Goal: Task Accomplishment & Management: Complete application form

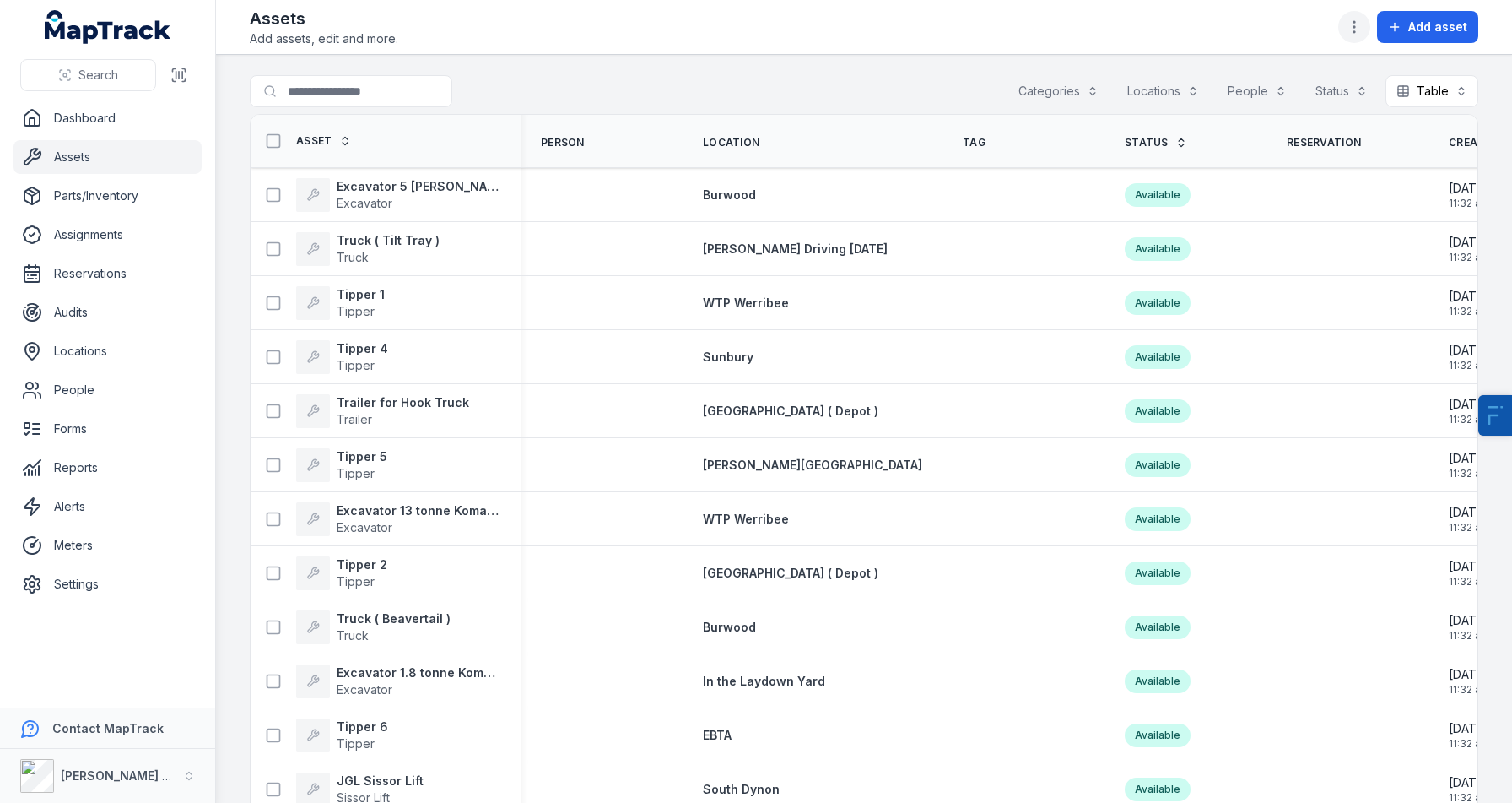
click at [1358, 40] on button "button" at bounding box center [1354, 27] width 32 height 32
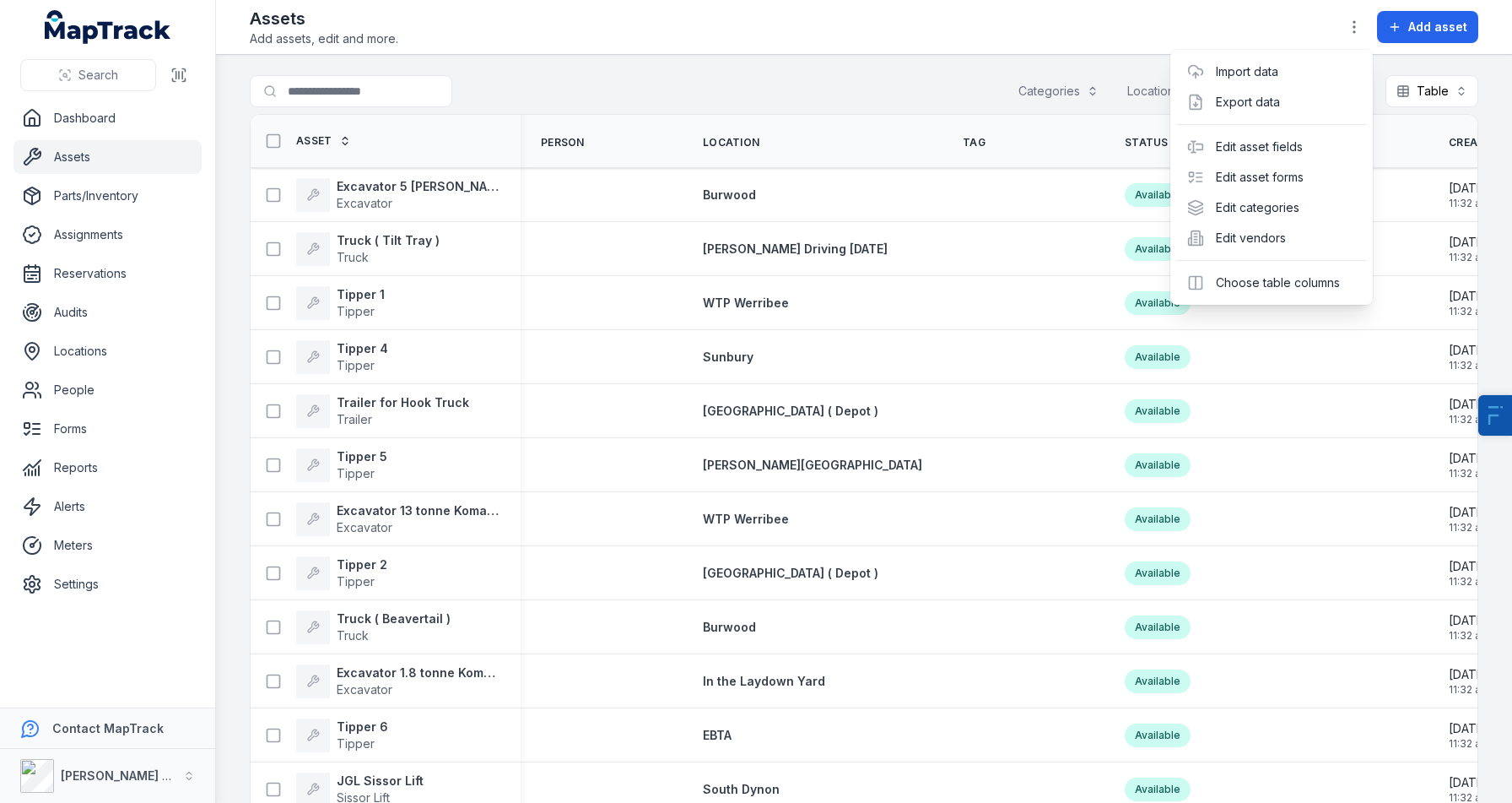
click at [82, 358] on div "Search Dashboard Assets Parts/Inventory Assignments Reservations Audits Locatio…" at bounding box center [756, 401] width 1512 height 803
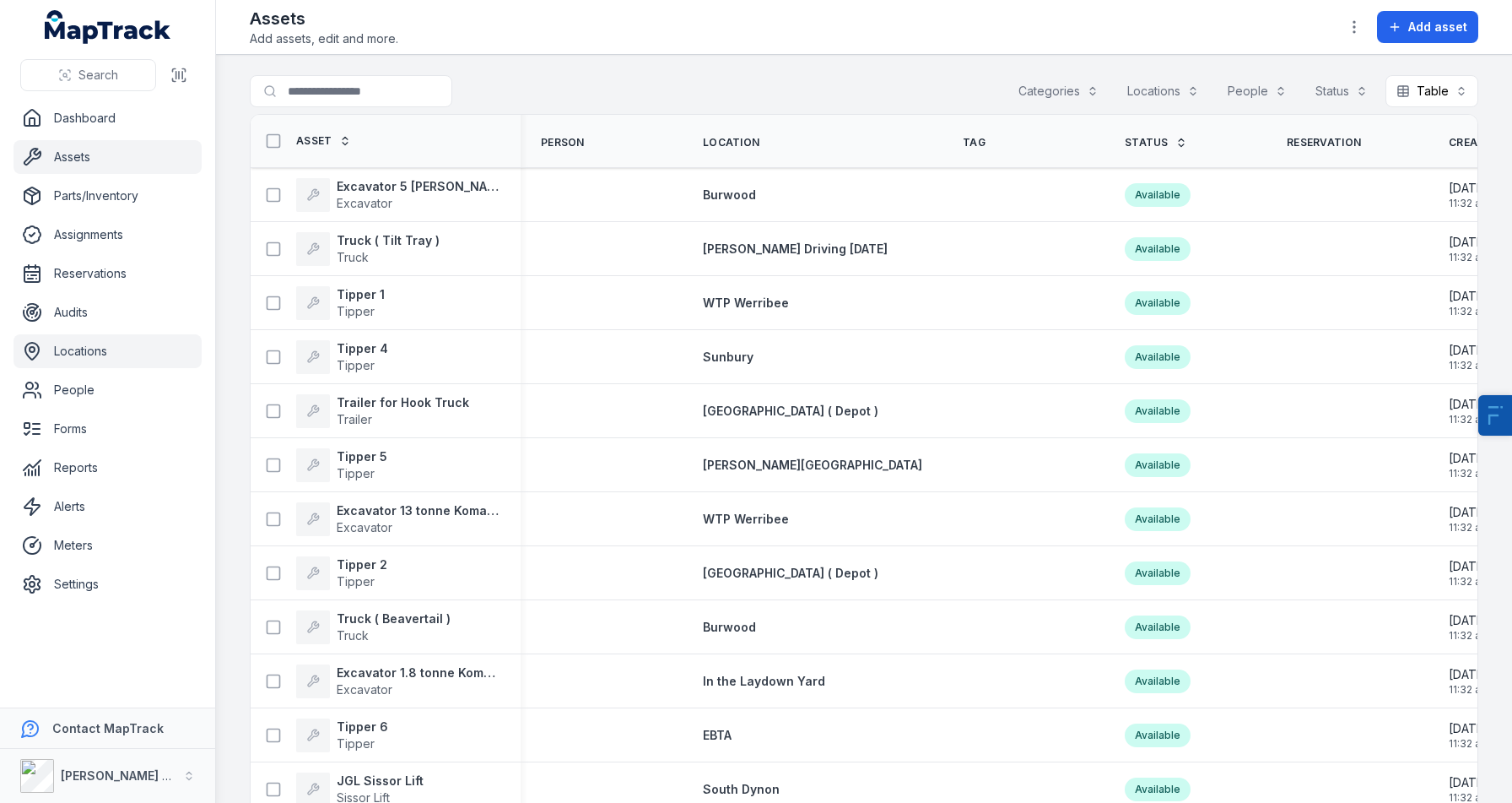
click at [104, 354] on link "Locations" at bounding box center [108, 351] width 188 height 34
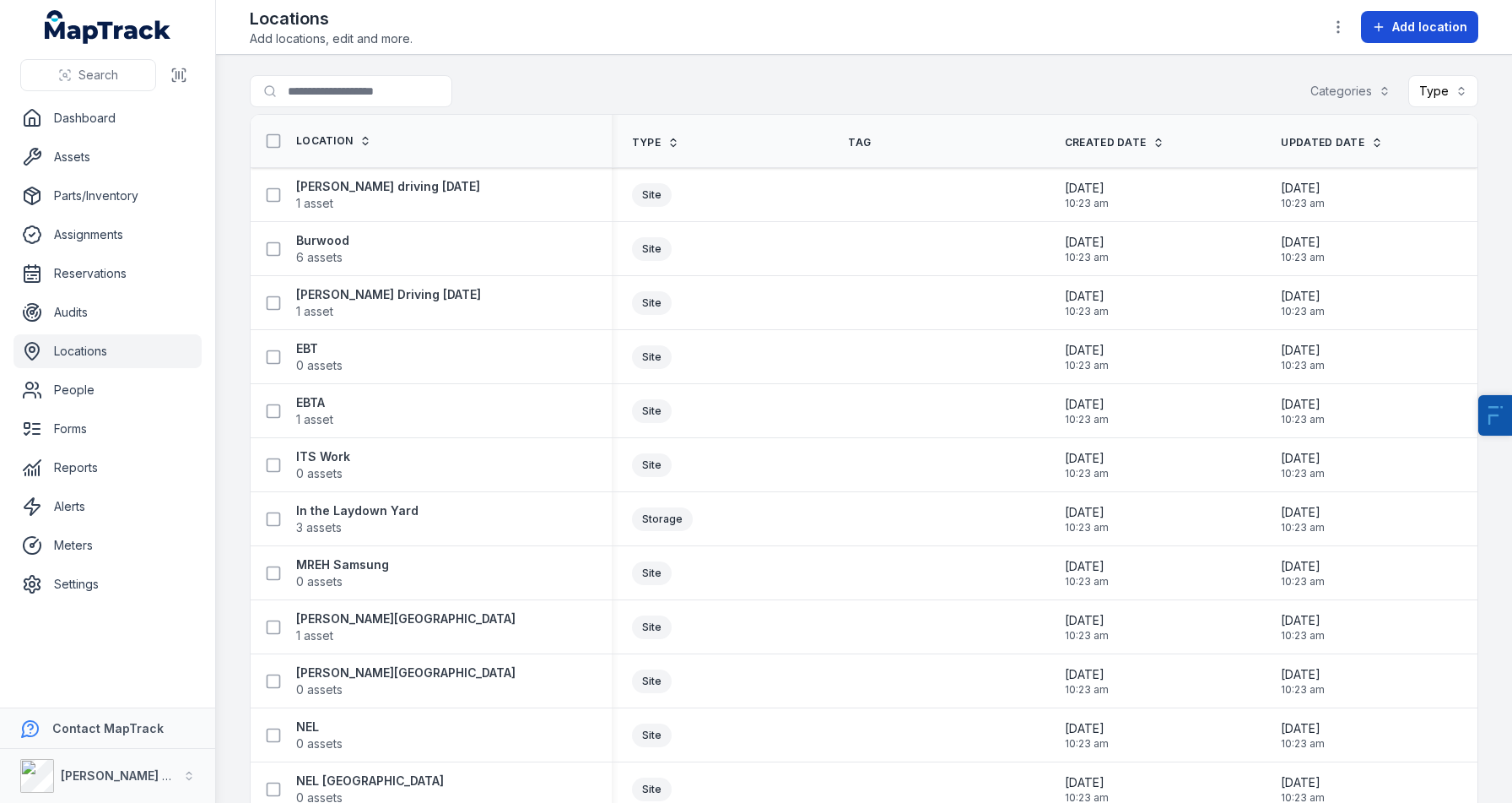
click at [1415, 32] on span "Add location" at bounding box center [1430, 27] width 75 height 17
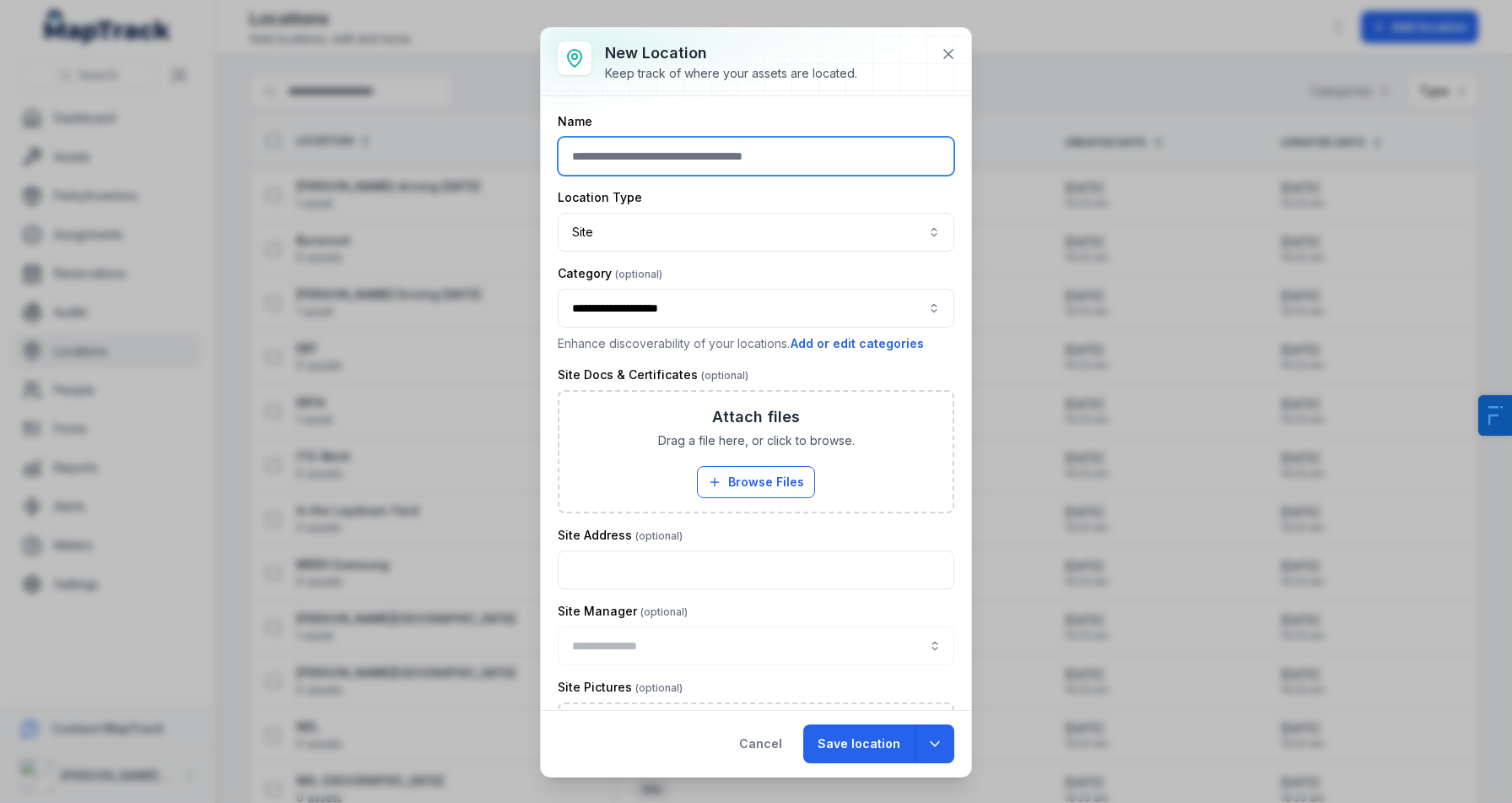
click at [688, 147] on input "text" at bounding box center [756, 156] width 397 height 39
type input "***"
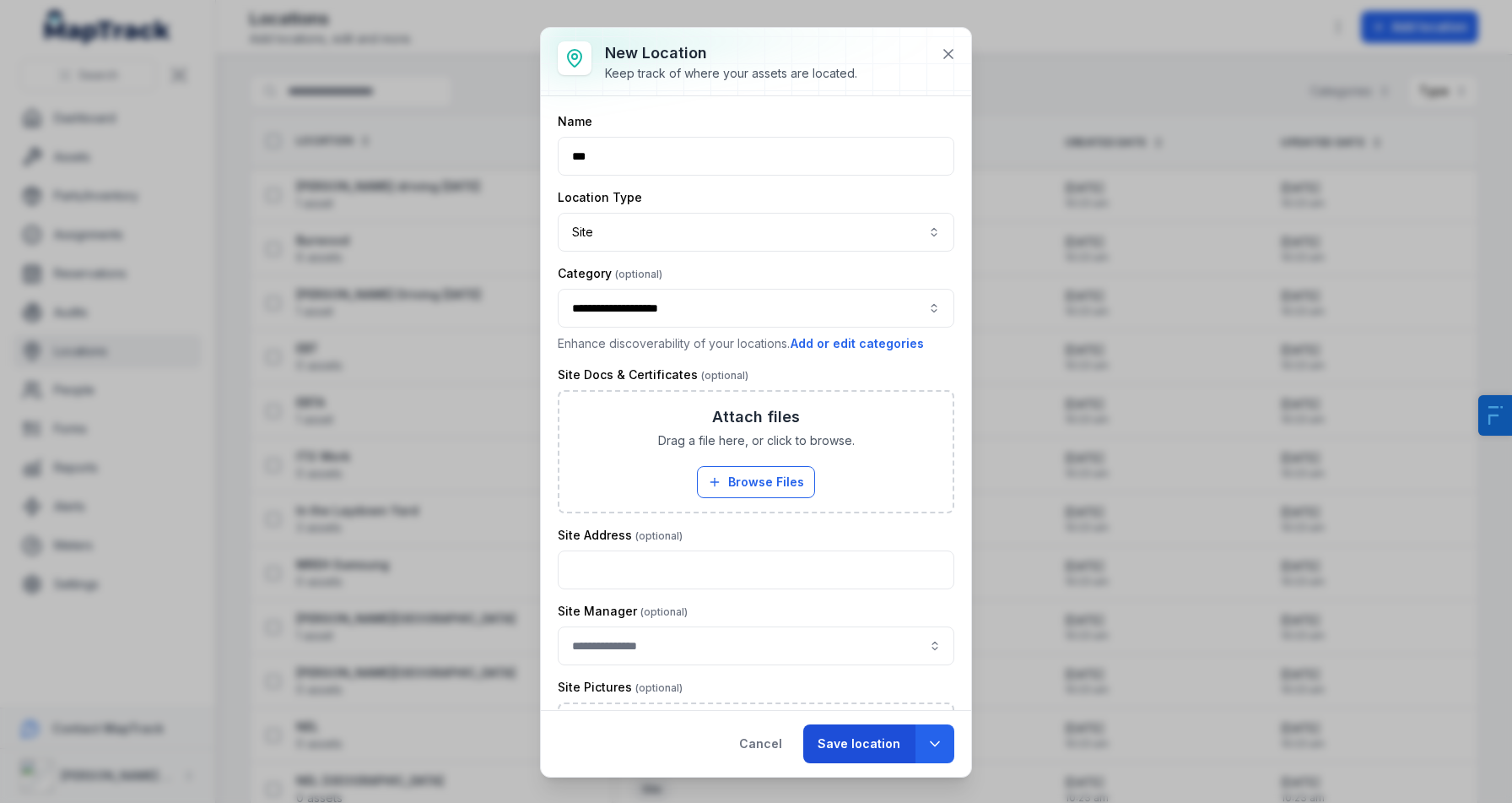
click at [837, 737] on button "Save location" at bounding box center [859, 744] width 111 height 39
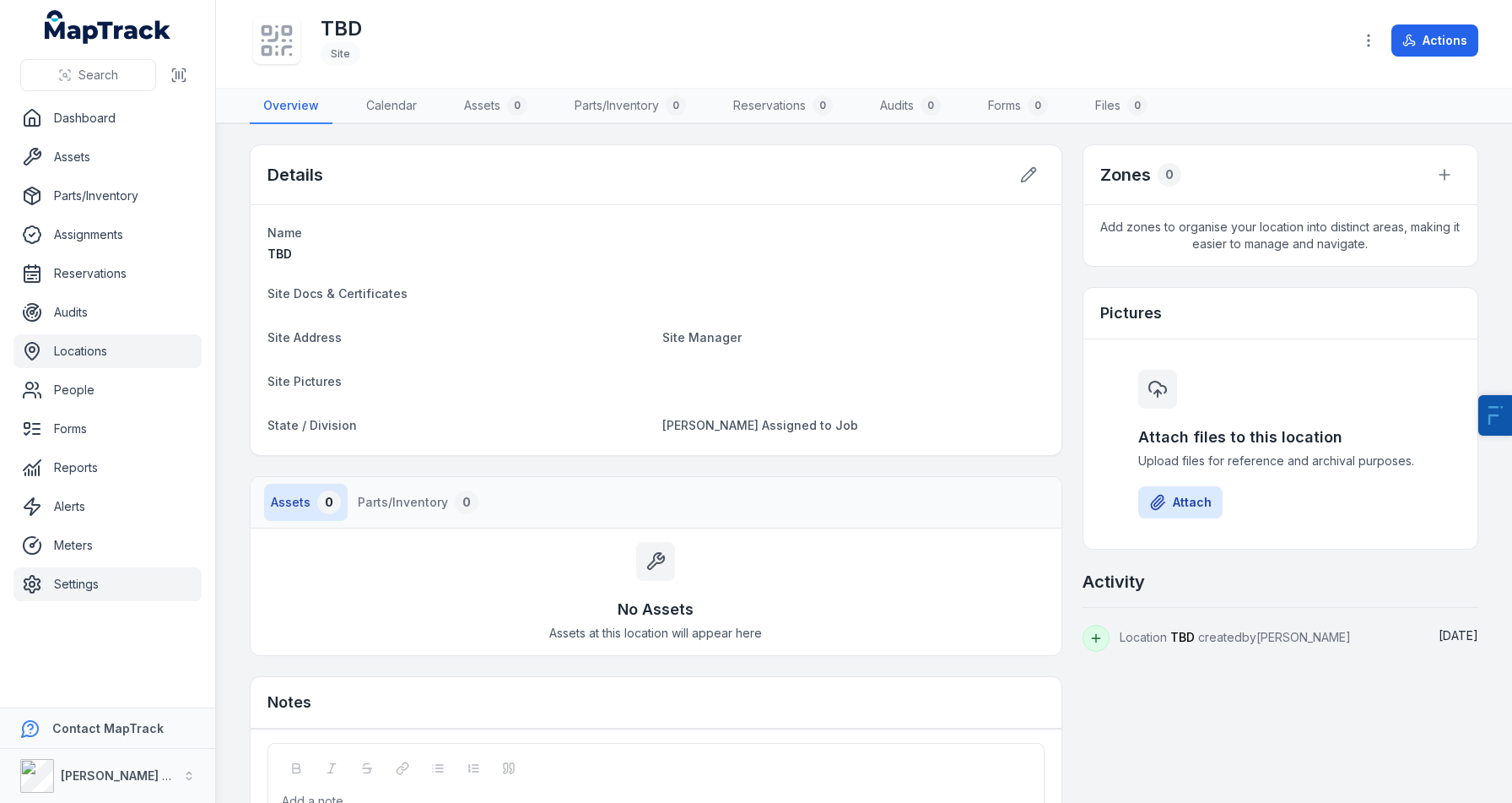
click at [77, 573] on link "Settings" at bounding box center [108, 584] width 188 height 34
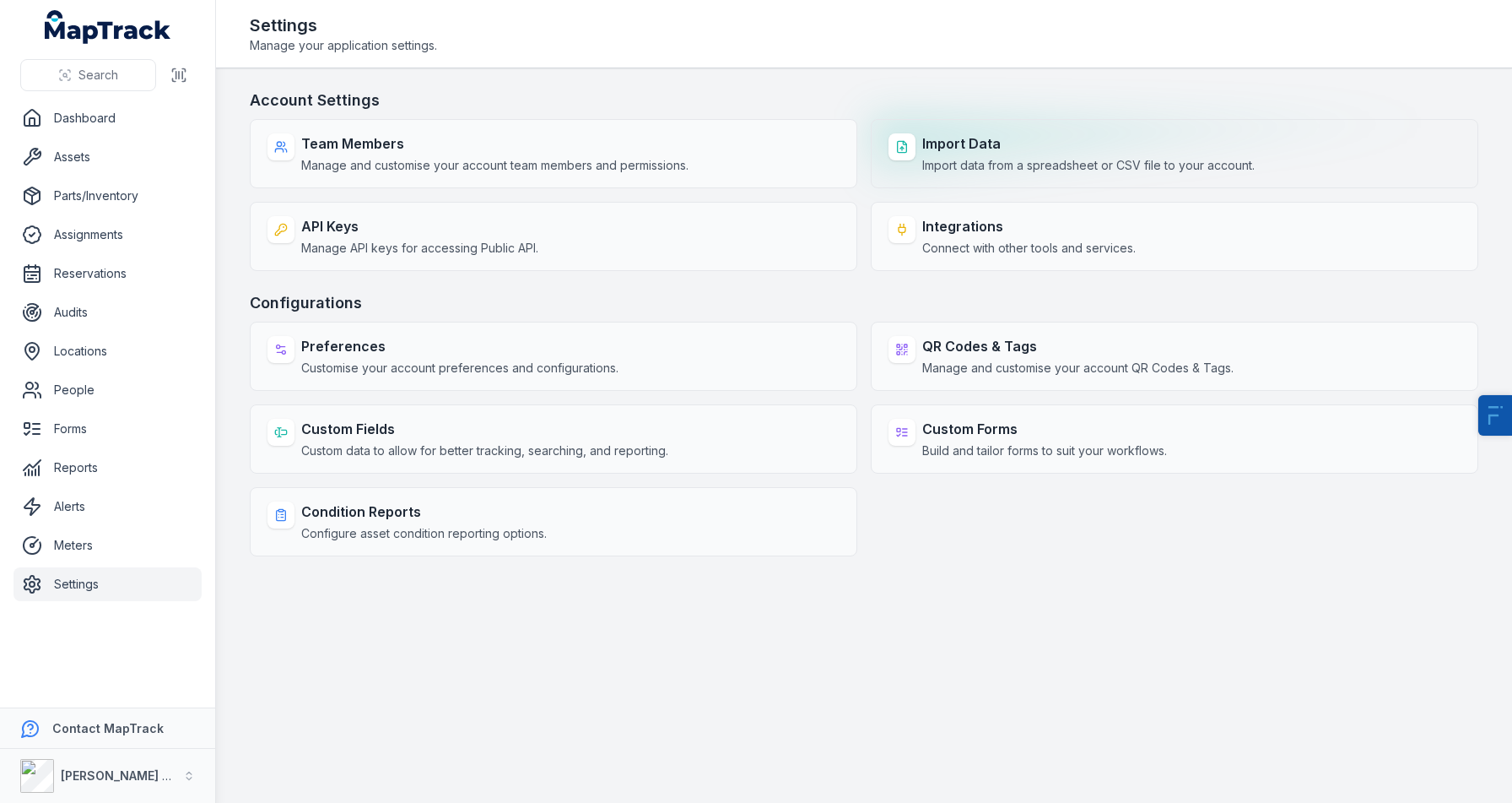
click at [909, 160] on div "Import Data Import data from a spreadsheet or CSV file to your account." at bounding box center [1174, 153] width 608 height 70
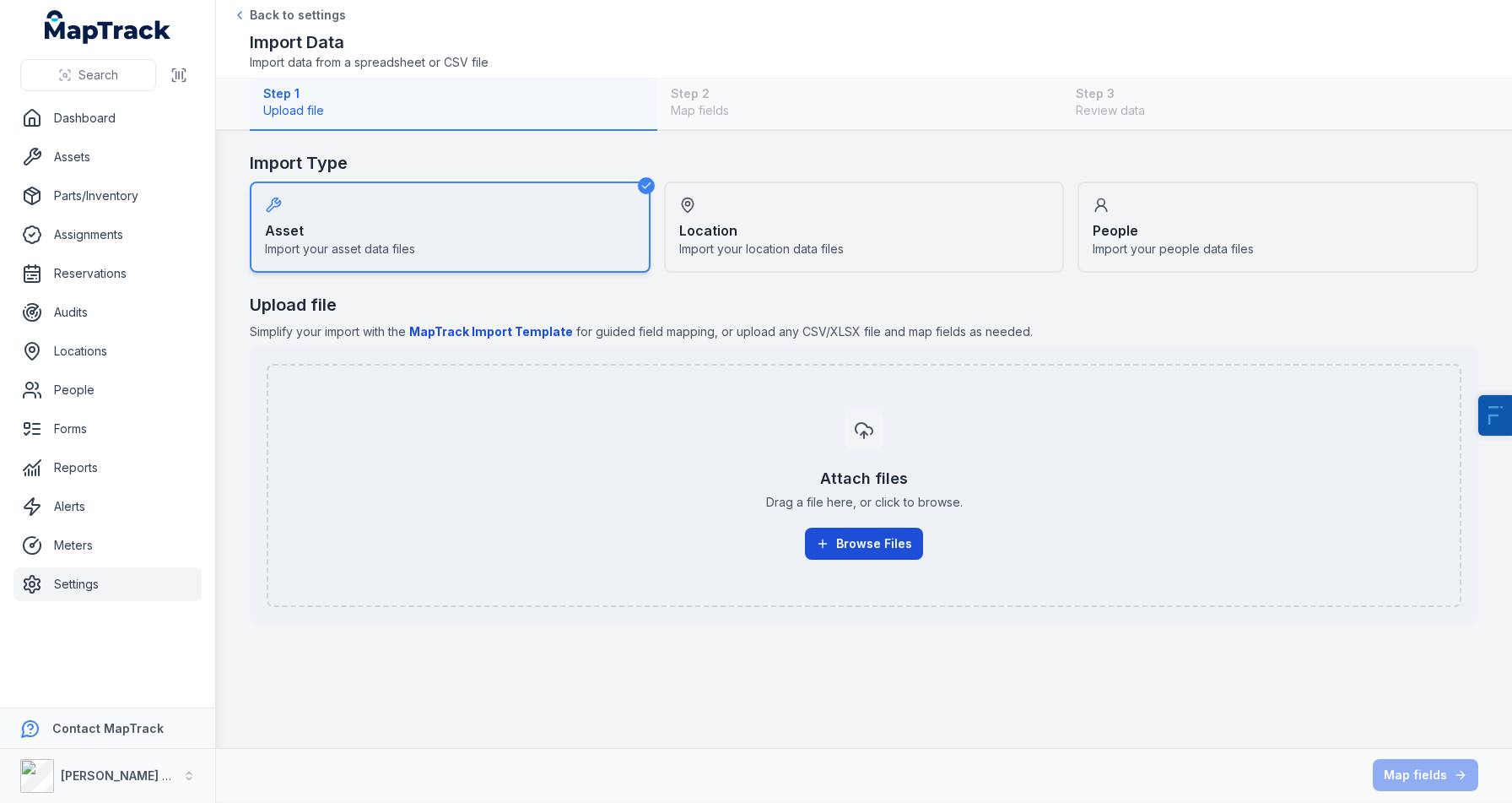
click at [842, 539] on button "Browse Files" at bounding box center [864, 544] width 118 height 32
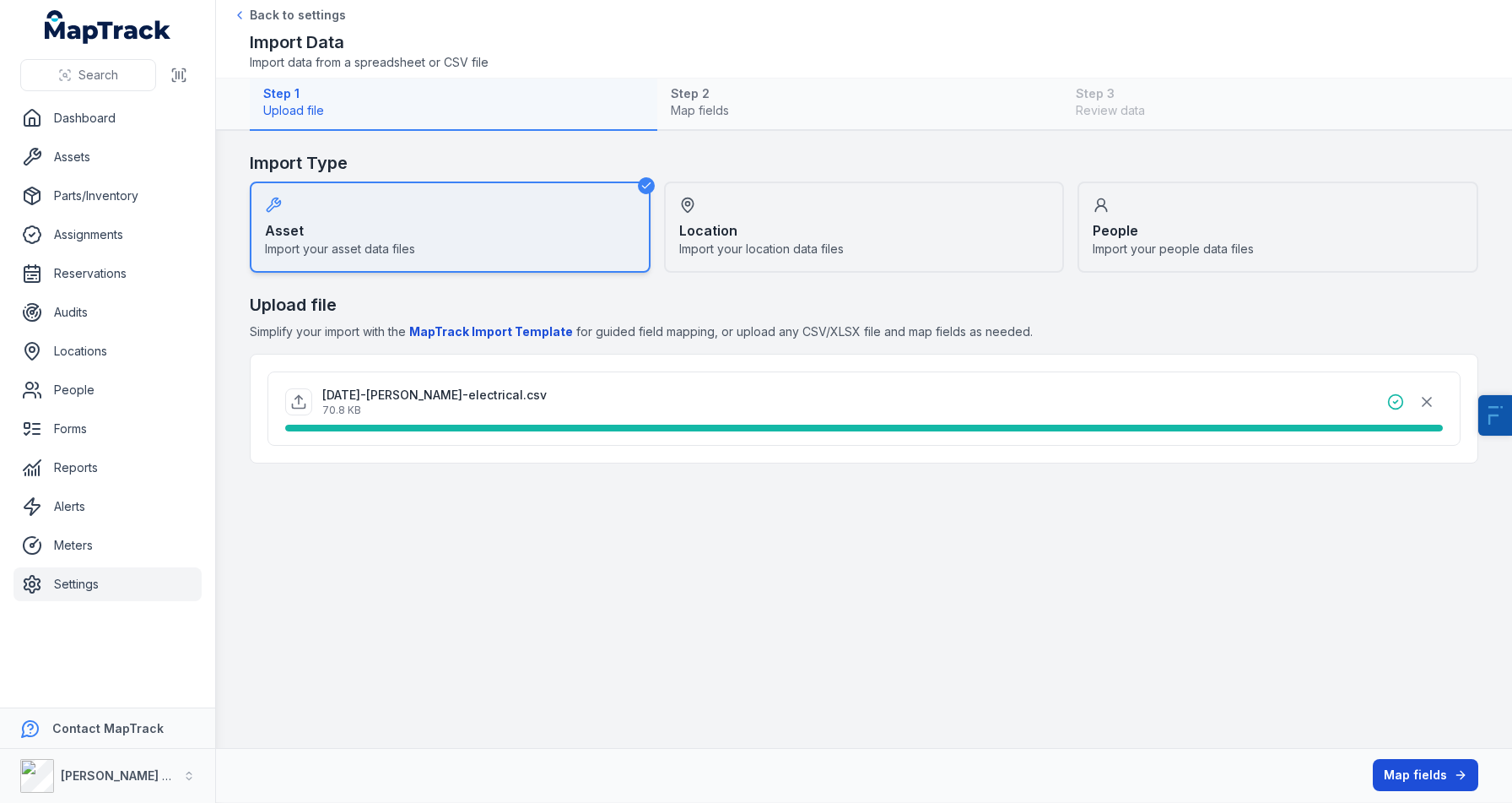
click at [1405, 772] on button "Map fields" at bounding box center [1426, 775] width 105 height 32
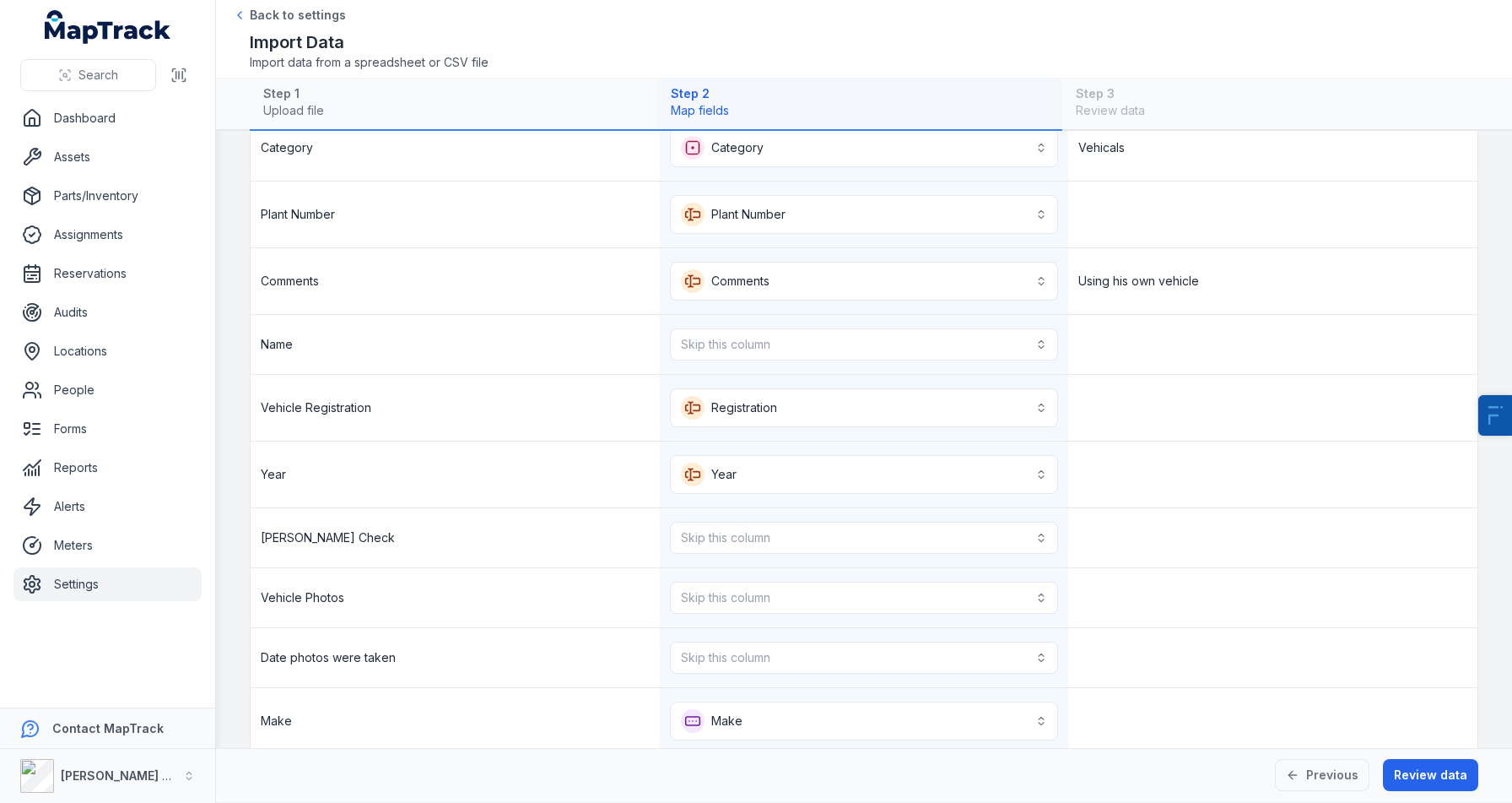
scroll to position [193, 0]
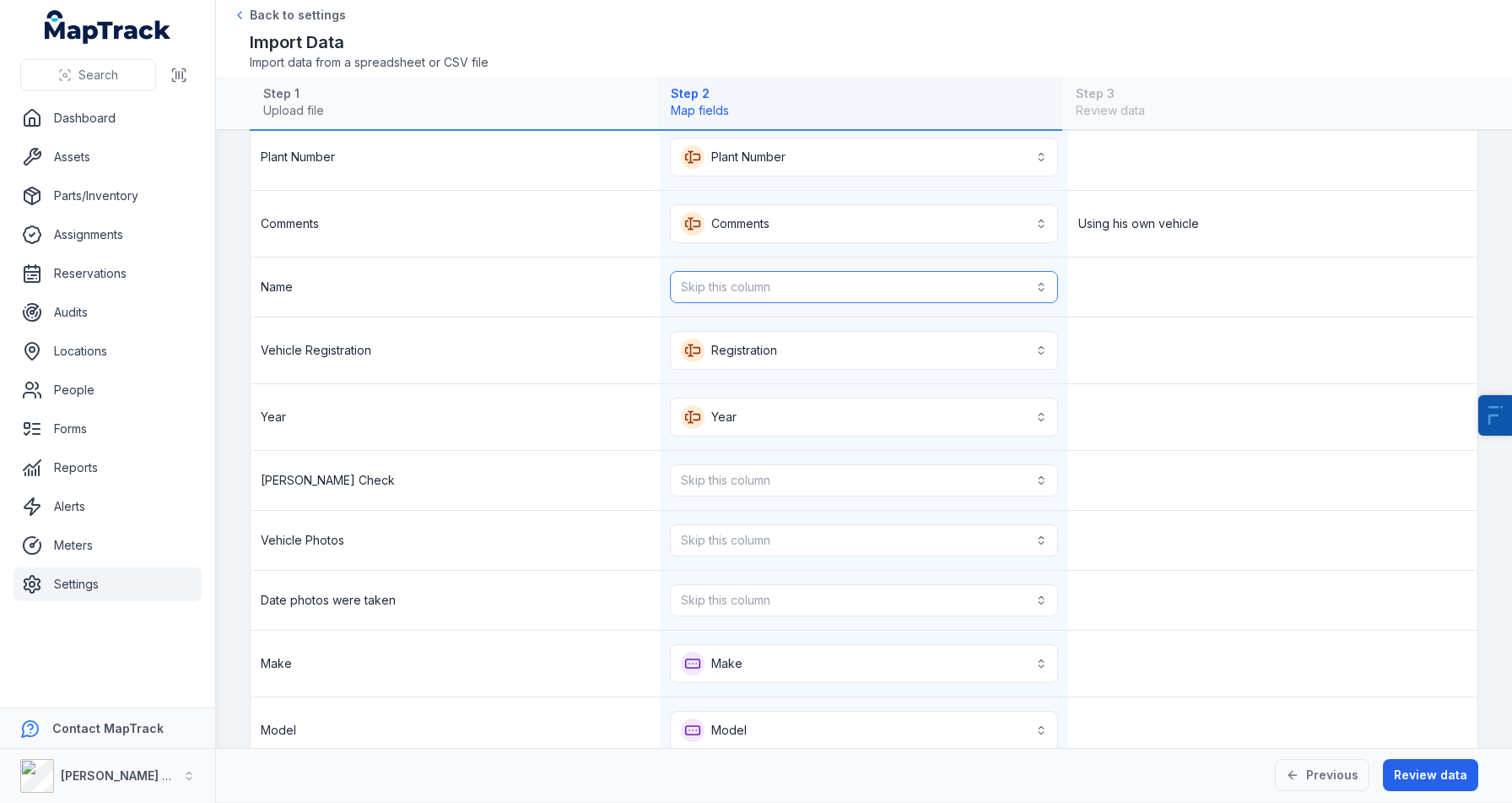
click at [843, 289] on button "Skip this column" at bounding box center [864, 287] width 389 height 32
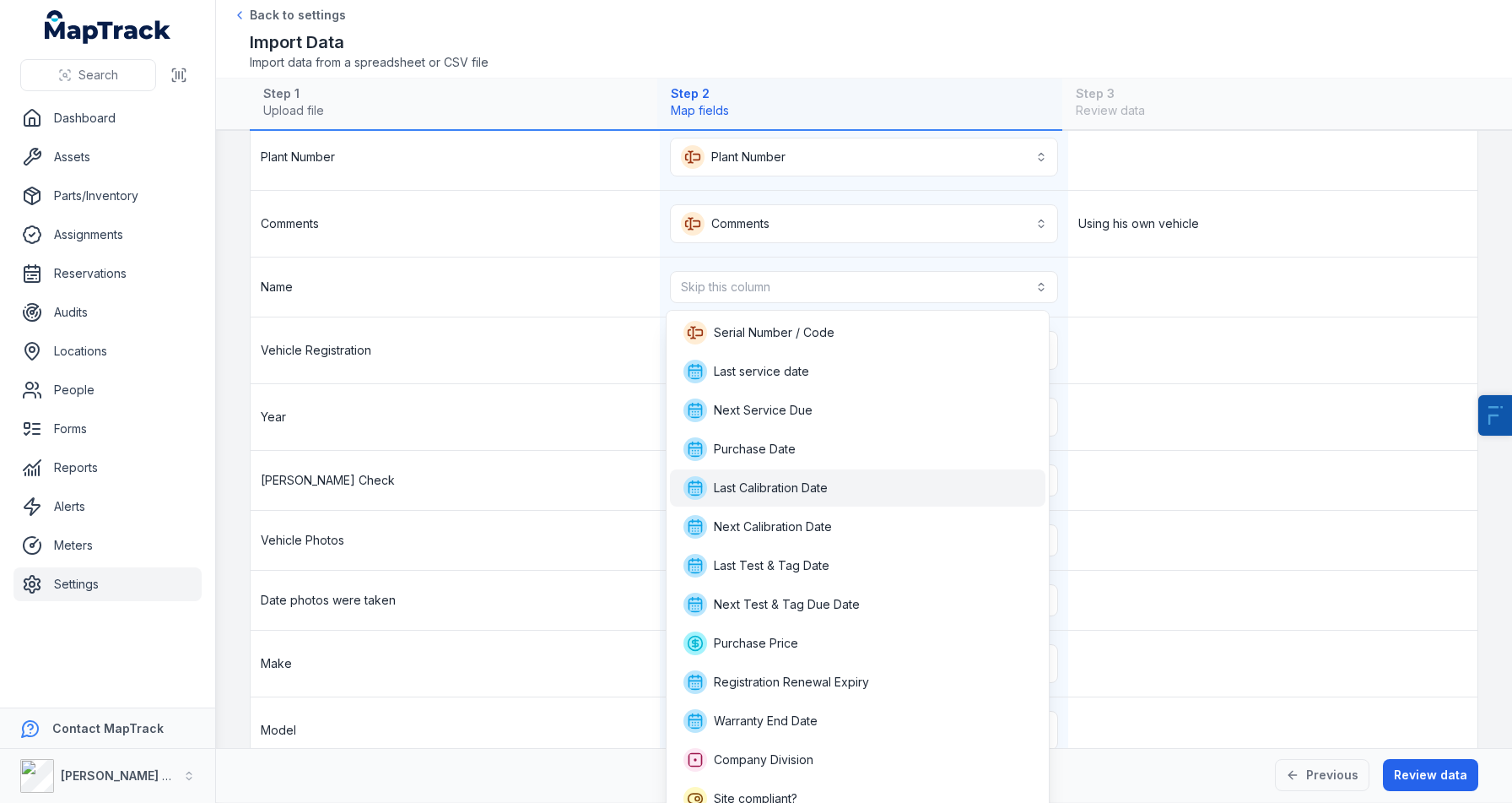
scroll to position [167, 0]
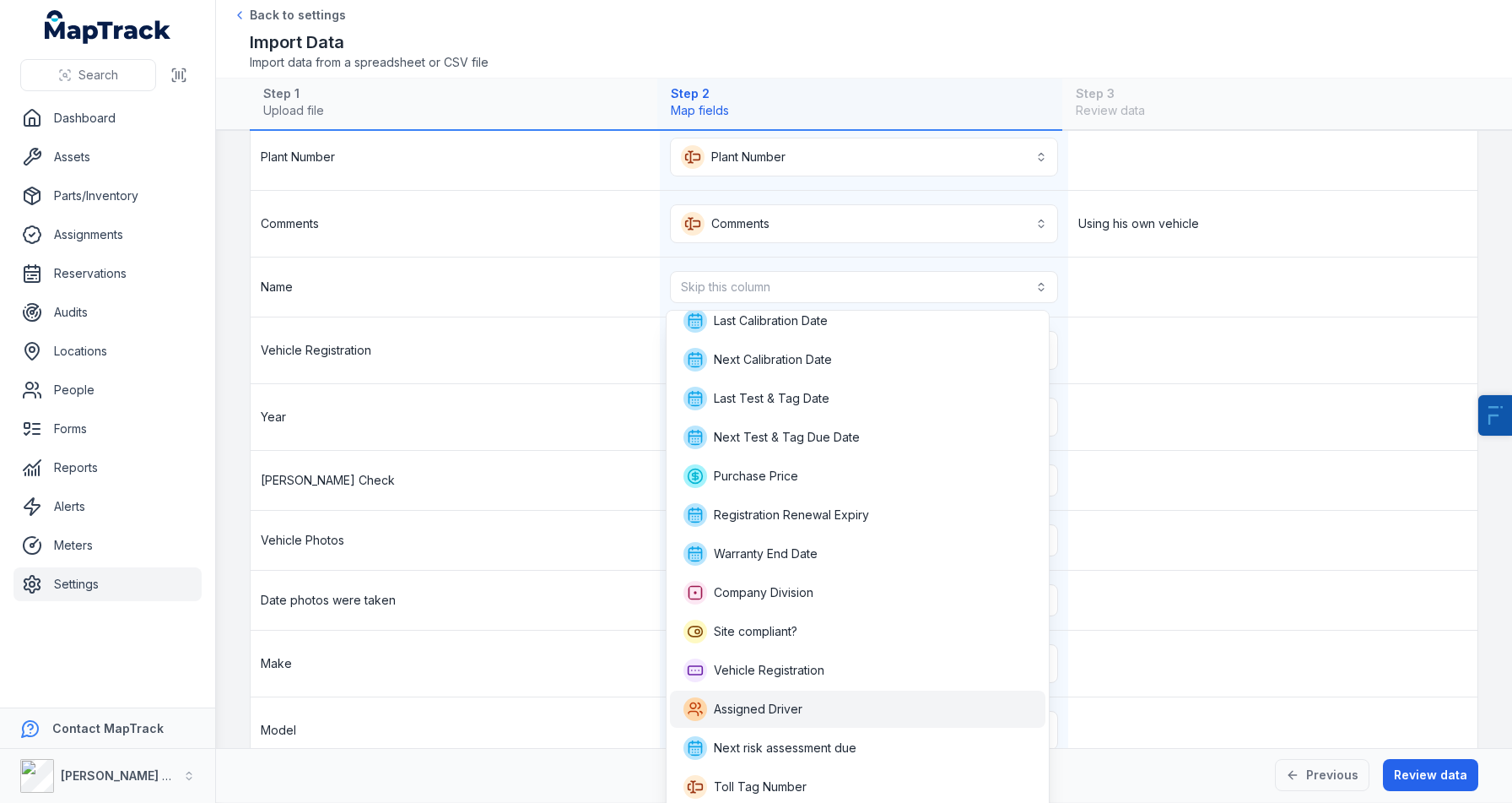
click at [806, 697] on div "Assigned Driver" at bounding box center [858, 709] width 349 height 24
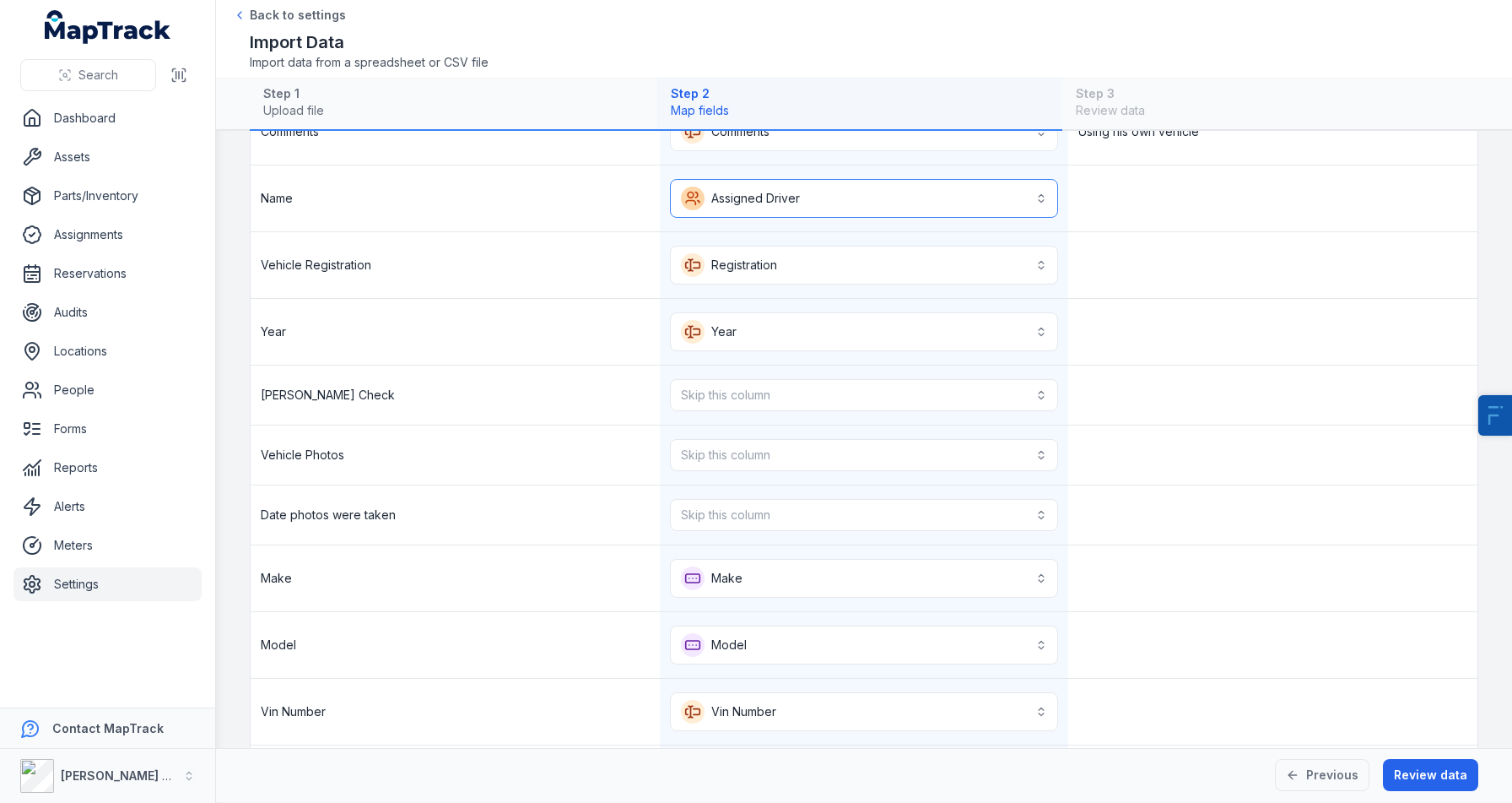
scroll to position [345, 0]
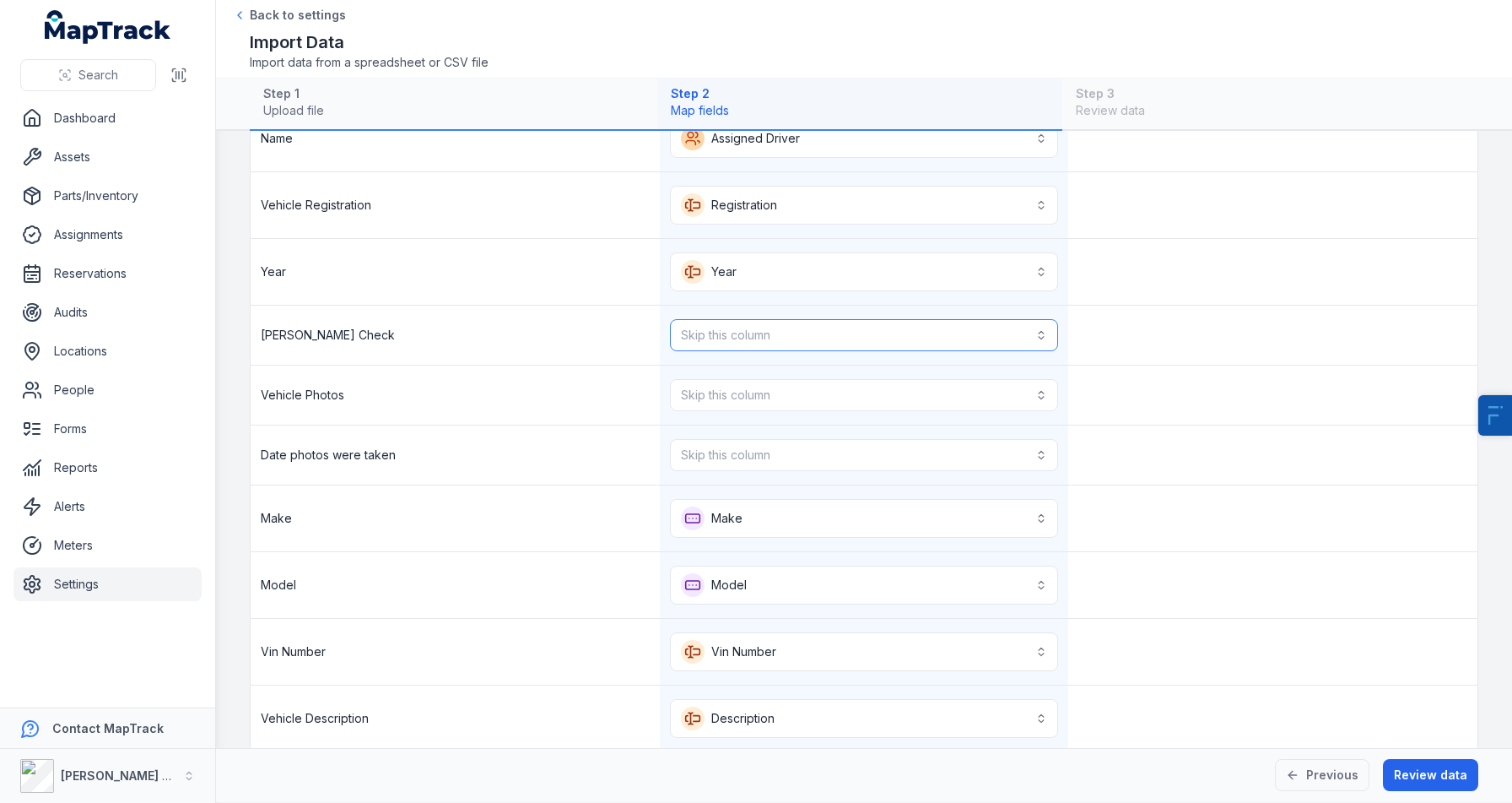
click at [689, 333] on button "Skip this column" at bounding box center [864, 335] width 389 height 32
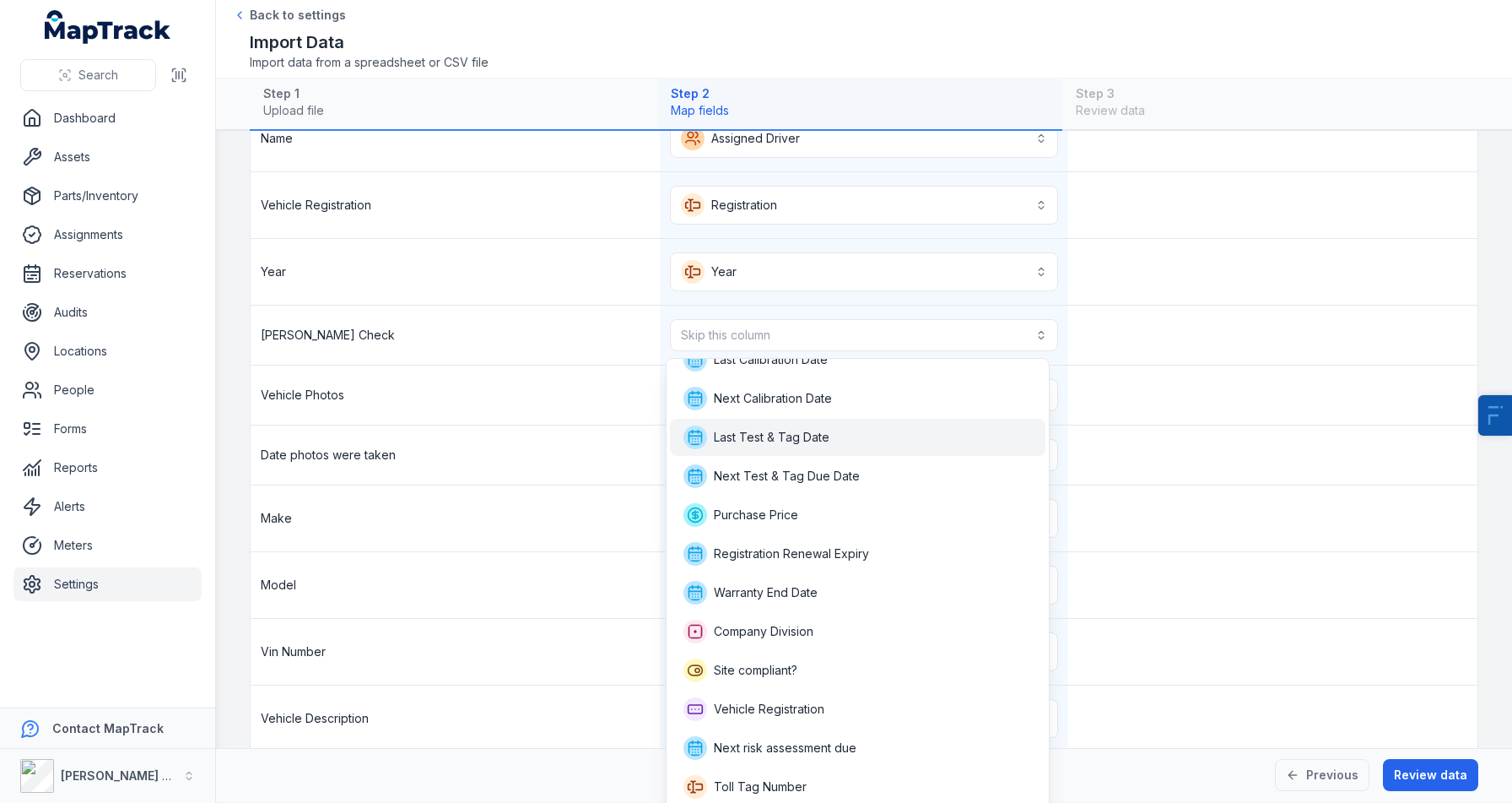
scroll to position [176, 0]
click at [520, 641] on div "**********" at bounding box center [864, 701] width 1227 height 1592
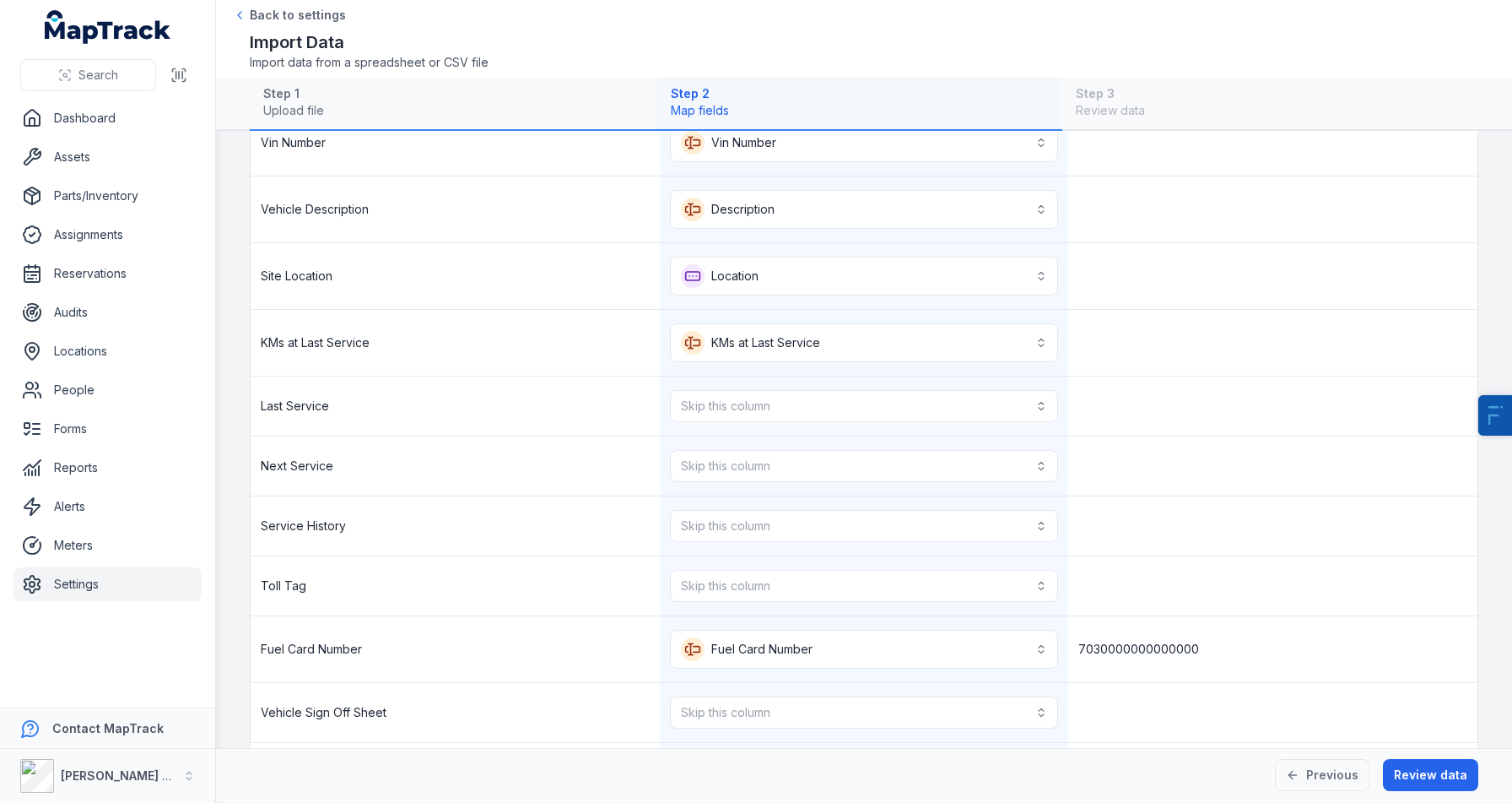
scroll to position [867, 0]
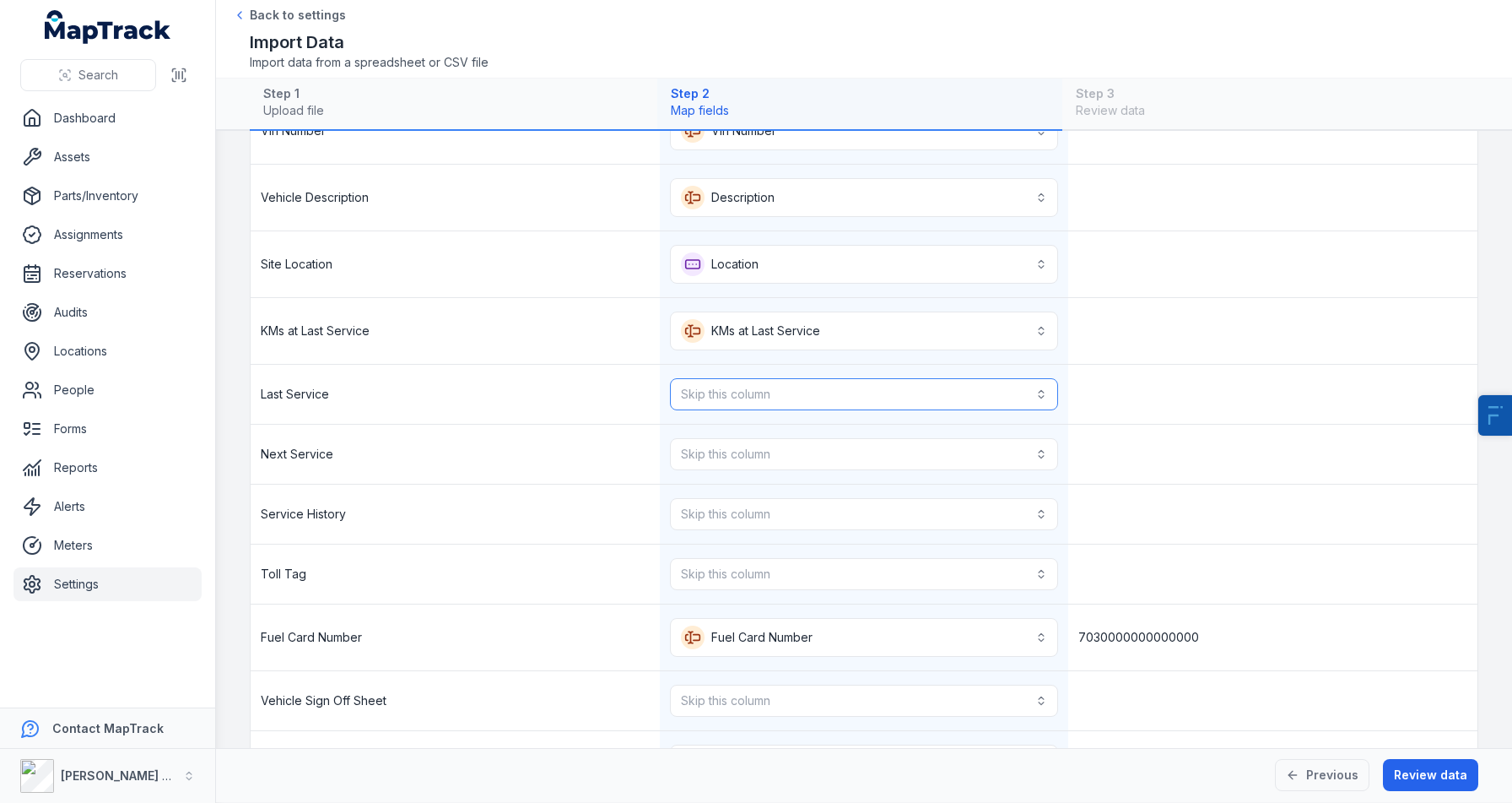
click at [770, 382] on button "Skip this column" at bounding box center [864, 394] width 389 height 32
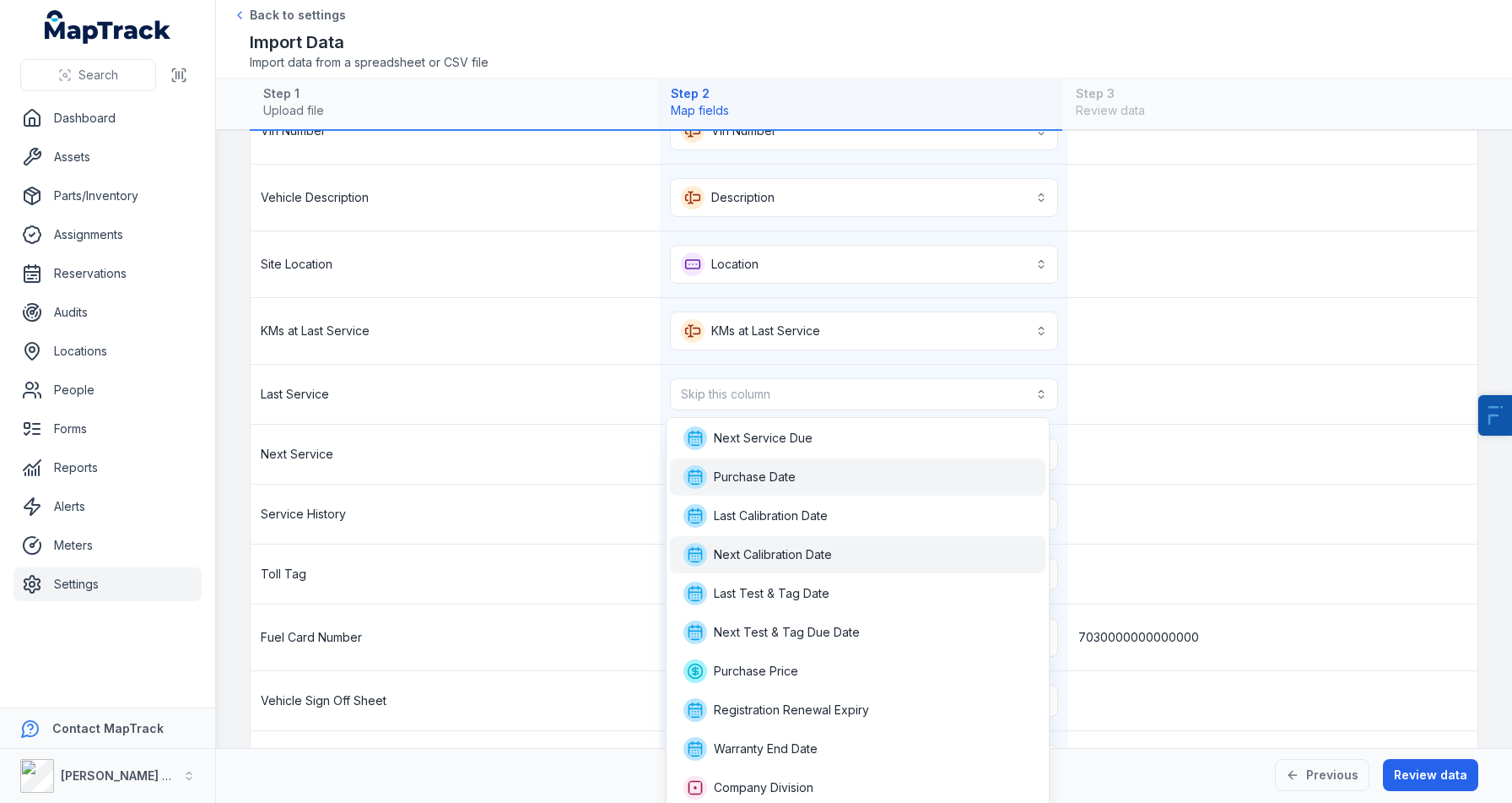
scroll to position [0, 0]
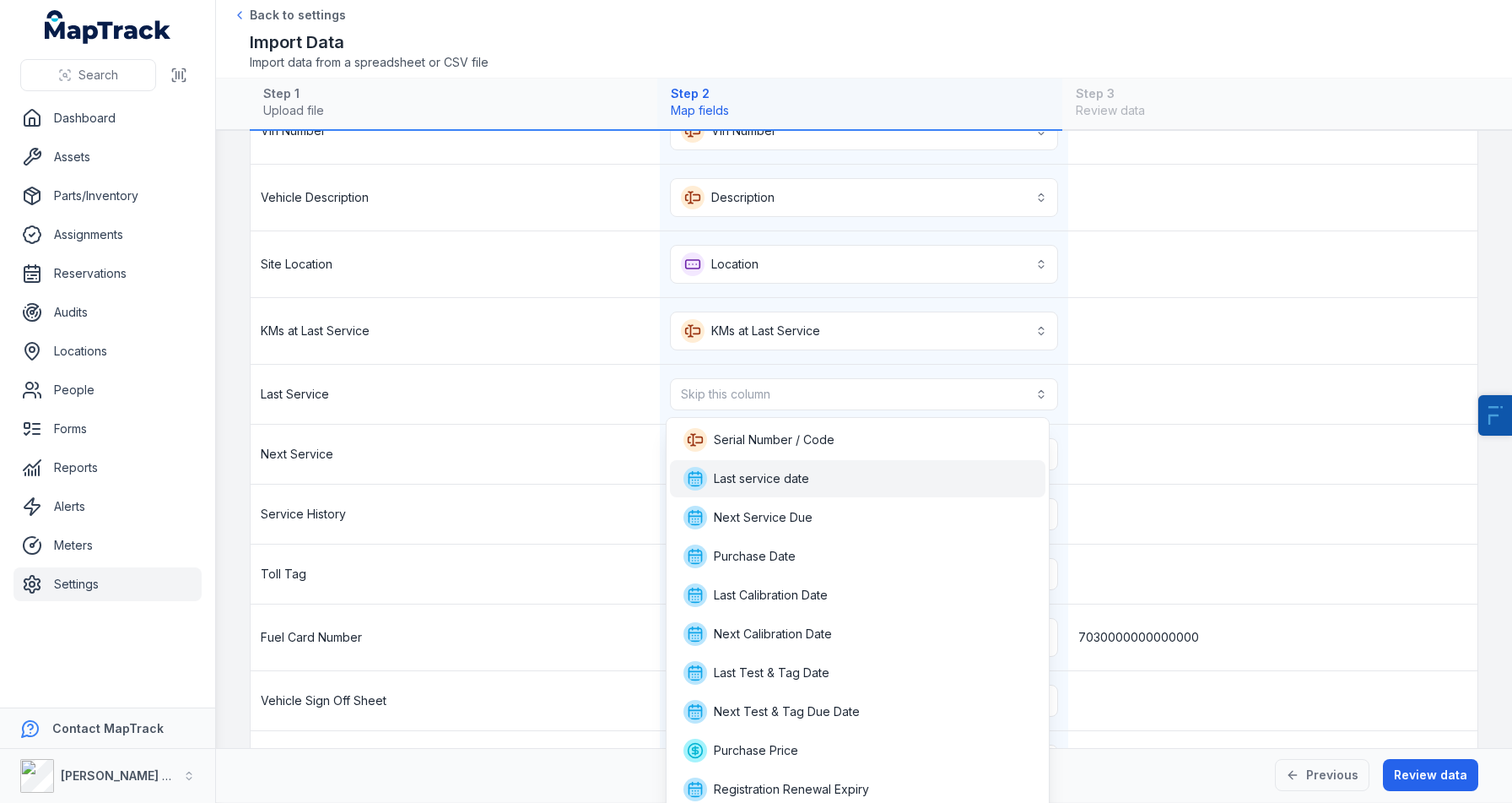
click at [813, 489] on div "Last service date" at bounding box center [858, 479] width 349 height 24
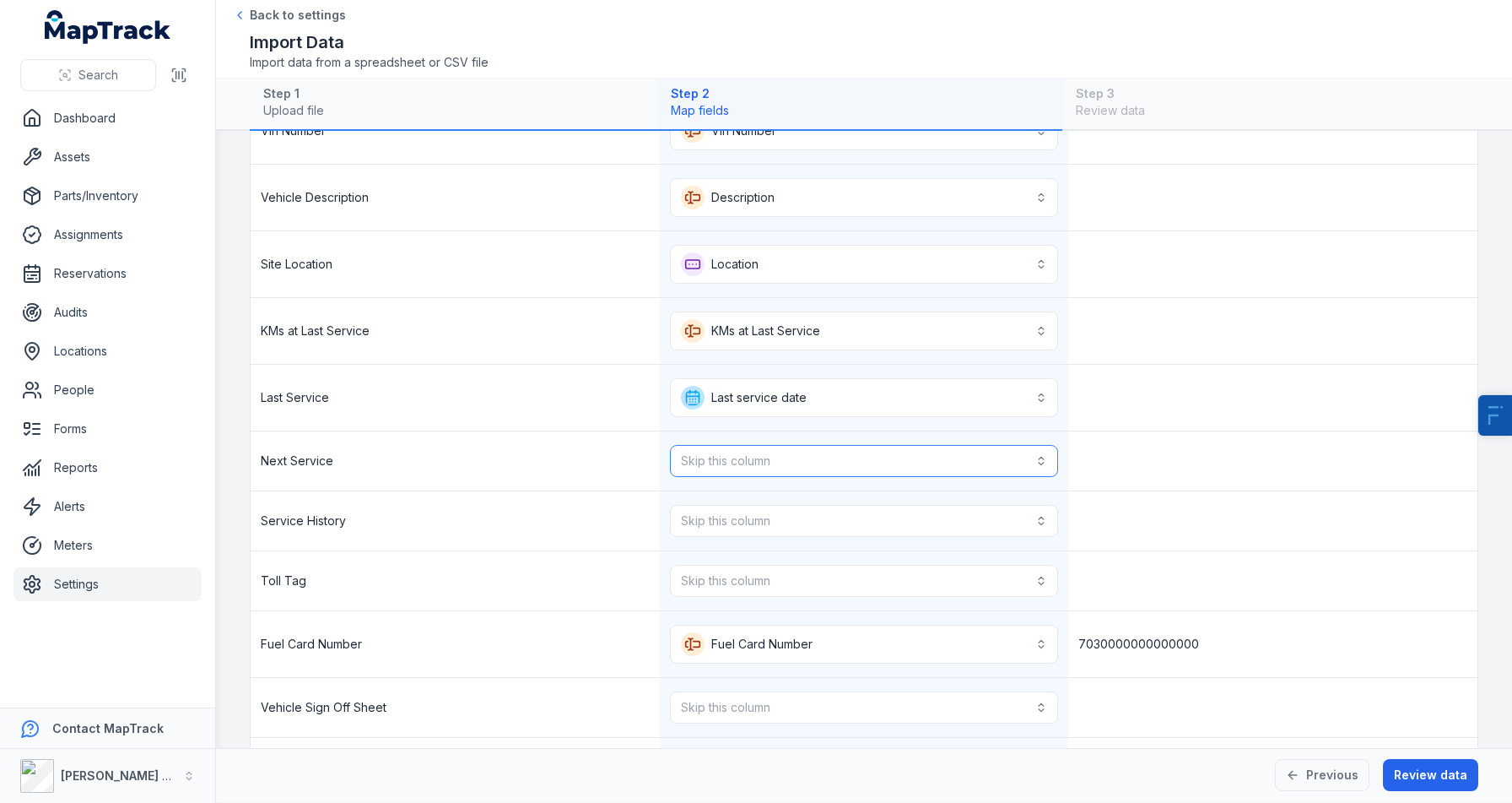
click at [814, 469] on button "Skip this column" at bounding box center [864, 461] width 389 height 32
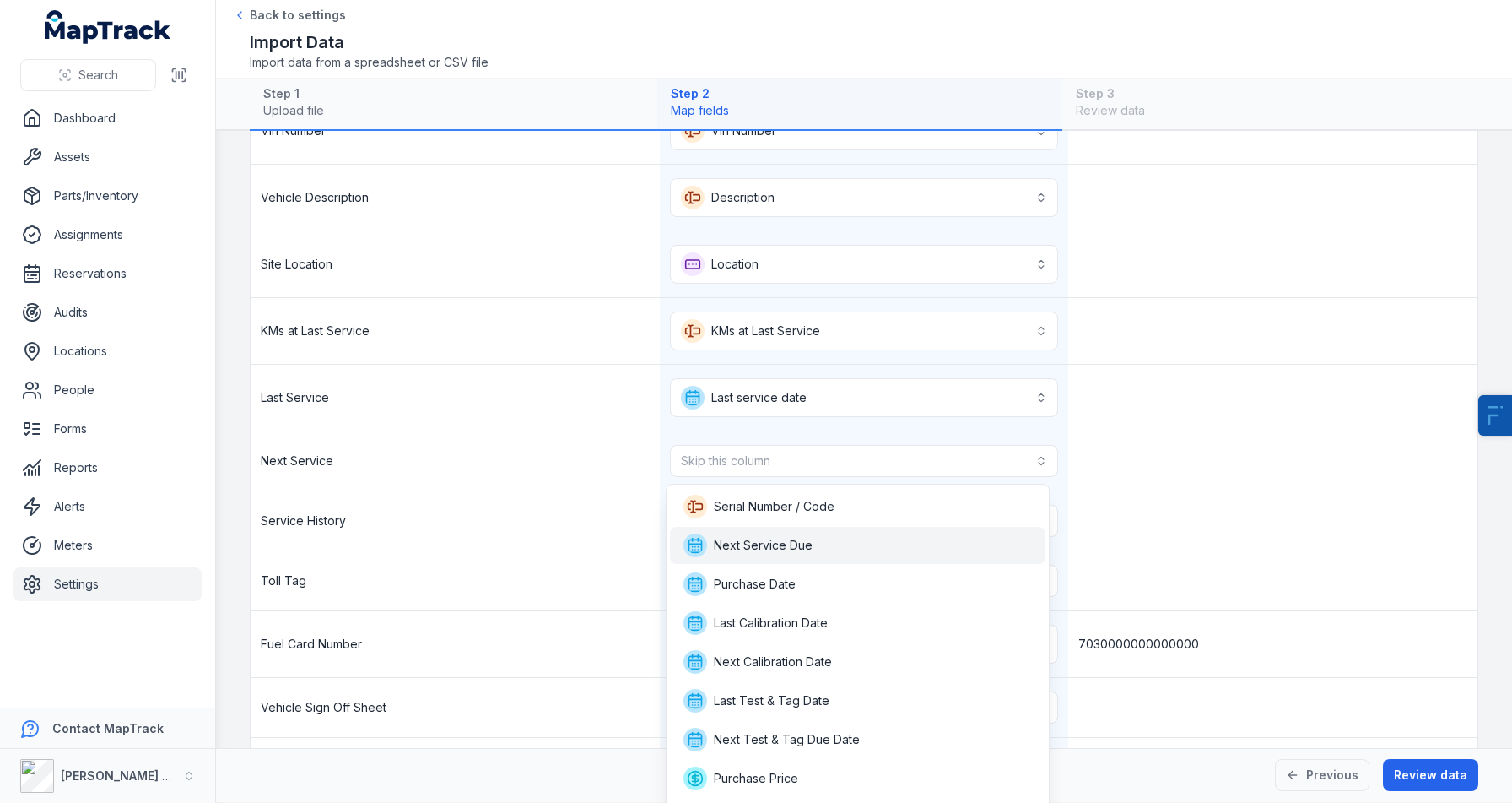
click at [814, 544] on div "Next Service Due" at bounding box center [858, 545] width 349 height 24
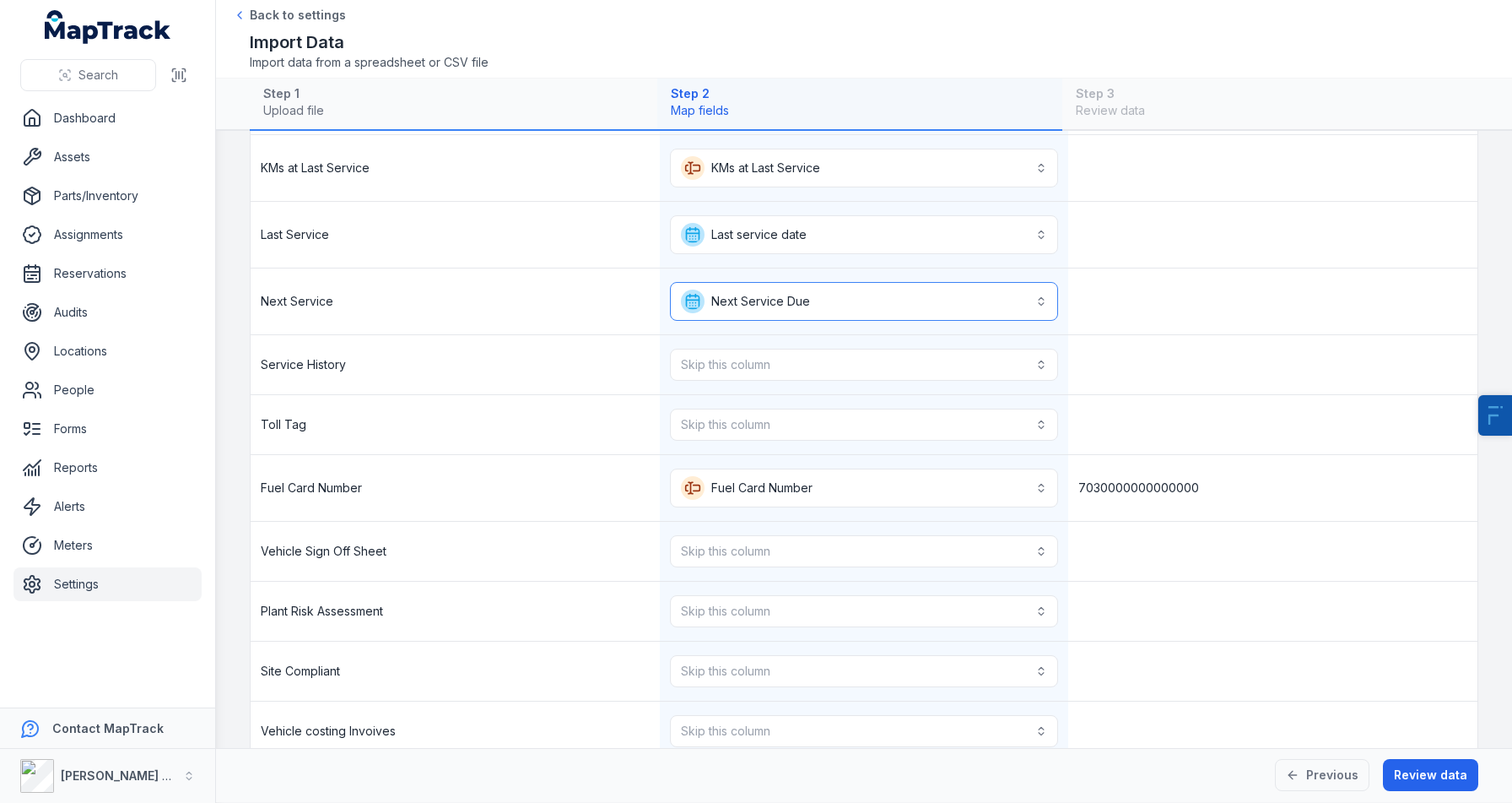
scroll to position [1096, 0]
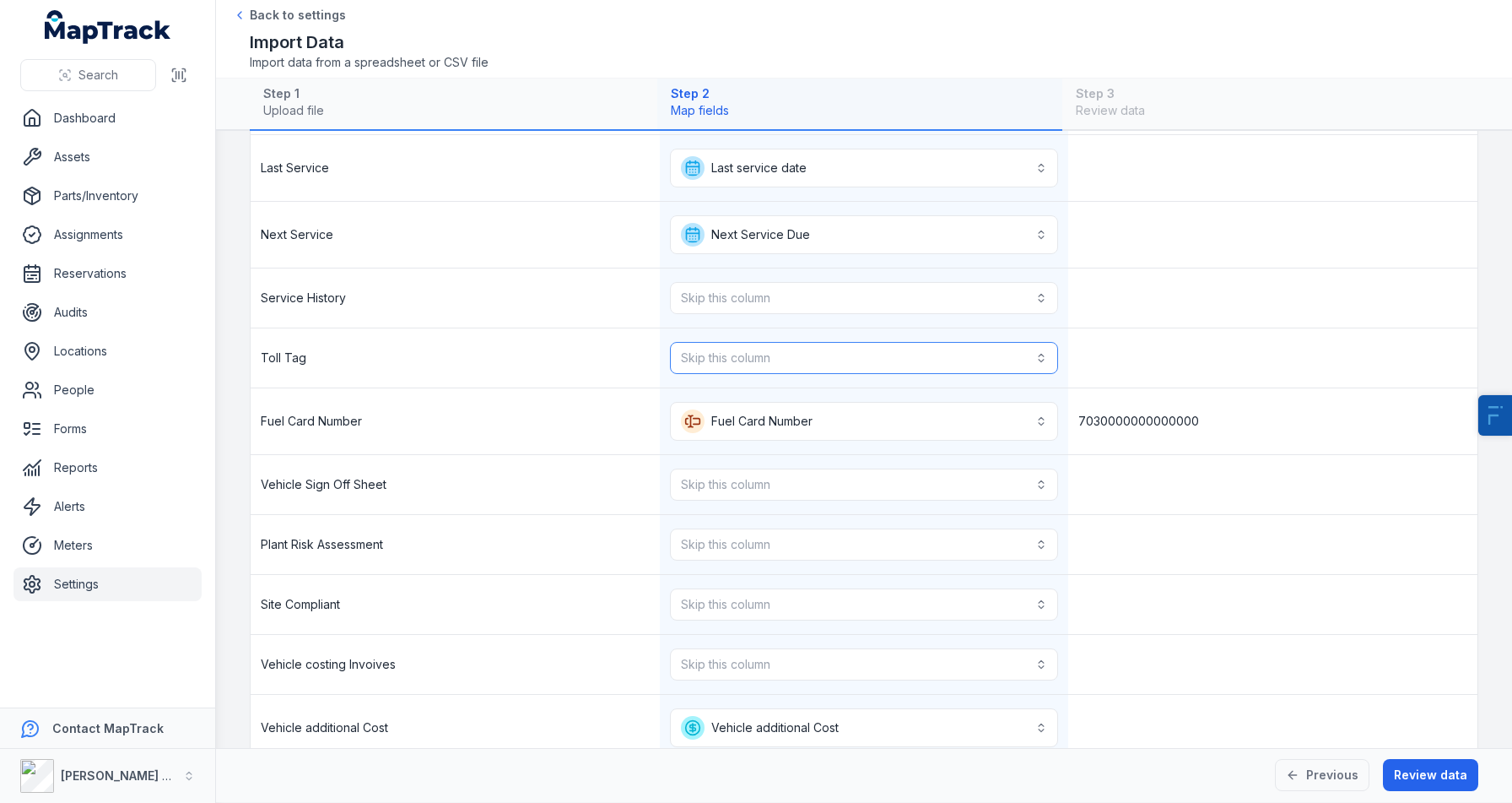
click at [730, 365] on button "Skip this column" at bounding box center [864, 358] width 389 height 32
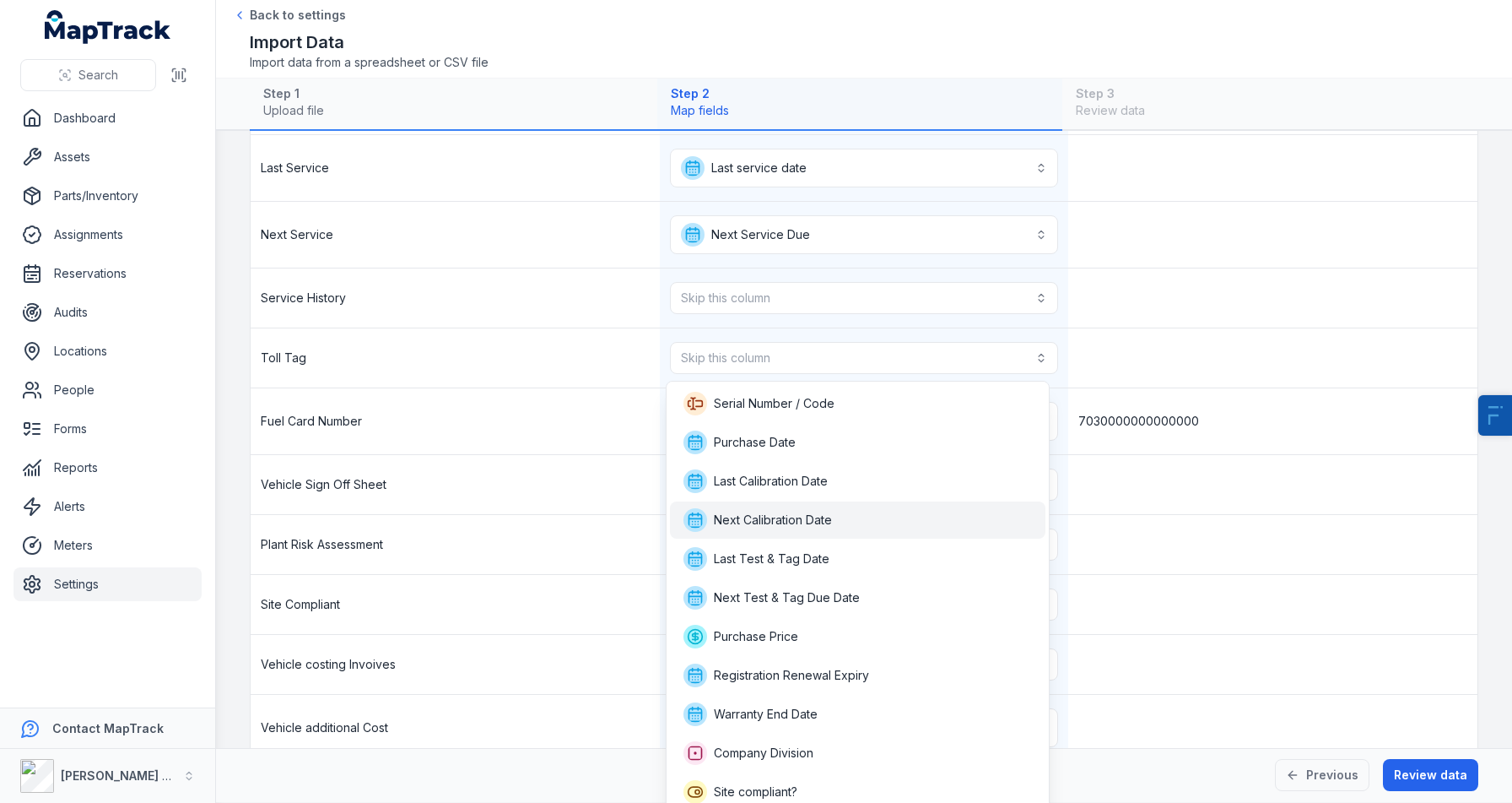
scroll to position [121, 0]
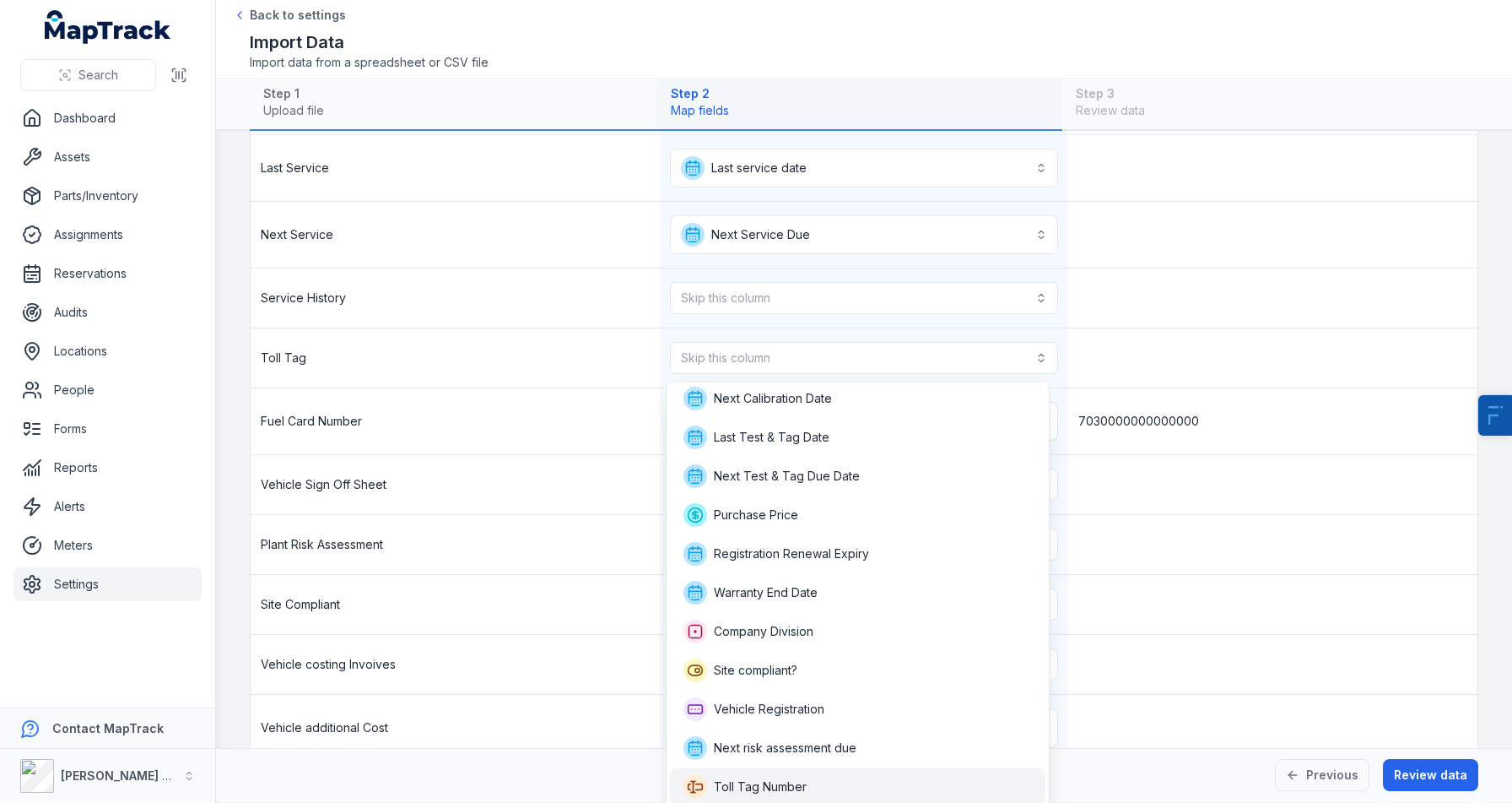
click at [721, 784] on span "Toll Tag Number" at bounding box center [760, 787] width 93 height 17
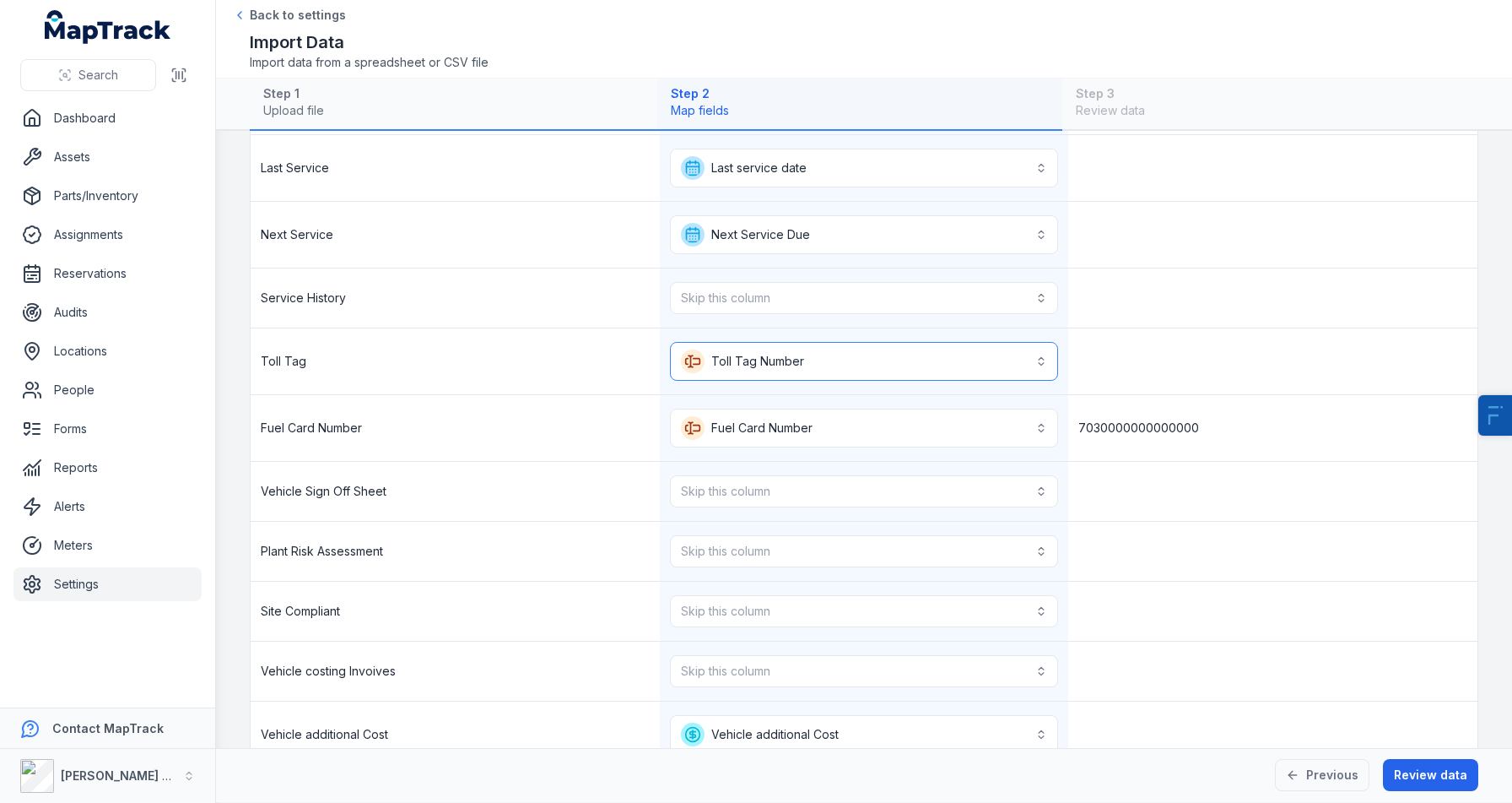
scroll to position [1136, 0]
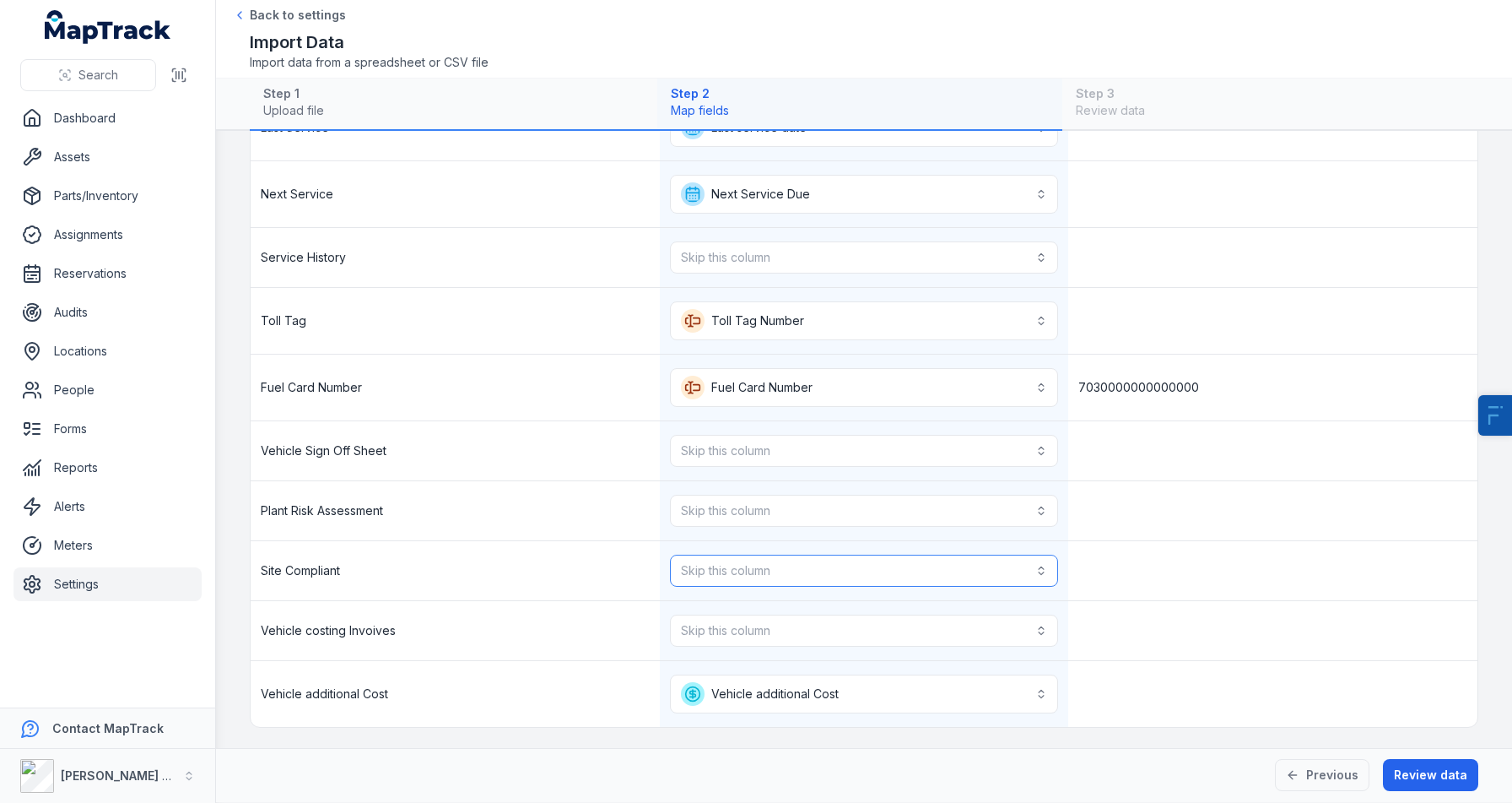
click at [718, 566] on button "Skip this column" at bounding box center [864, 571] width 389 height 32
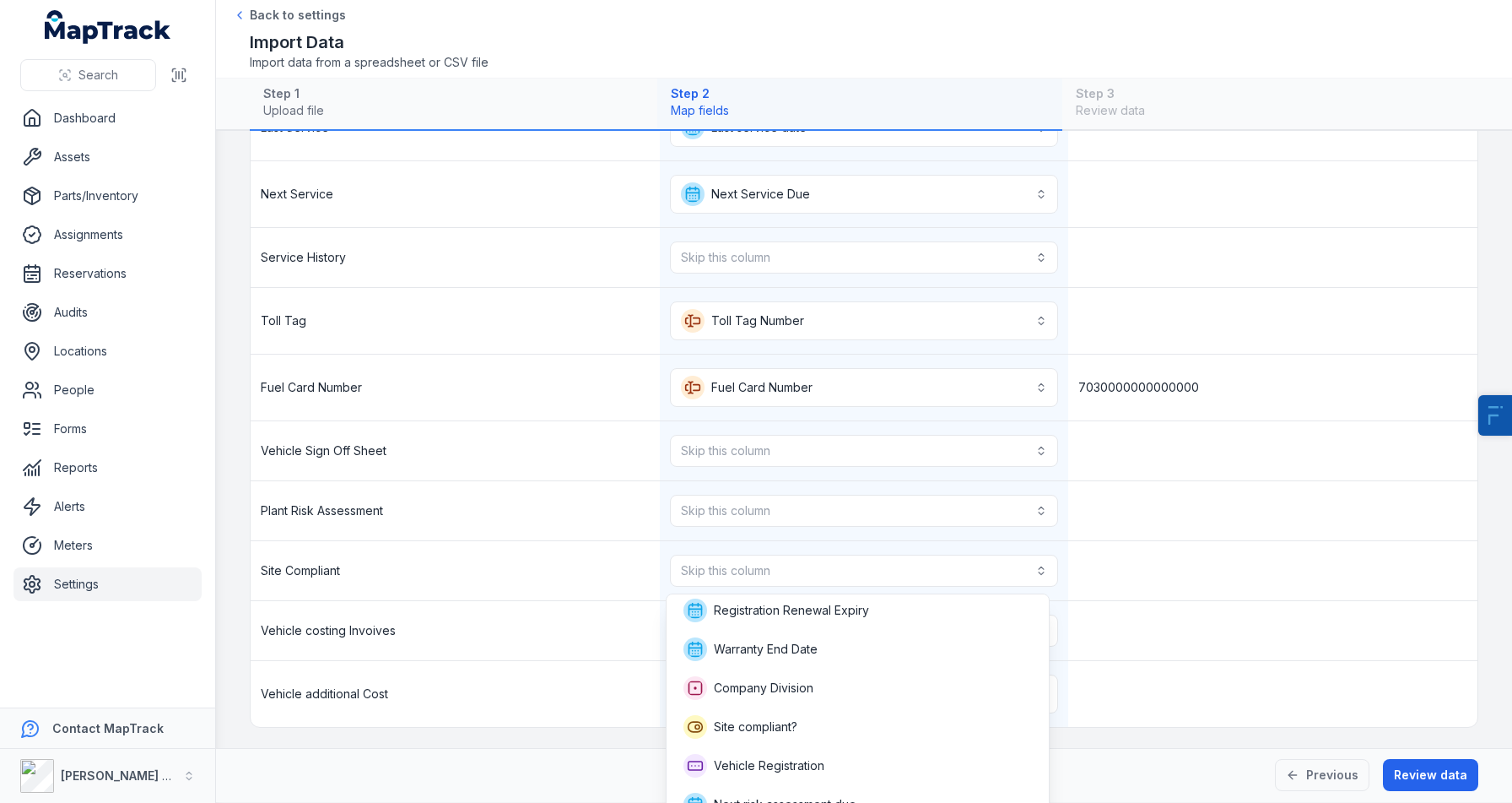
scroll to position [295, 0]
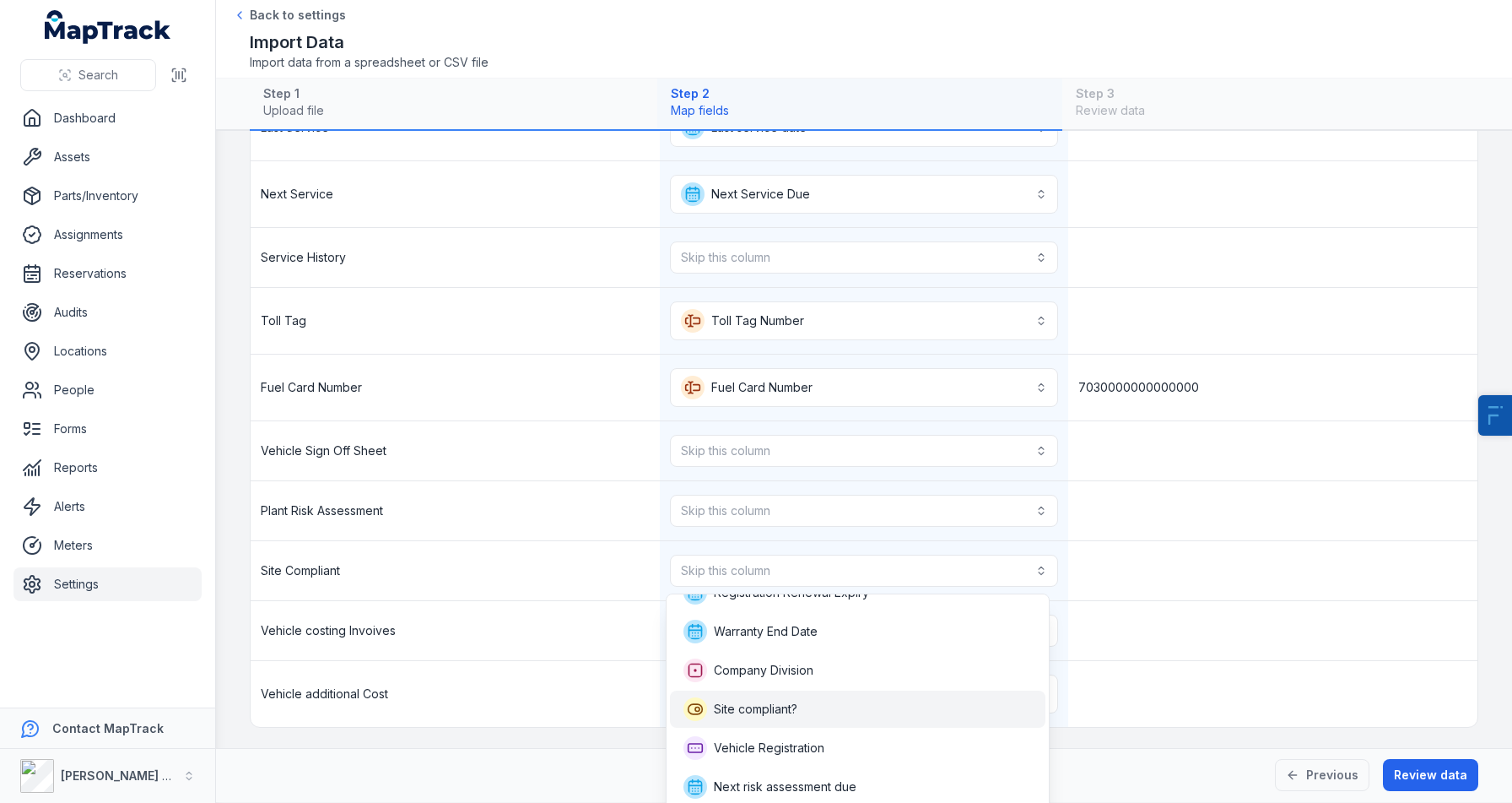
click at [734, 713] on span "Site compliant?" at bounding box center [755, 709] width 84 height 17
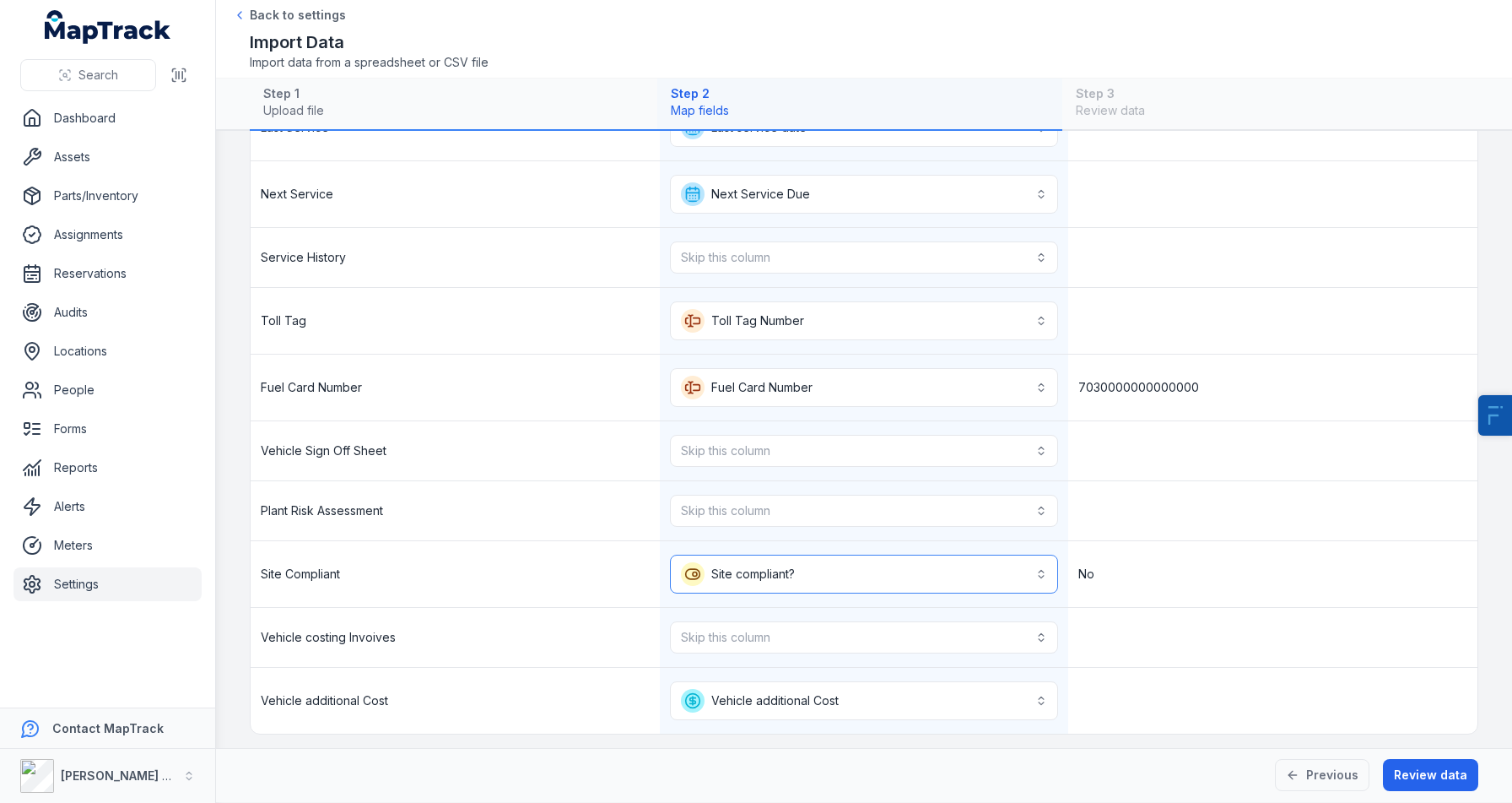
scroll to position [1143, 0]
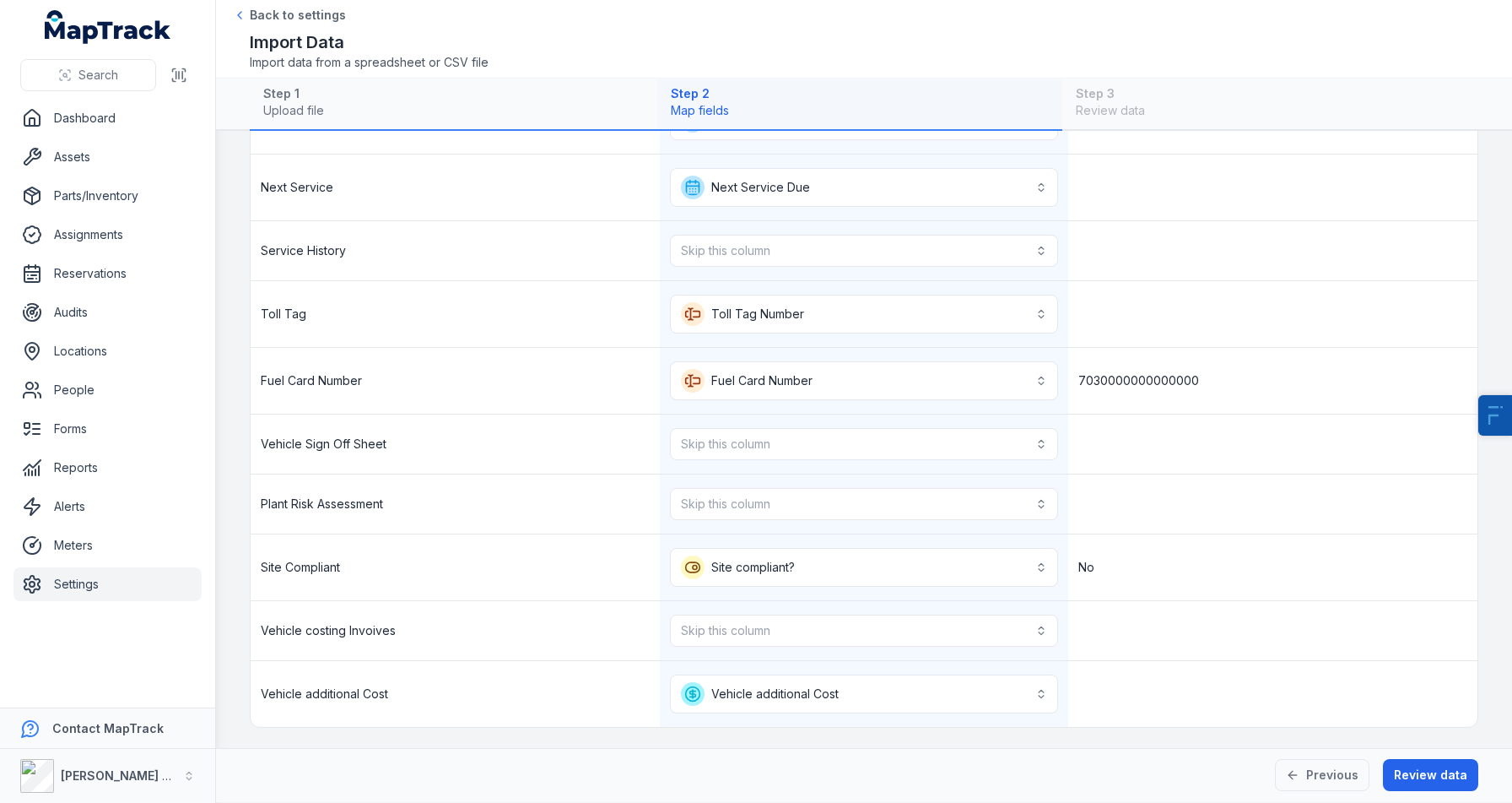
click at [592, 655] on div "Vehicle costing Invoives" at bounding box center [455, 631] width 409 height 59
click at [748, 632] on button "Skip this column" at bounding box center [864, 631] width 389 height 32
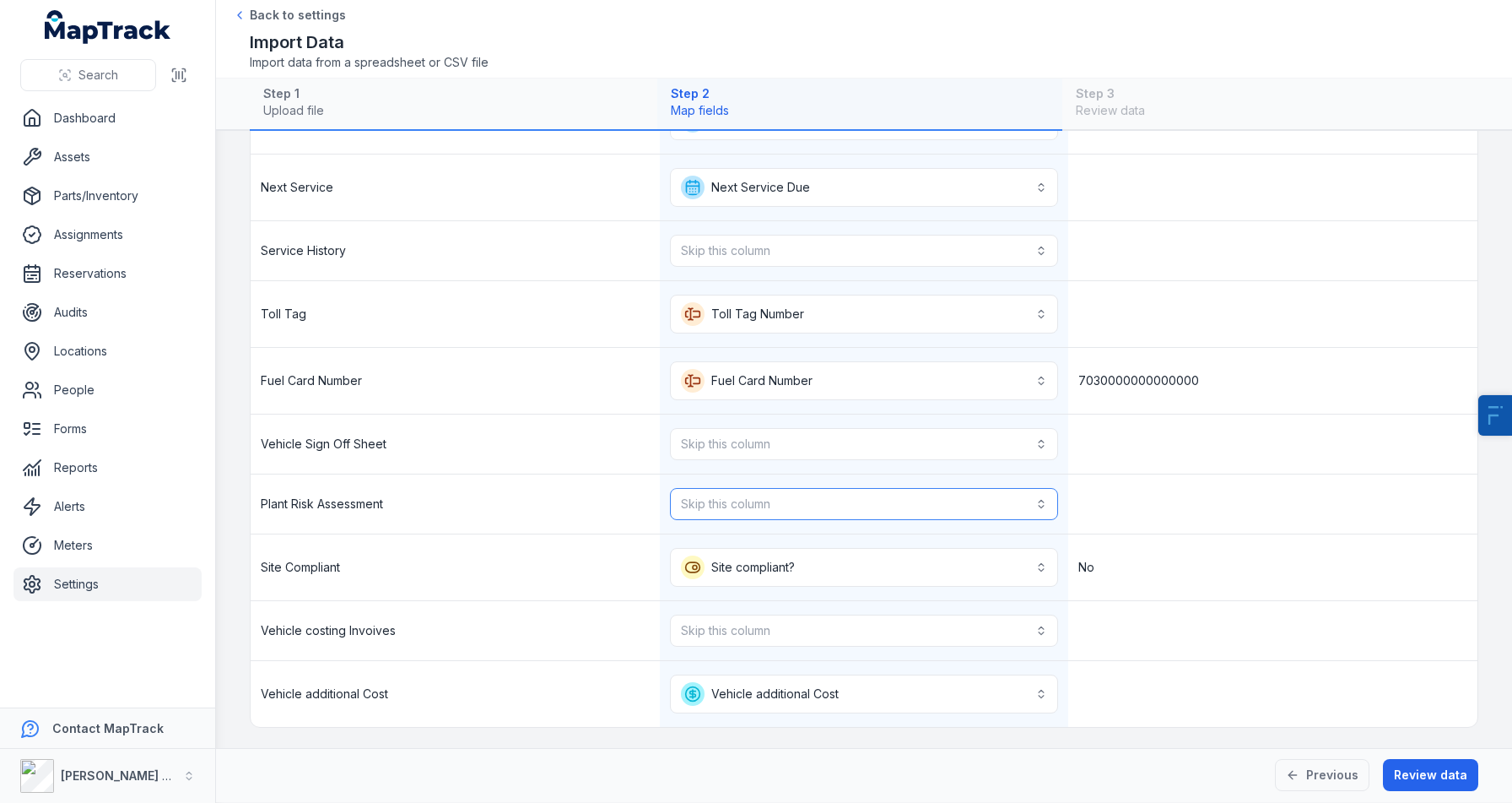
click at [764, 496] on button "Skip this column" at bounding box center [864, 504] width 389 height 32
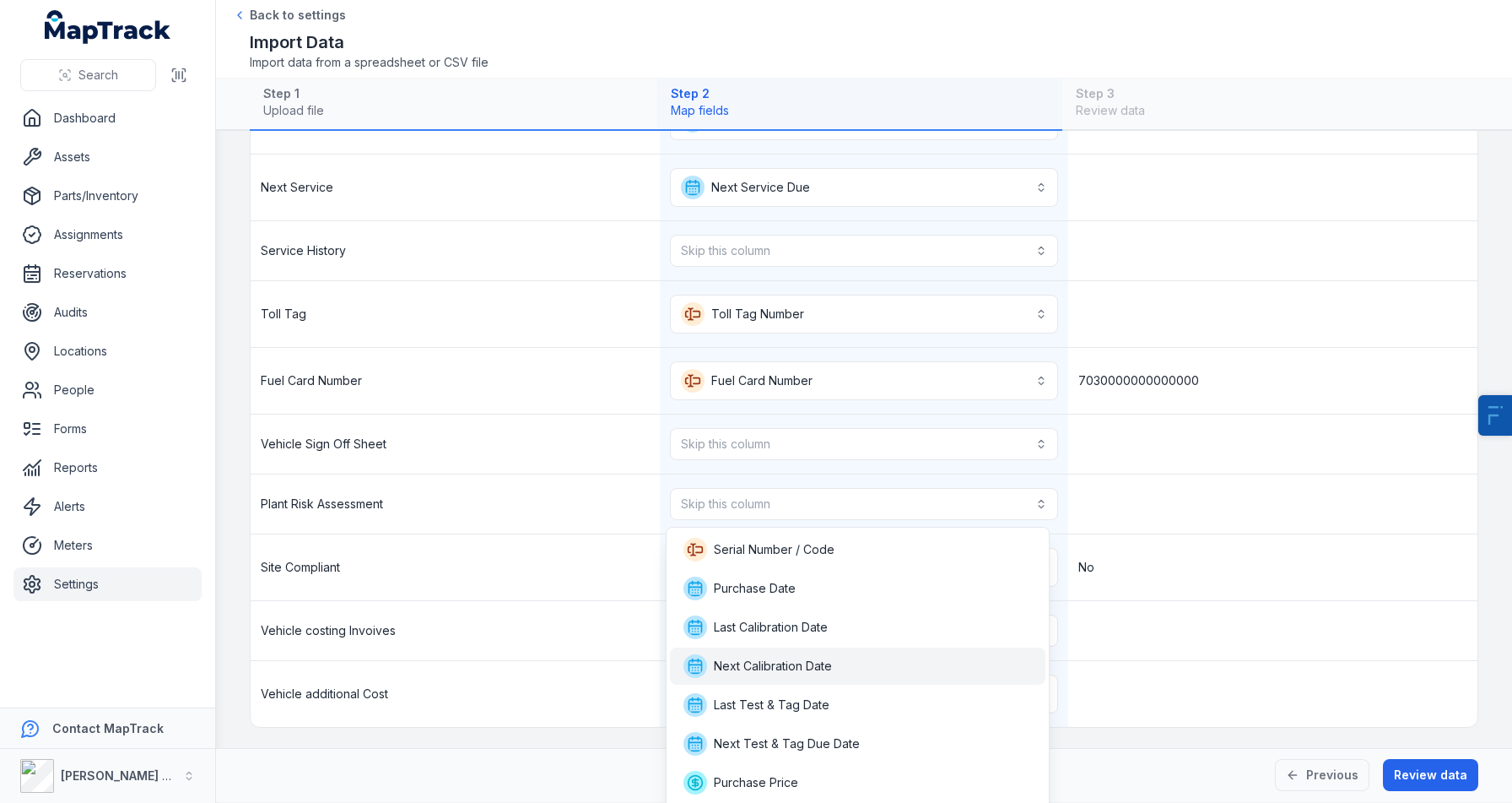
scroll to position [190, 0]
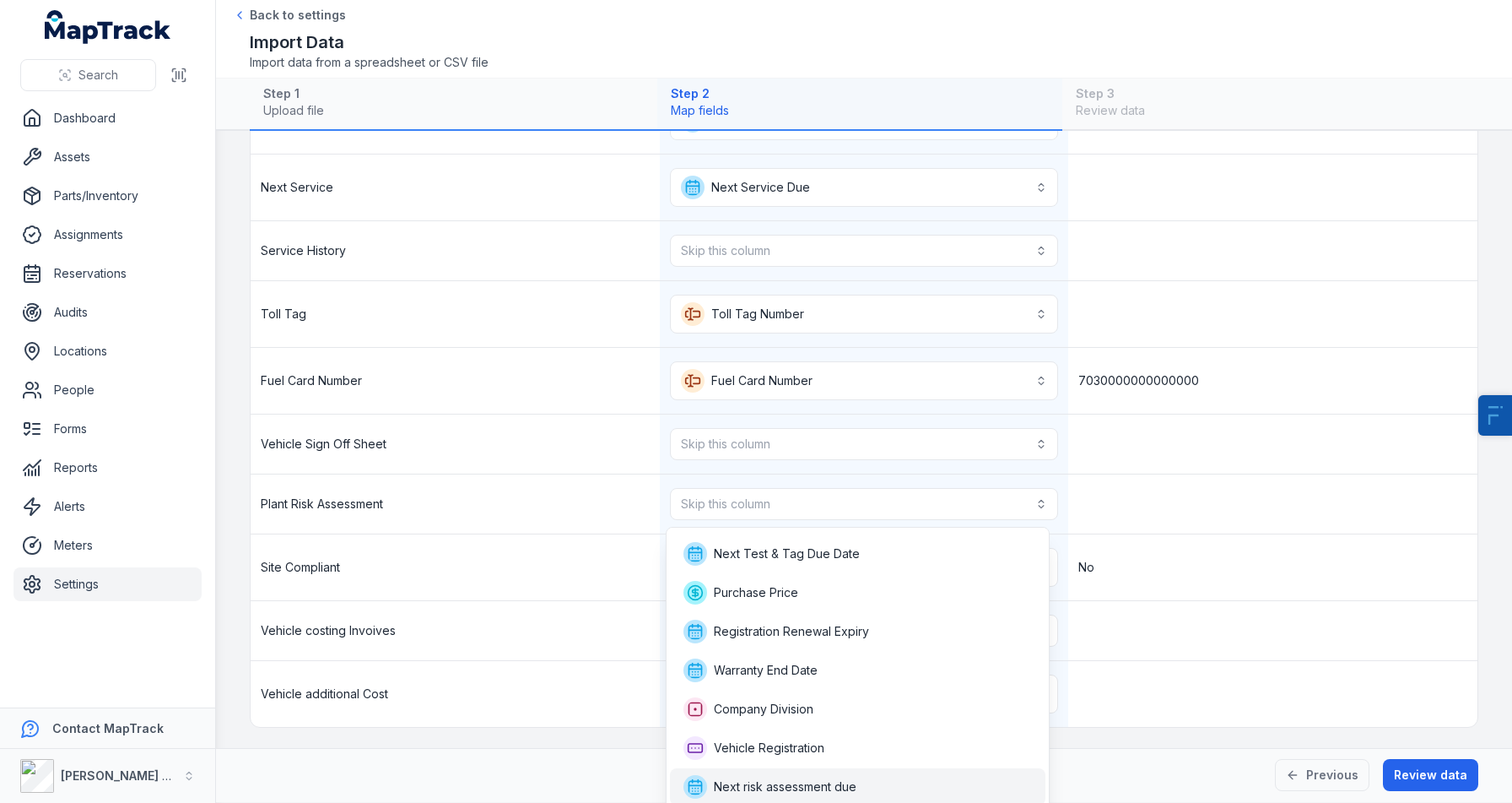
click at [733, 784] on span "Next risk assessment due" at bounding box center [785, 787] width 142 height 17
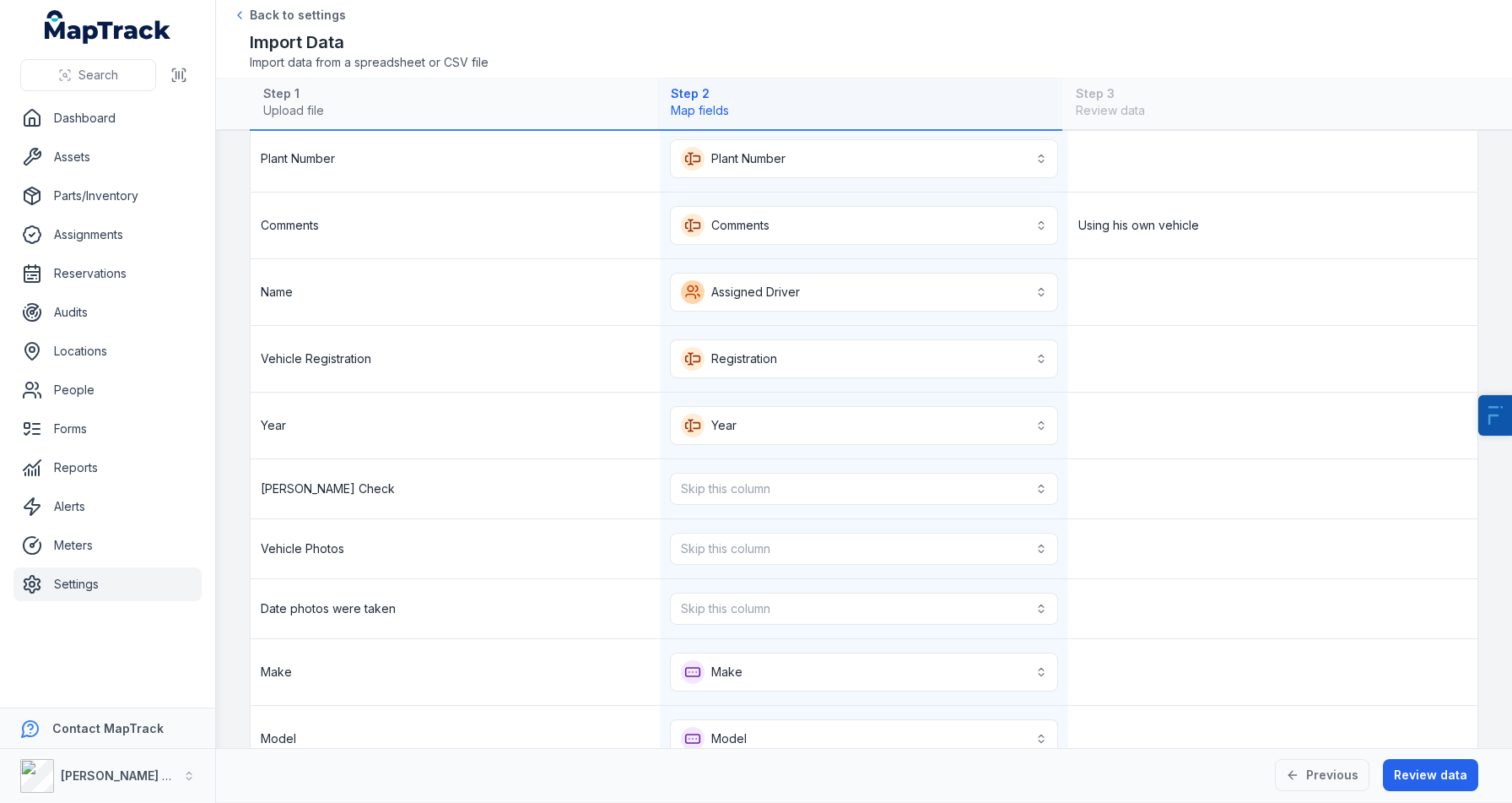
scroll to position [1150, 0]
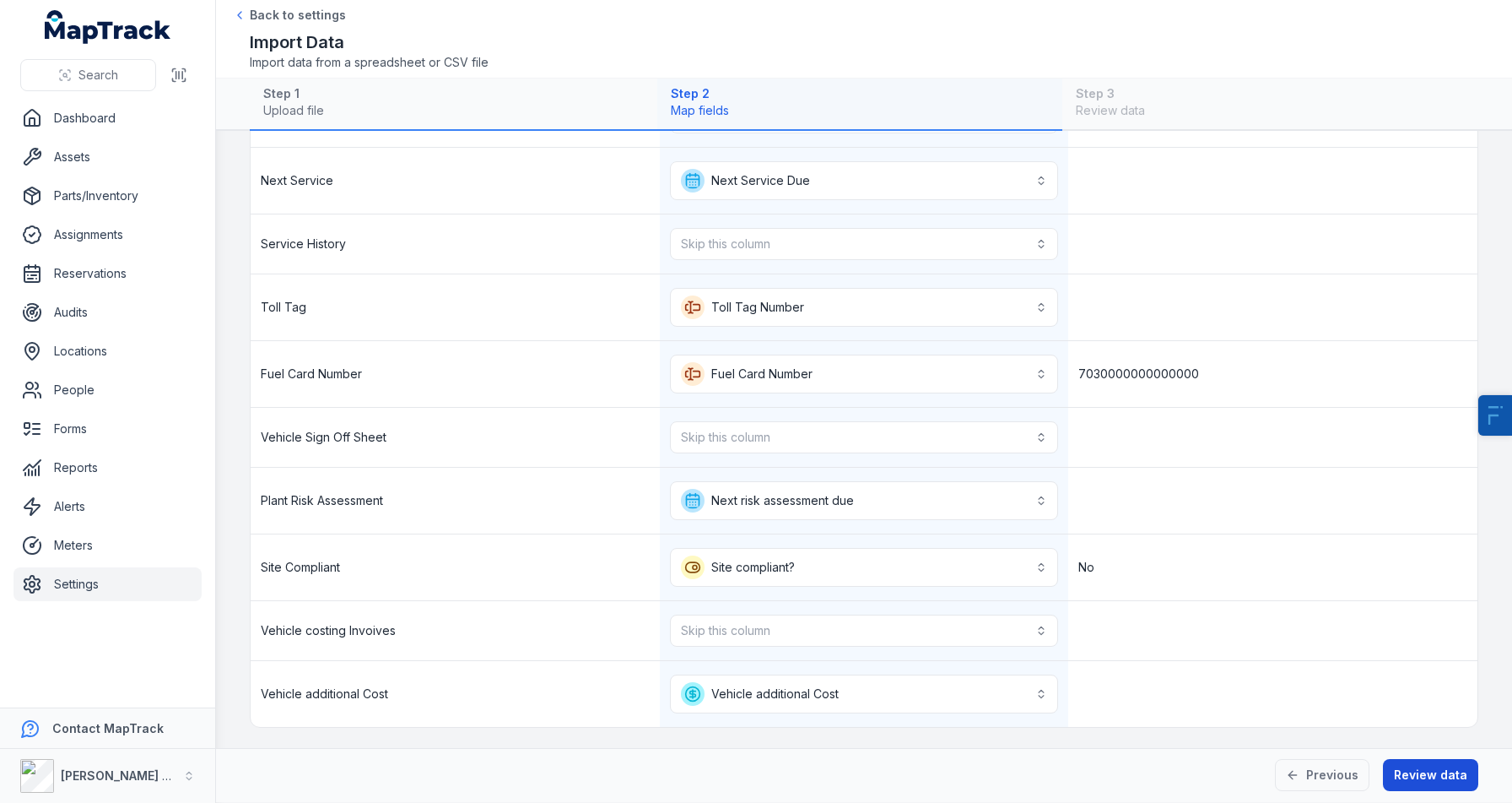
click at [1416, 759] on button "Review data" at bounding box center [1431, 775] width 96 height 32
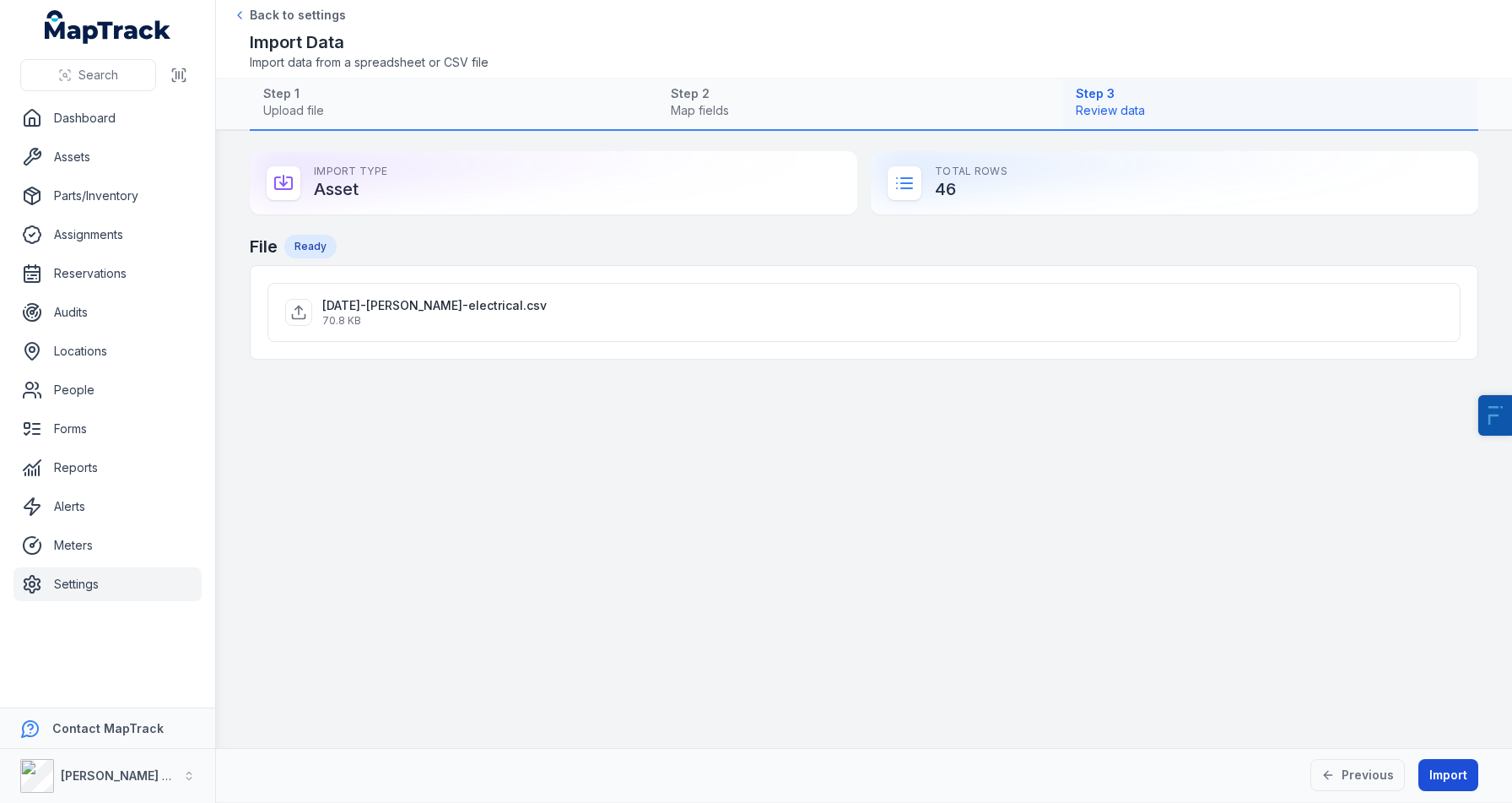
scroll to position [0, 0]
click at [1456, 771] on button "Import" at bounding box center [1448, 775] width 60 height 32
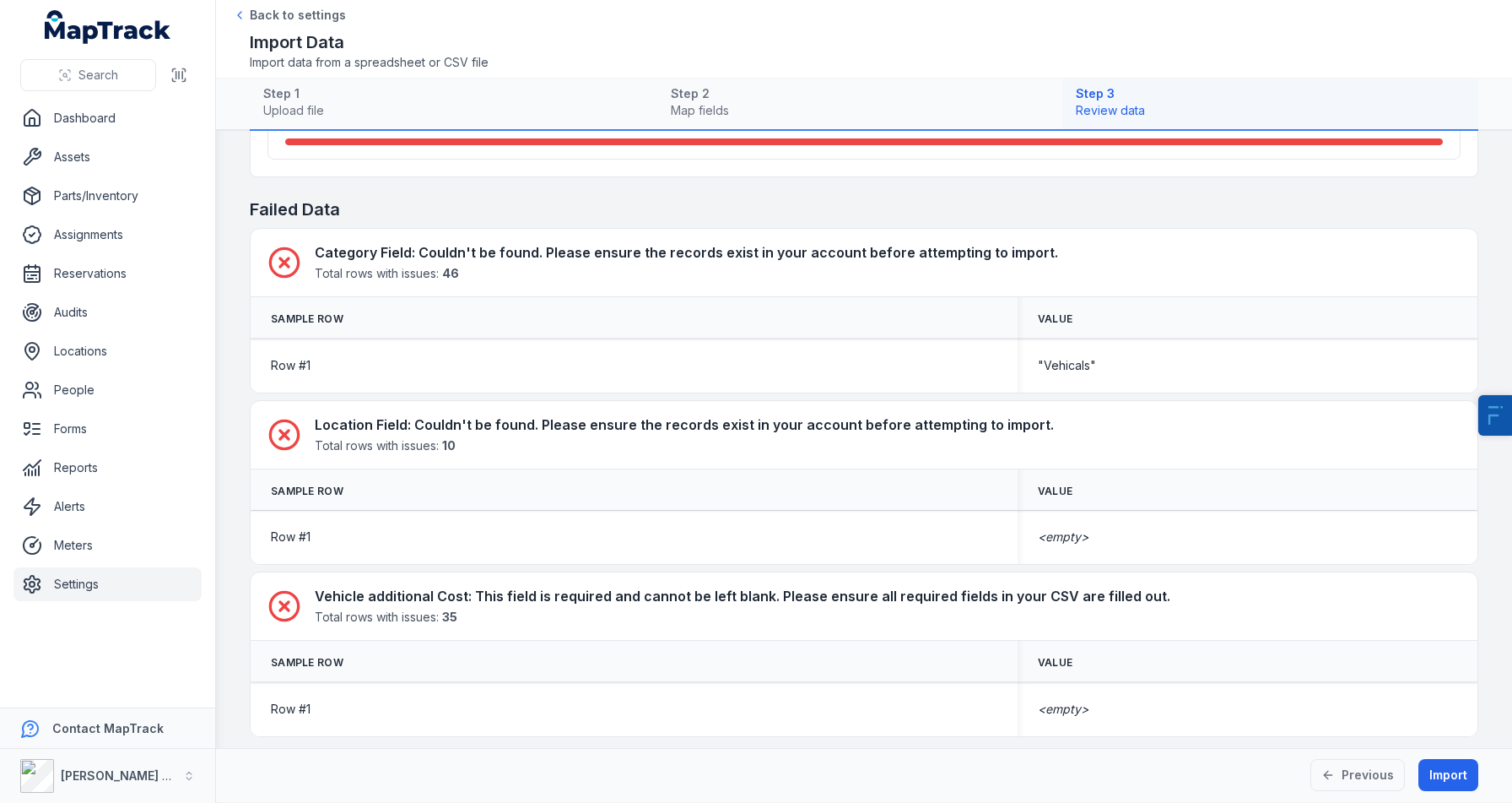
scroll to position [204, 0]
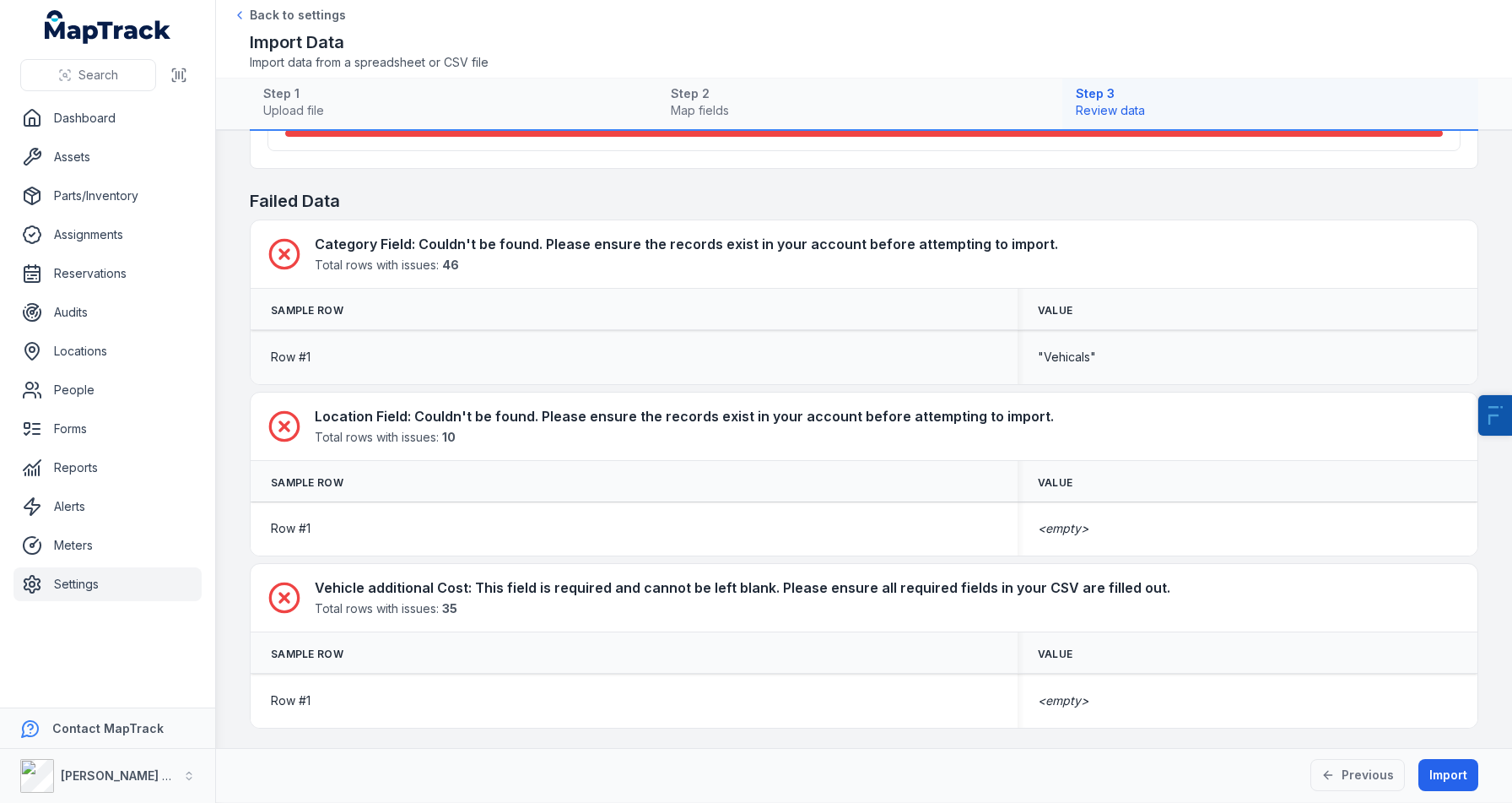
click at [1075, 352] on span ""Vehicals"" at bounding box center [1067, 357] width 58 height 17
copy span "Vehicals"
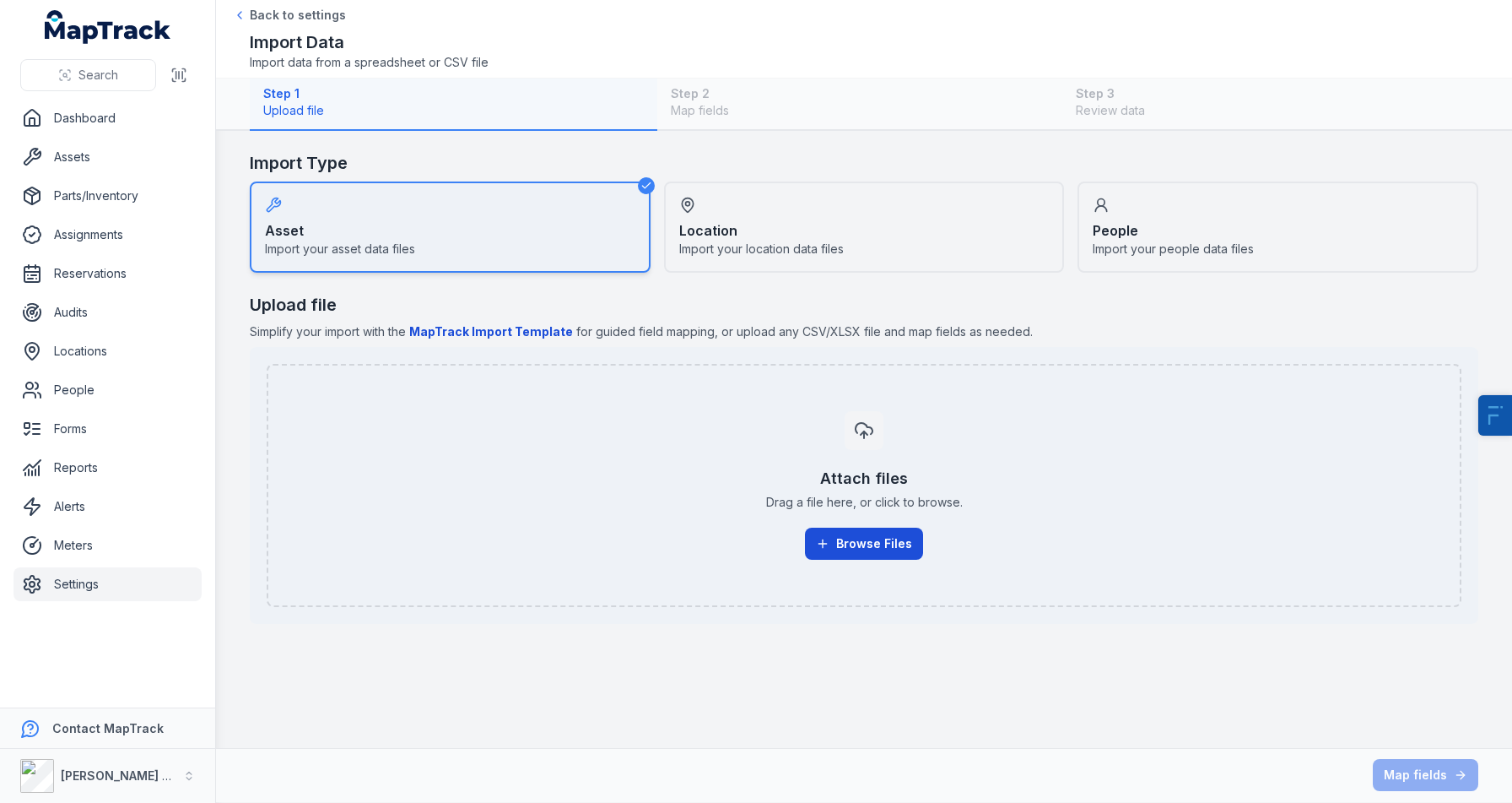
click at [845, 542] on button "Browse Files" at bounding box center [864, 544] width 118 height 32
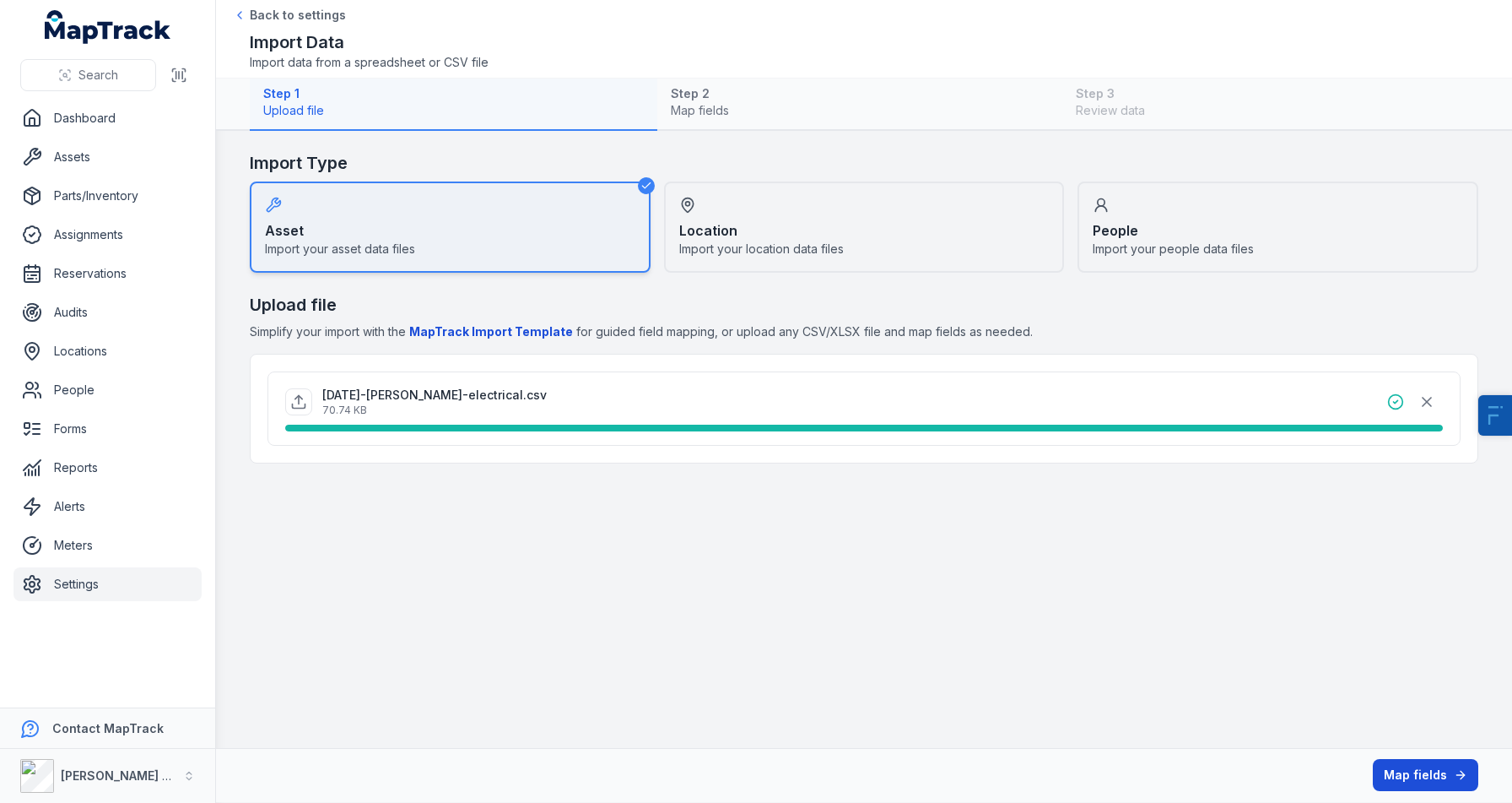
click at [1407, 778] on button "Map fields" at bounding box center [1426, 775] width 105 height 32
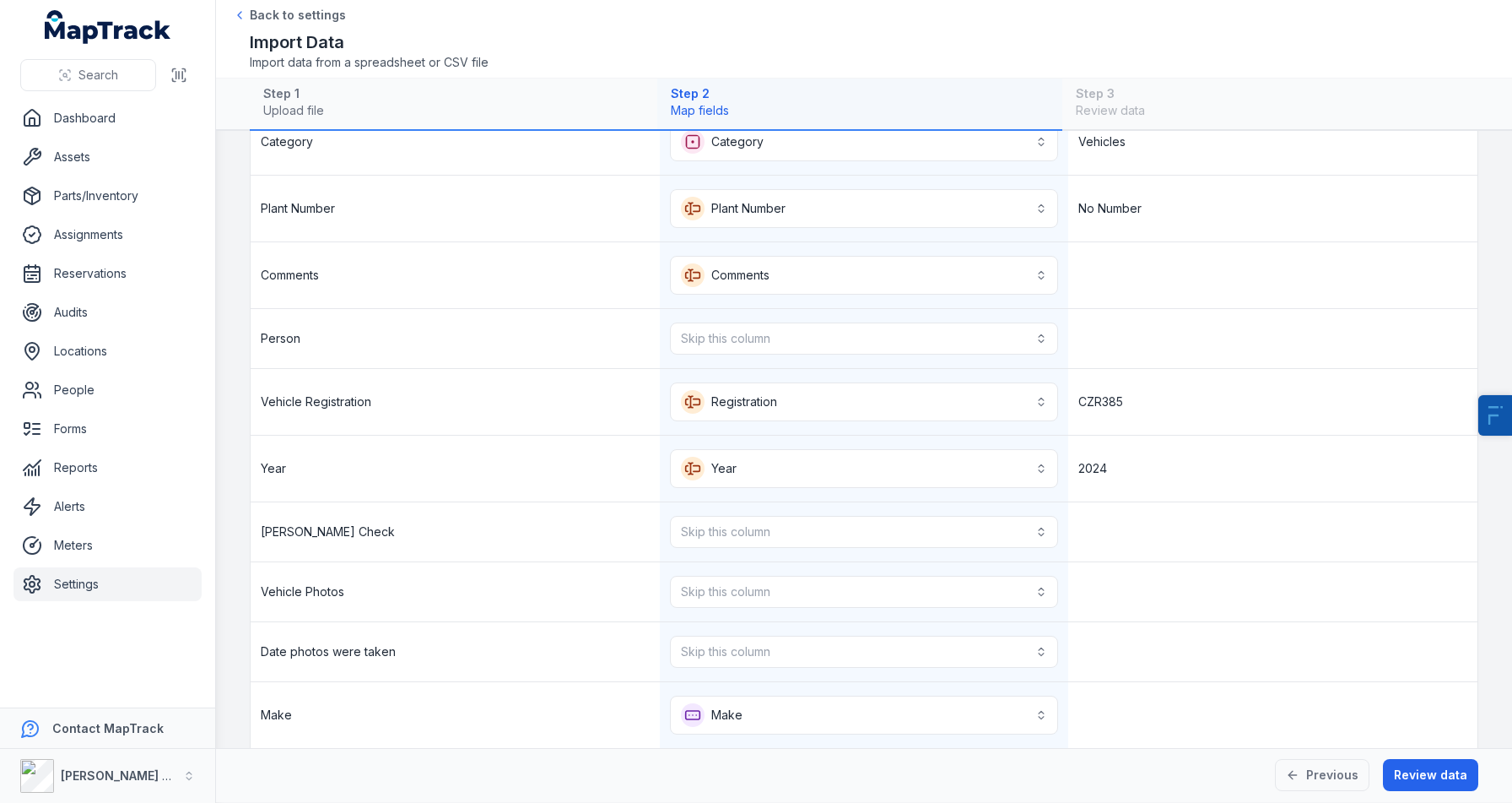
scroll to position [158, 0]
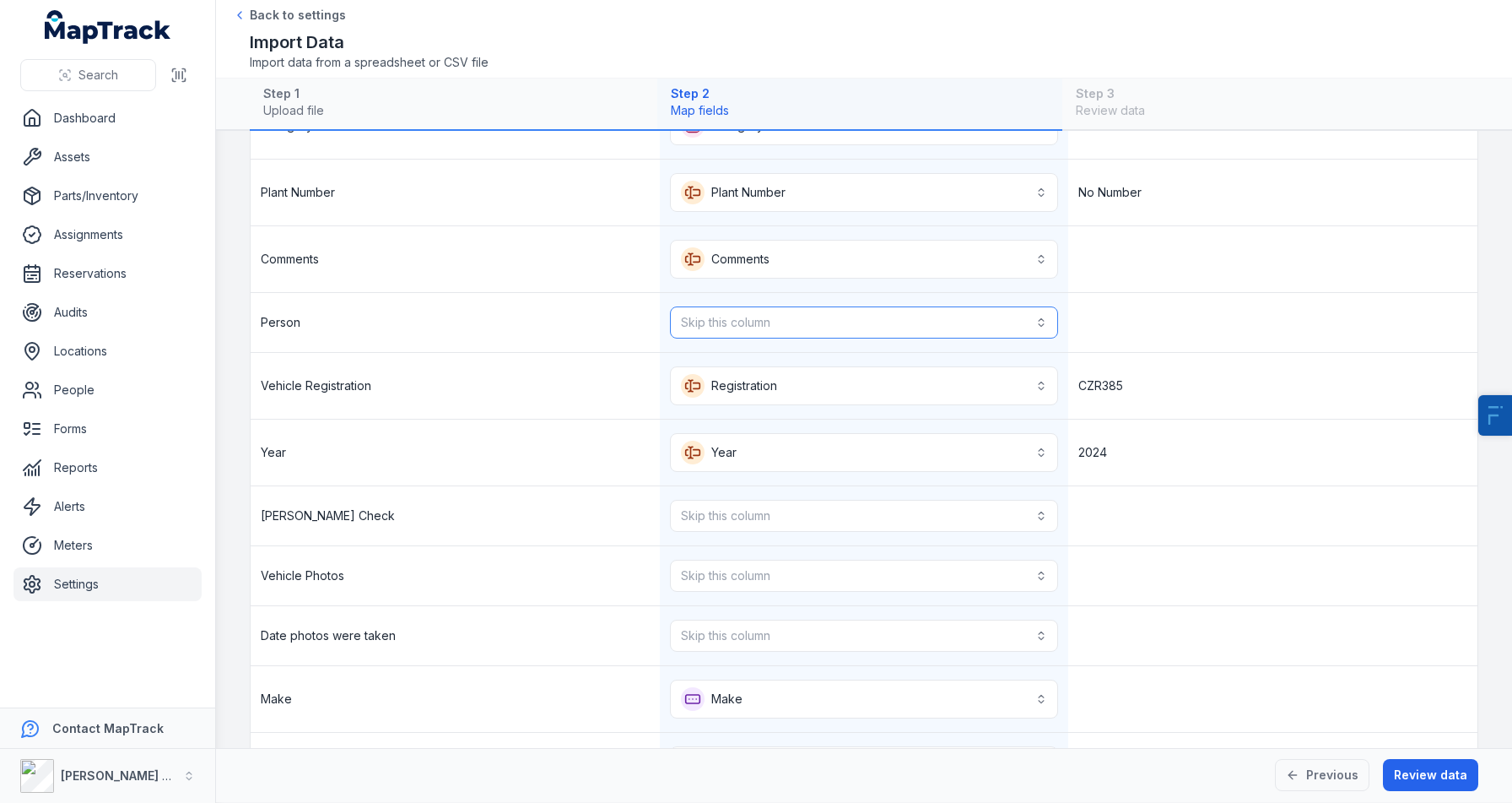
click at [851, 309] on button "Skip this column" at bounding box center [864, 322] width 389 height 32
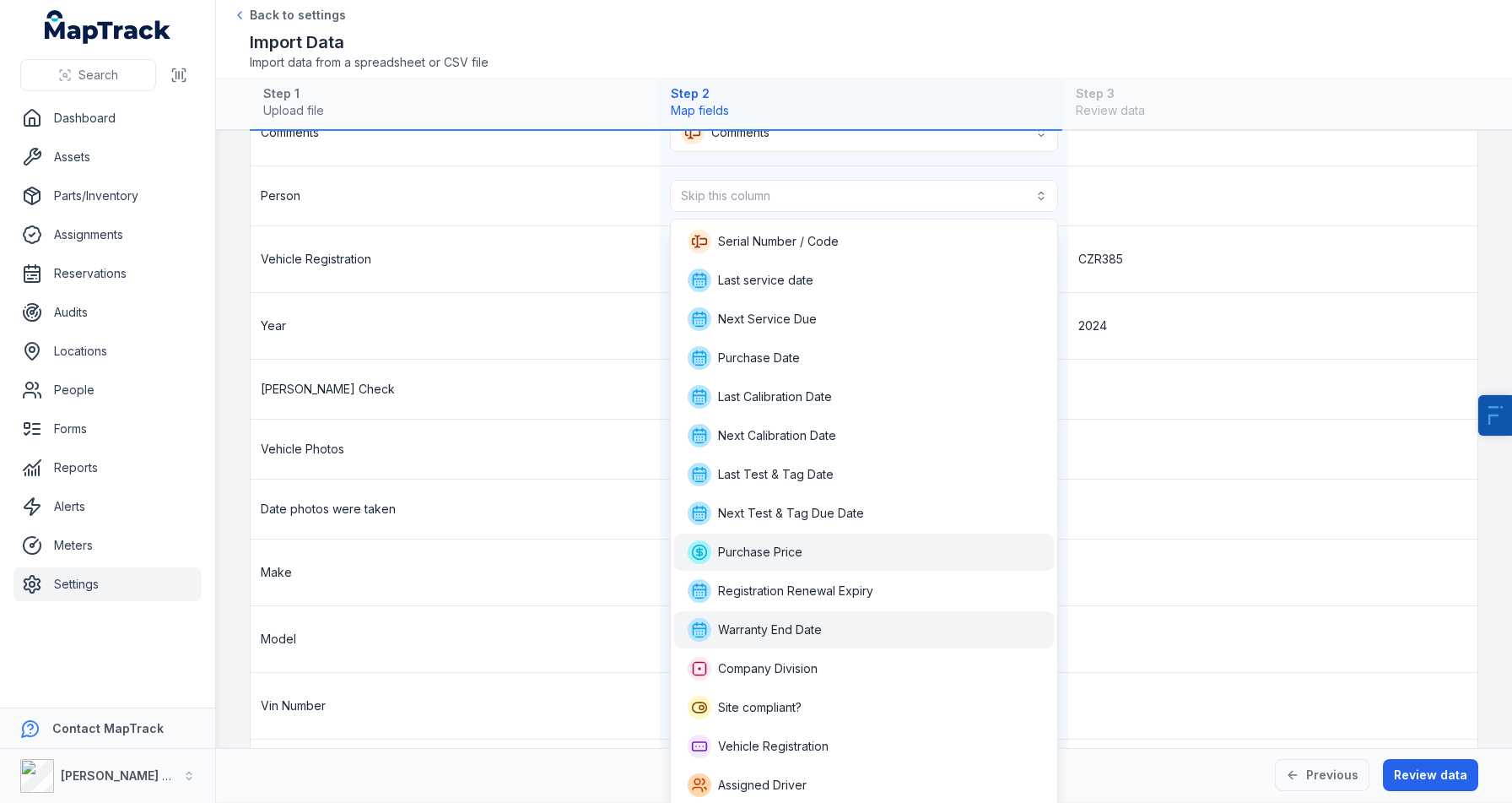
scroll to position [76, 0]
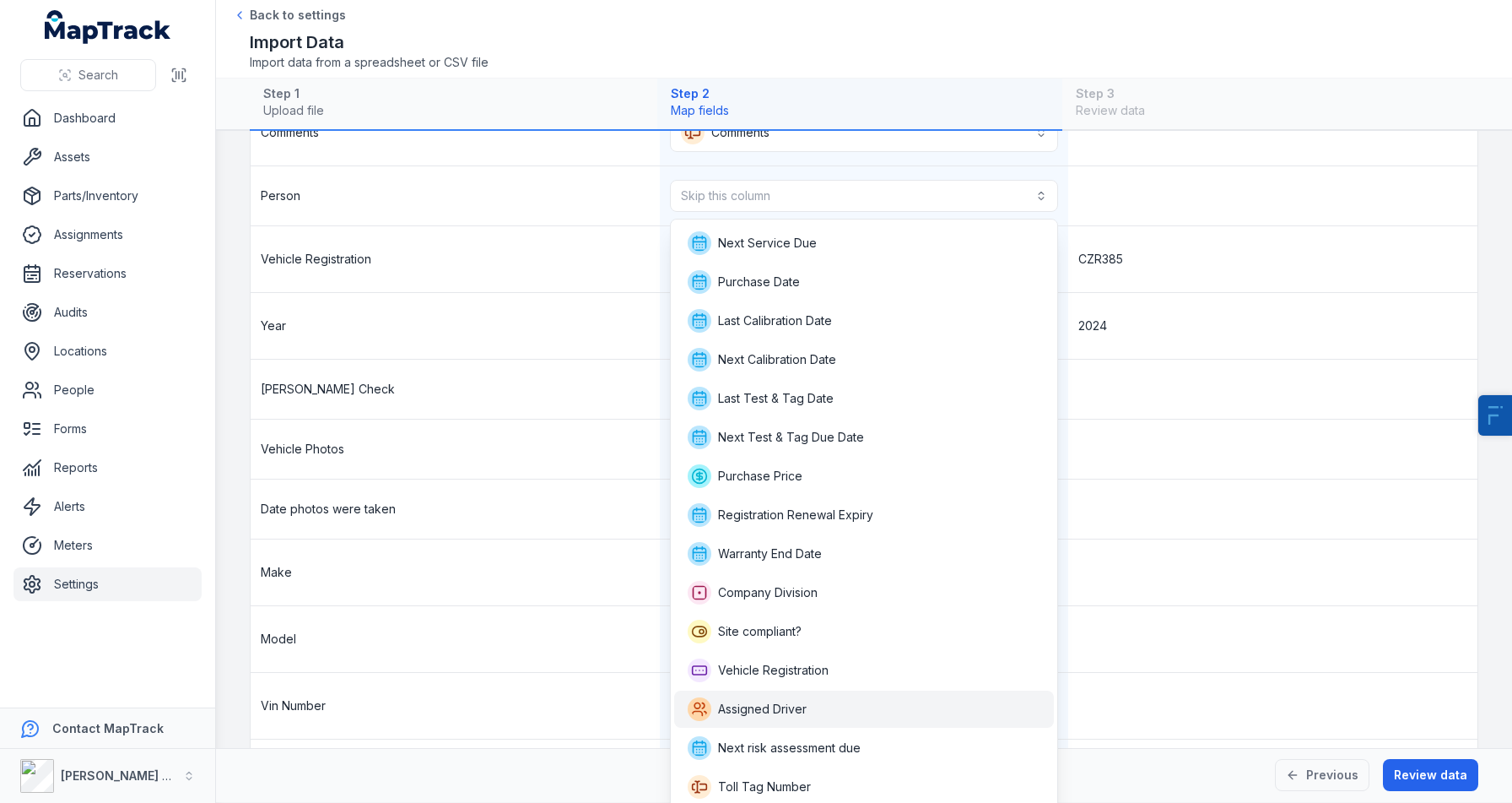
click at [753, 715] on span "Assigned Driver" at bounding box center [762, 709] width 89 height 17
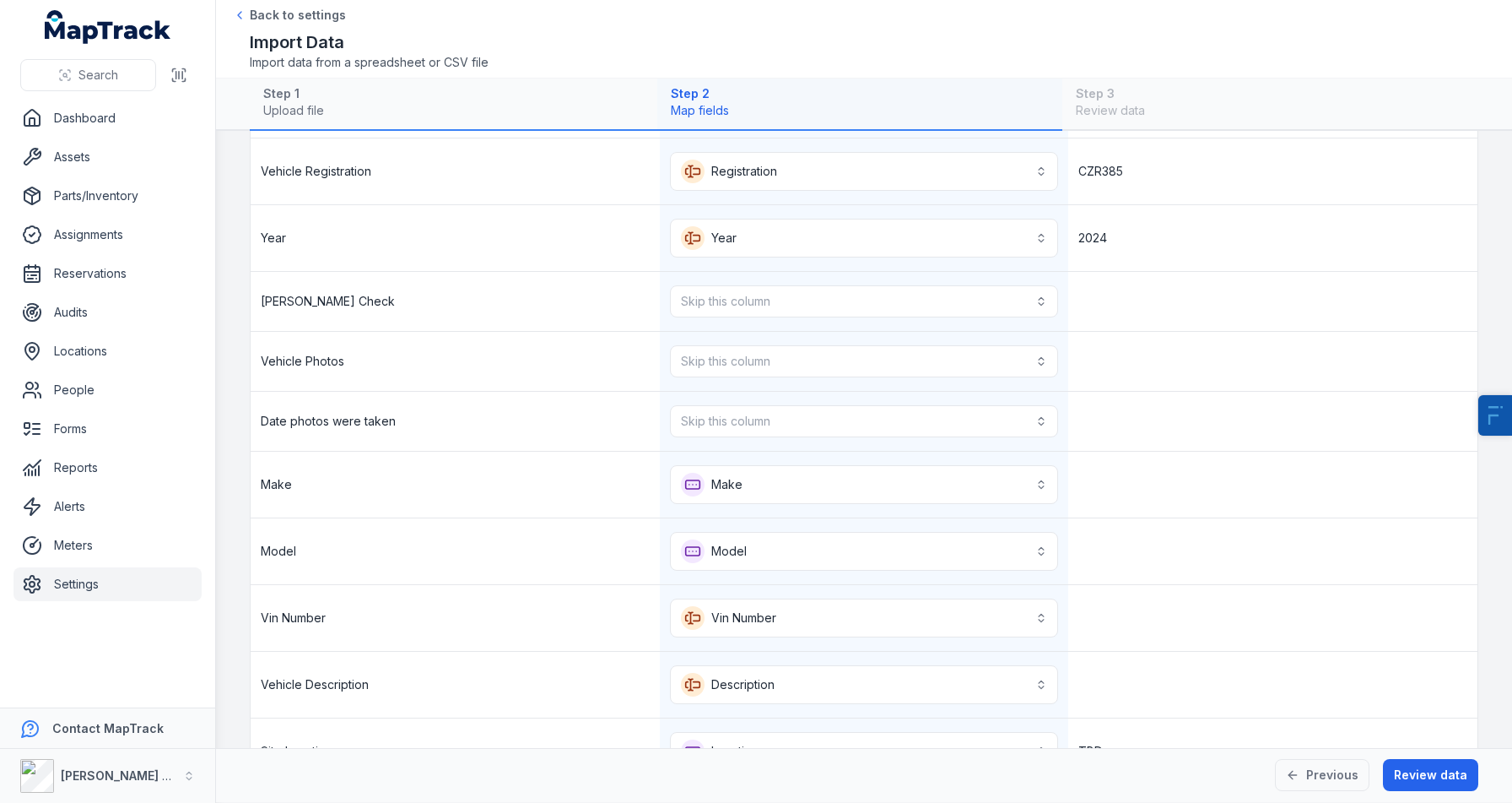
scroll to position [415, 0]
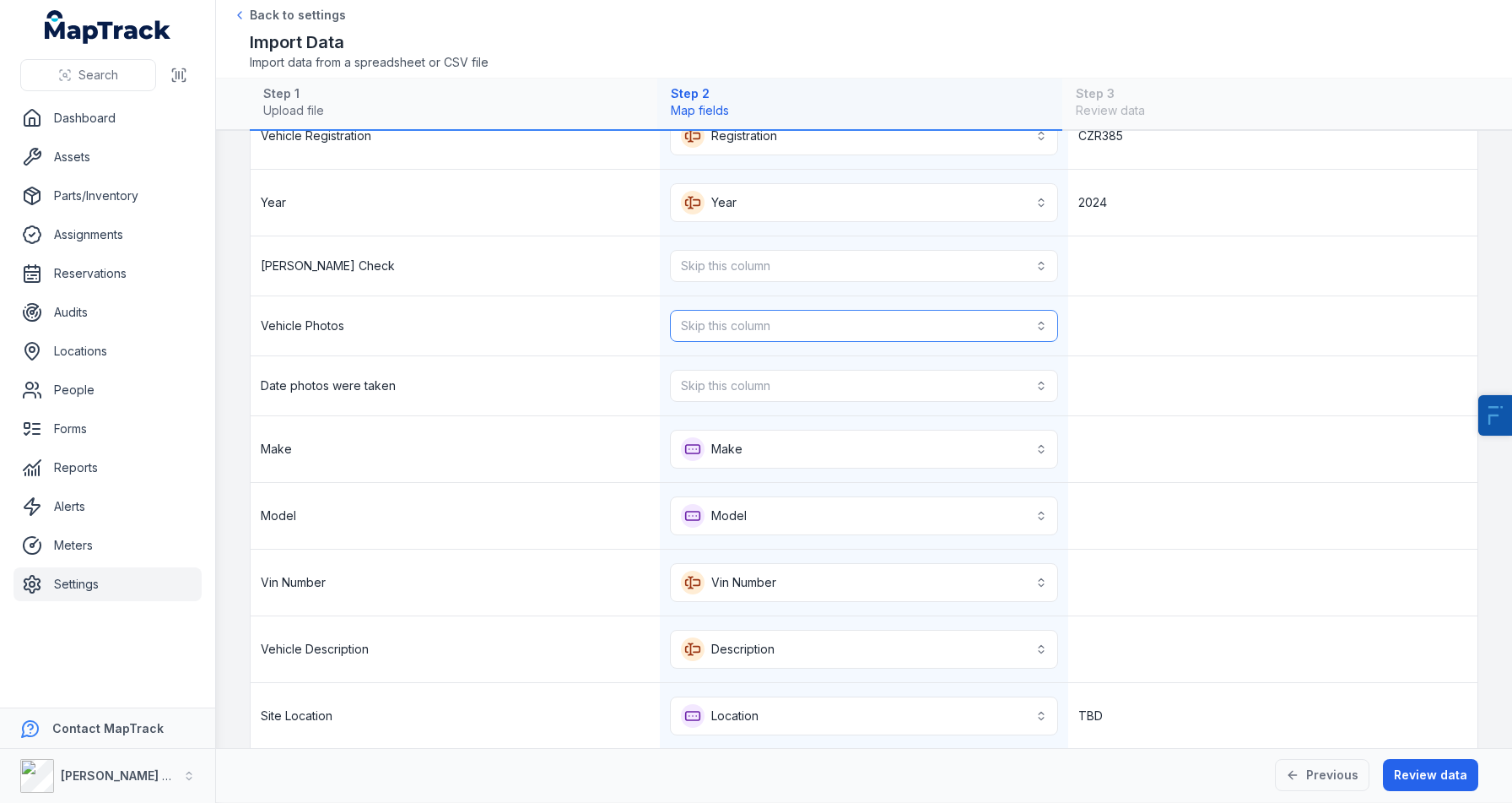
click at [774, 331] on button "Skip this column" at bounding box center [864, 326] width 389 height 32
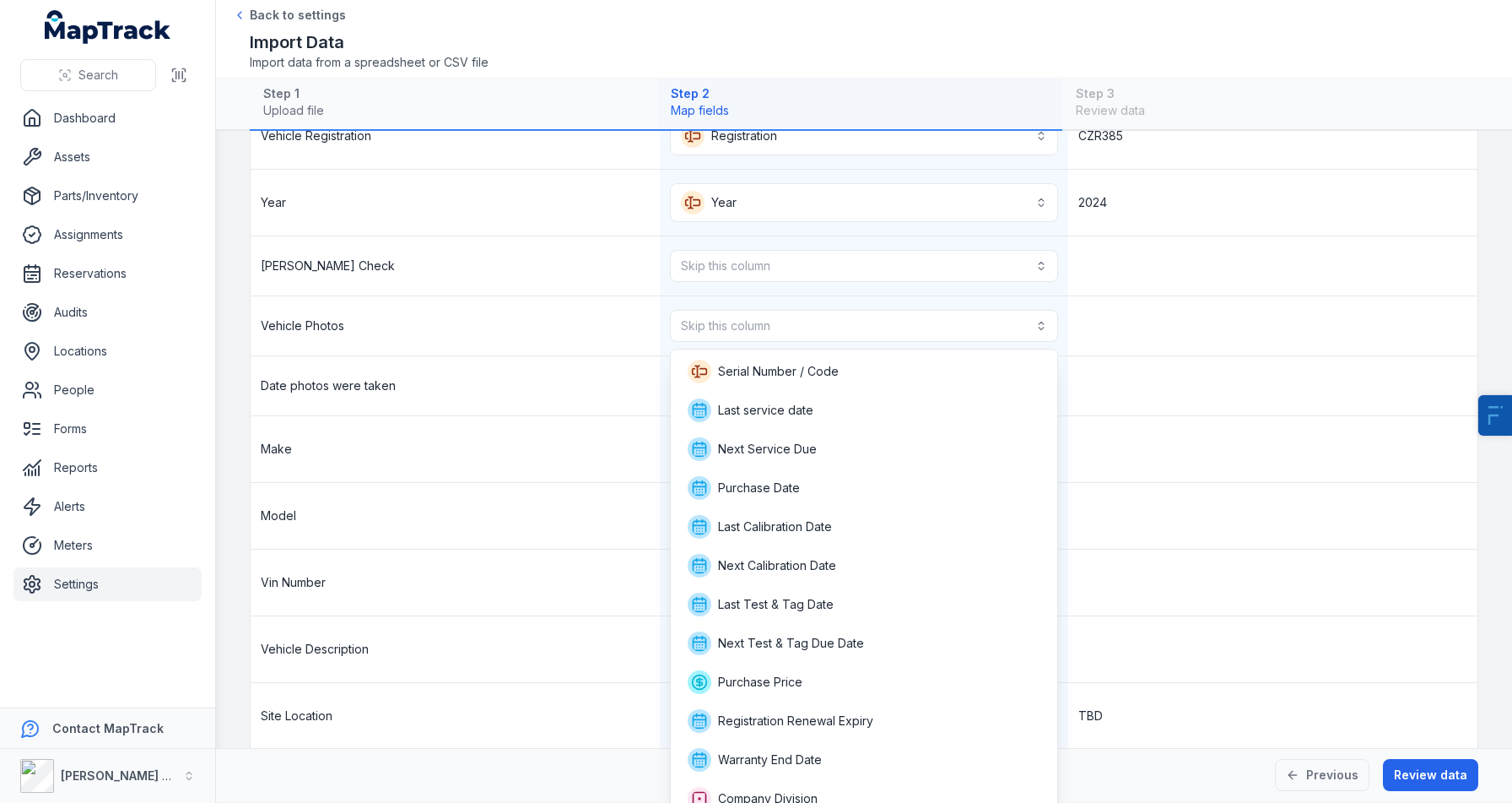
click at [619, 420] on div "**********" at bounding box center [864, 633] width 1227 height 1592
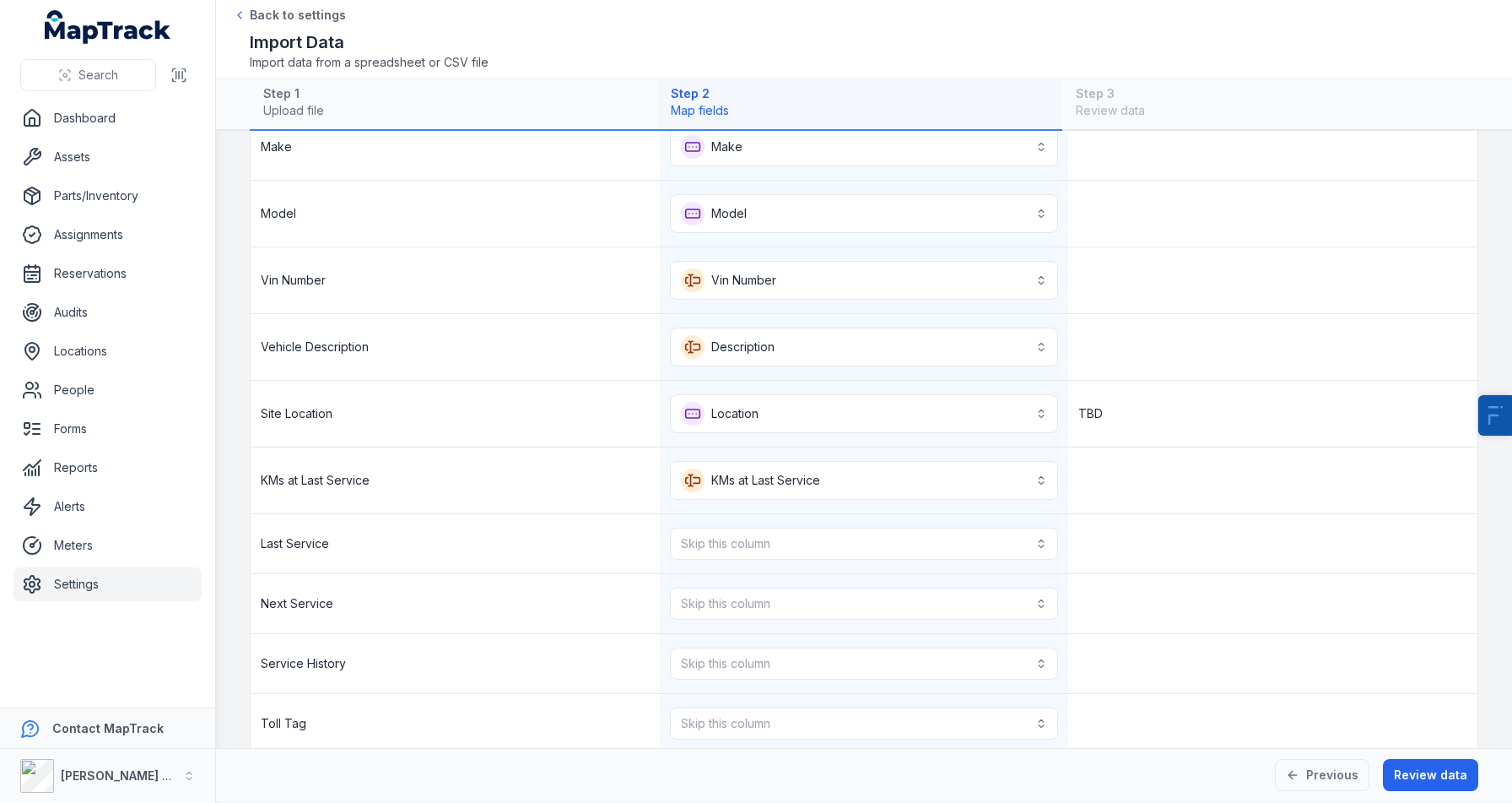
scroll to position [792, 0]
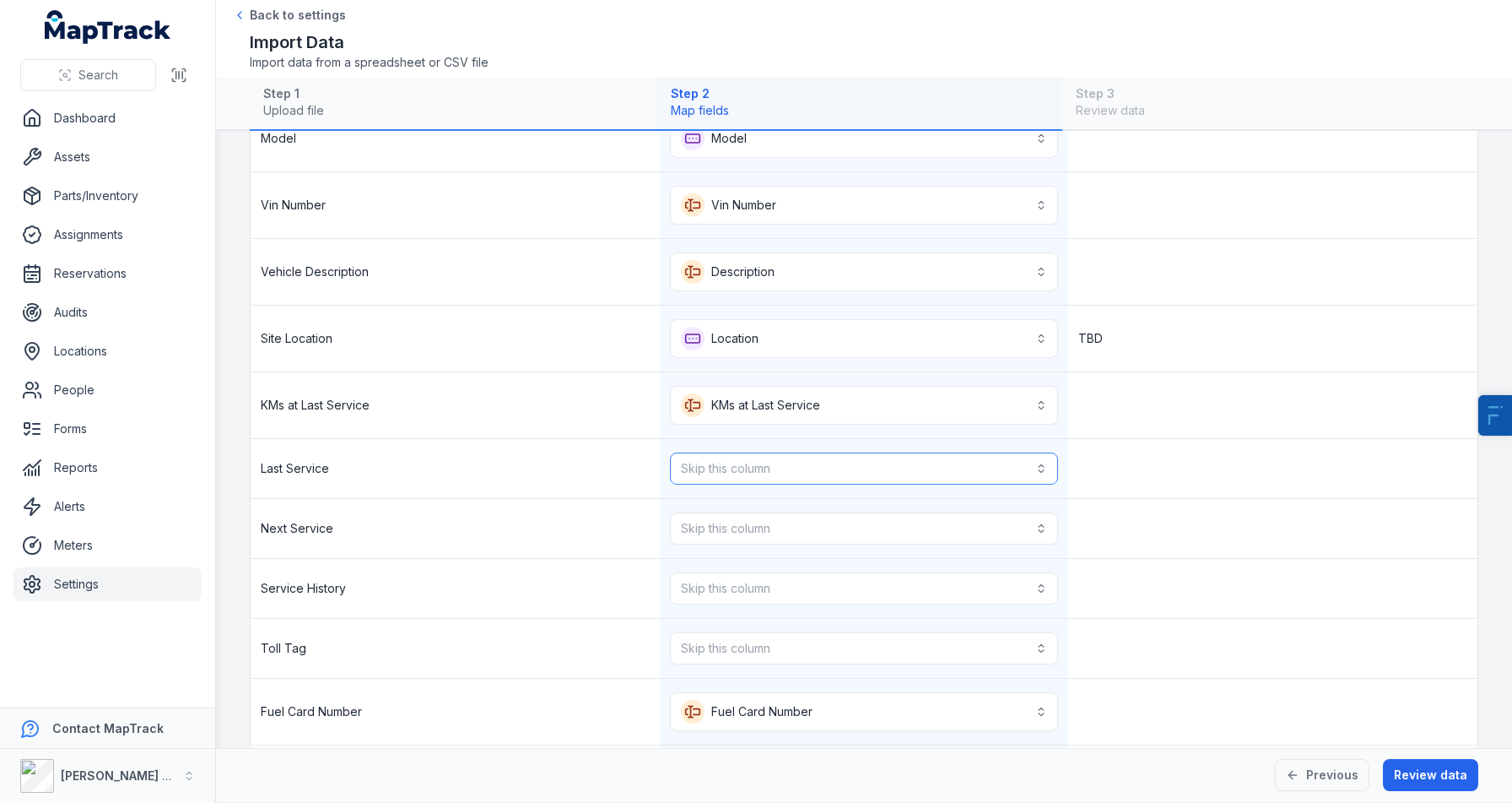
click at [711, 462] on button "Skip this column" at bounding box center [864, 469] width 389 height 32
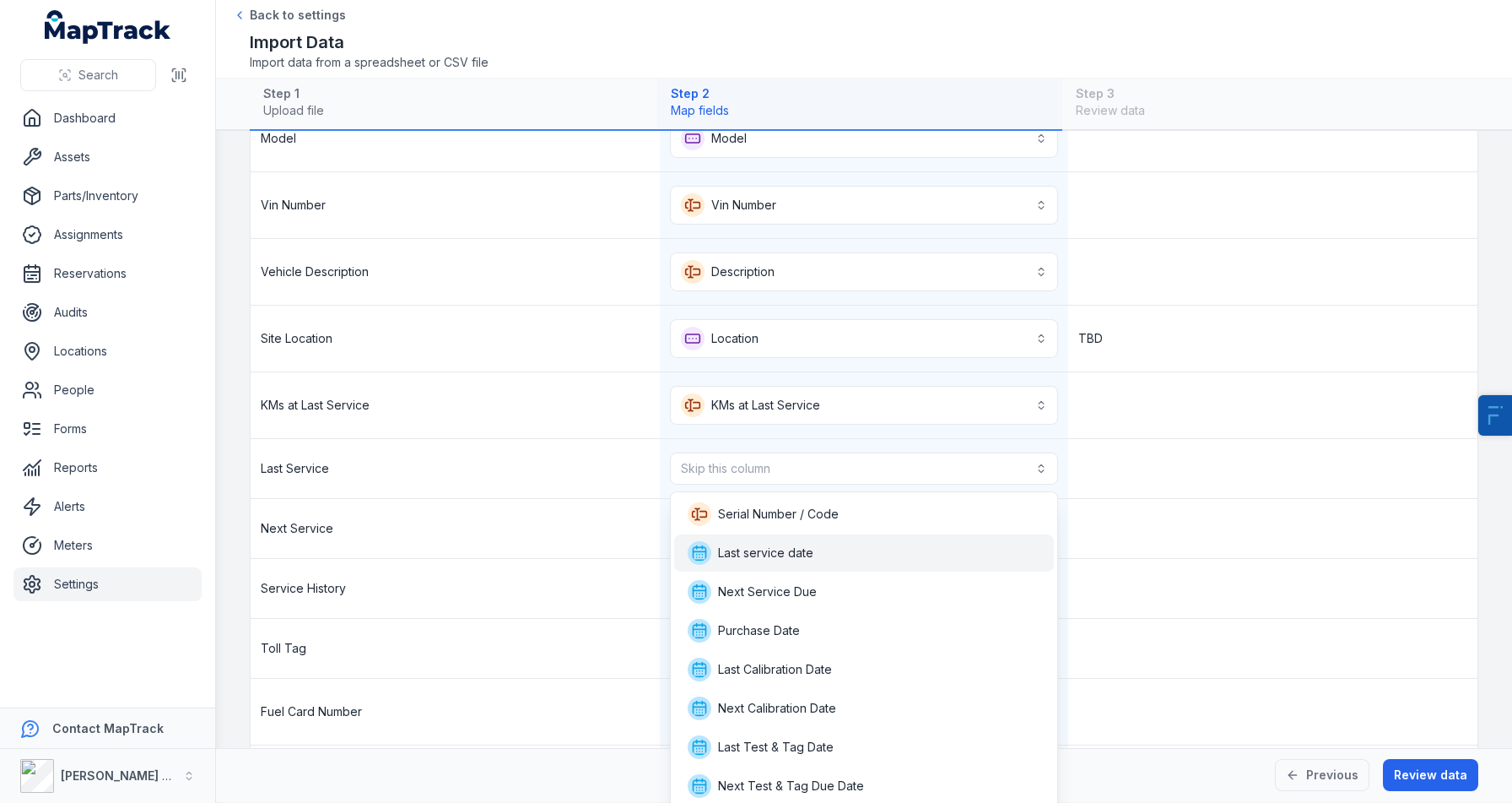
click at [759, 562] on span "Last service date" at bounding box center [750, 553] width 125 height 24
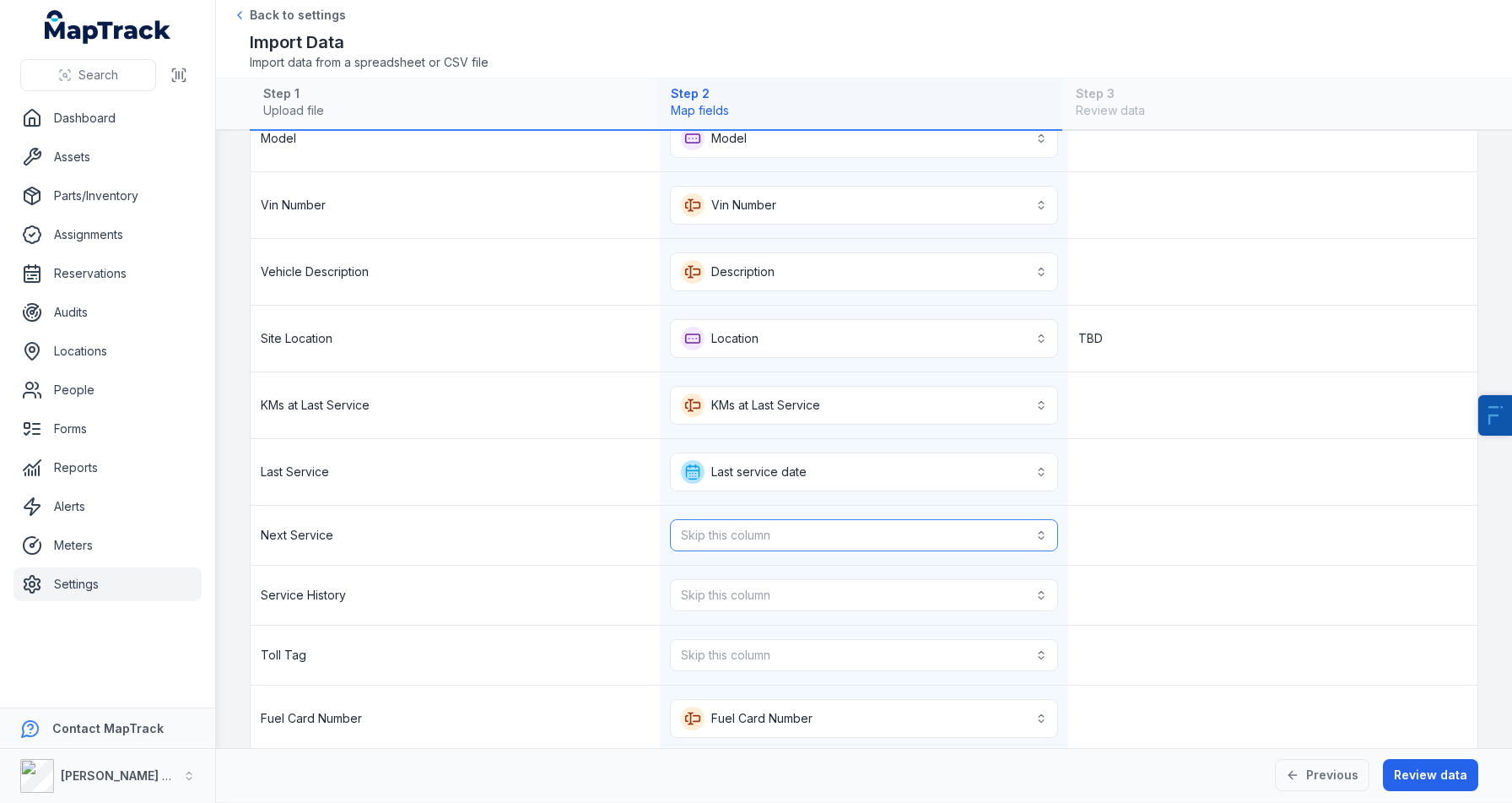
click at [734, 539] on button "Skip this column" at bounding box center [864, 535] width 389 height 32
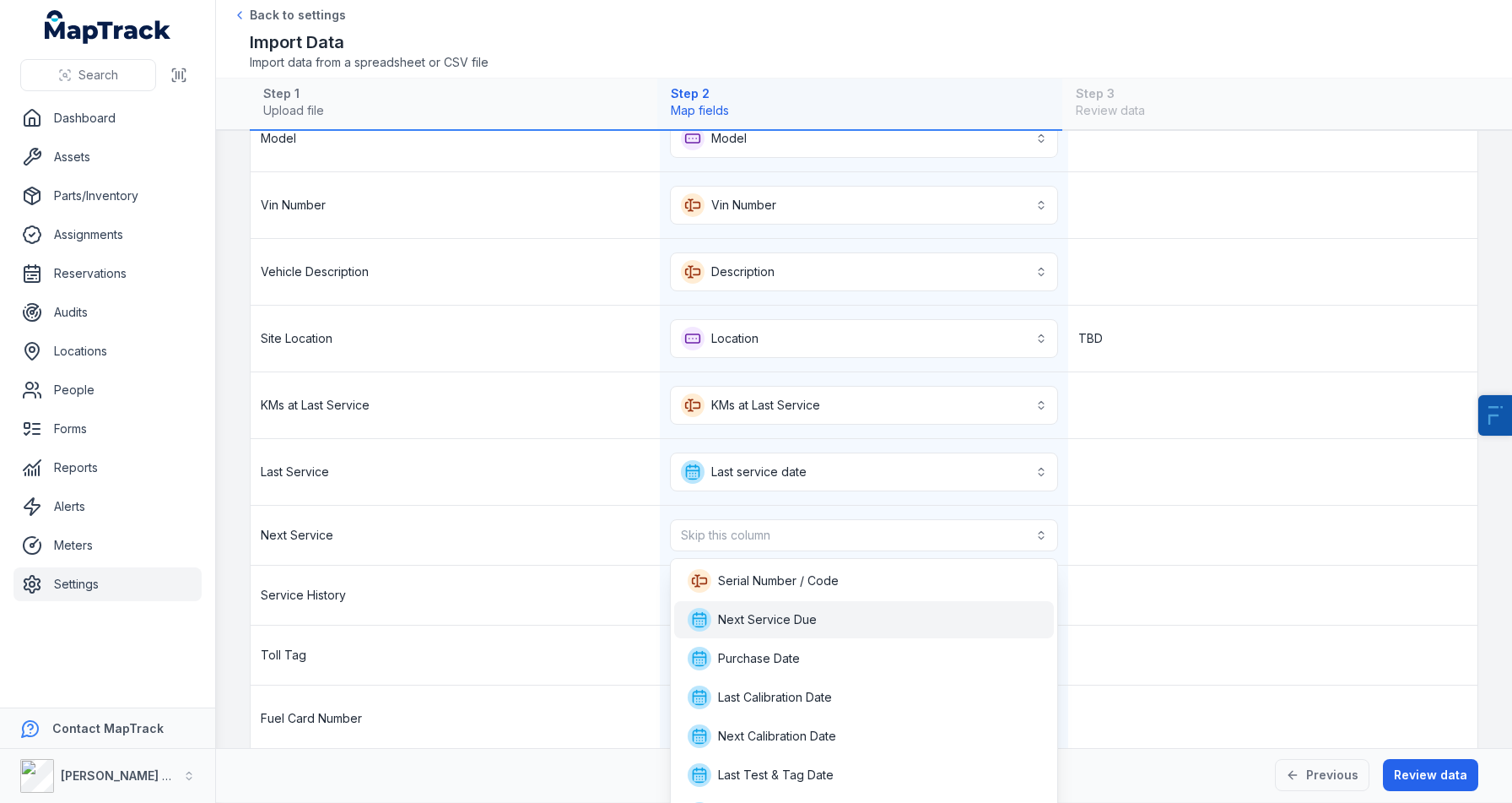
click at [753, 605] on div "Next Service Due" at bounding box center [864, 620] width 381 height 37
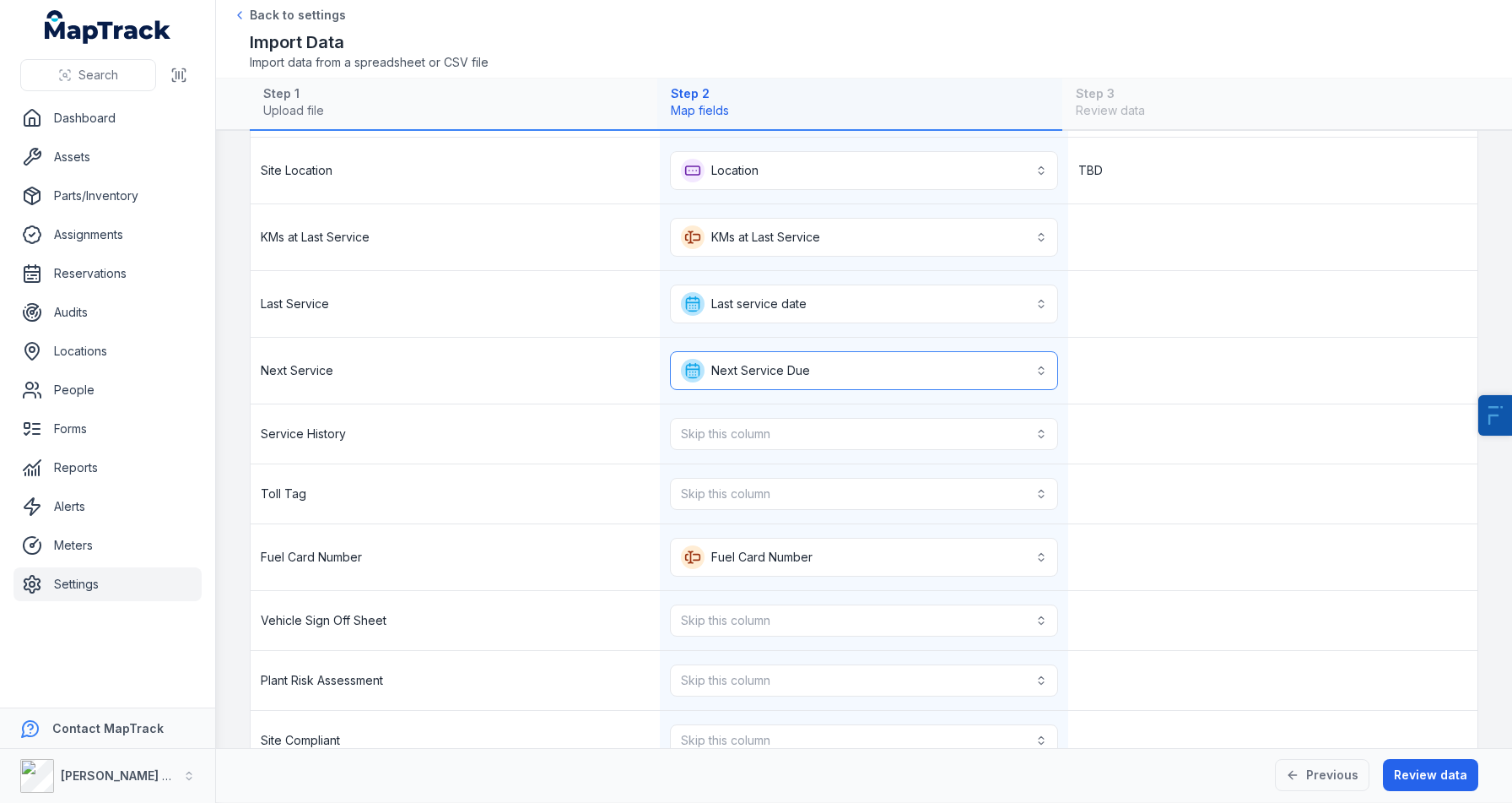
scroll to position [968, 0]
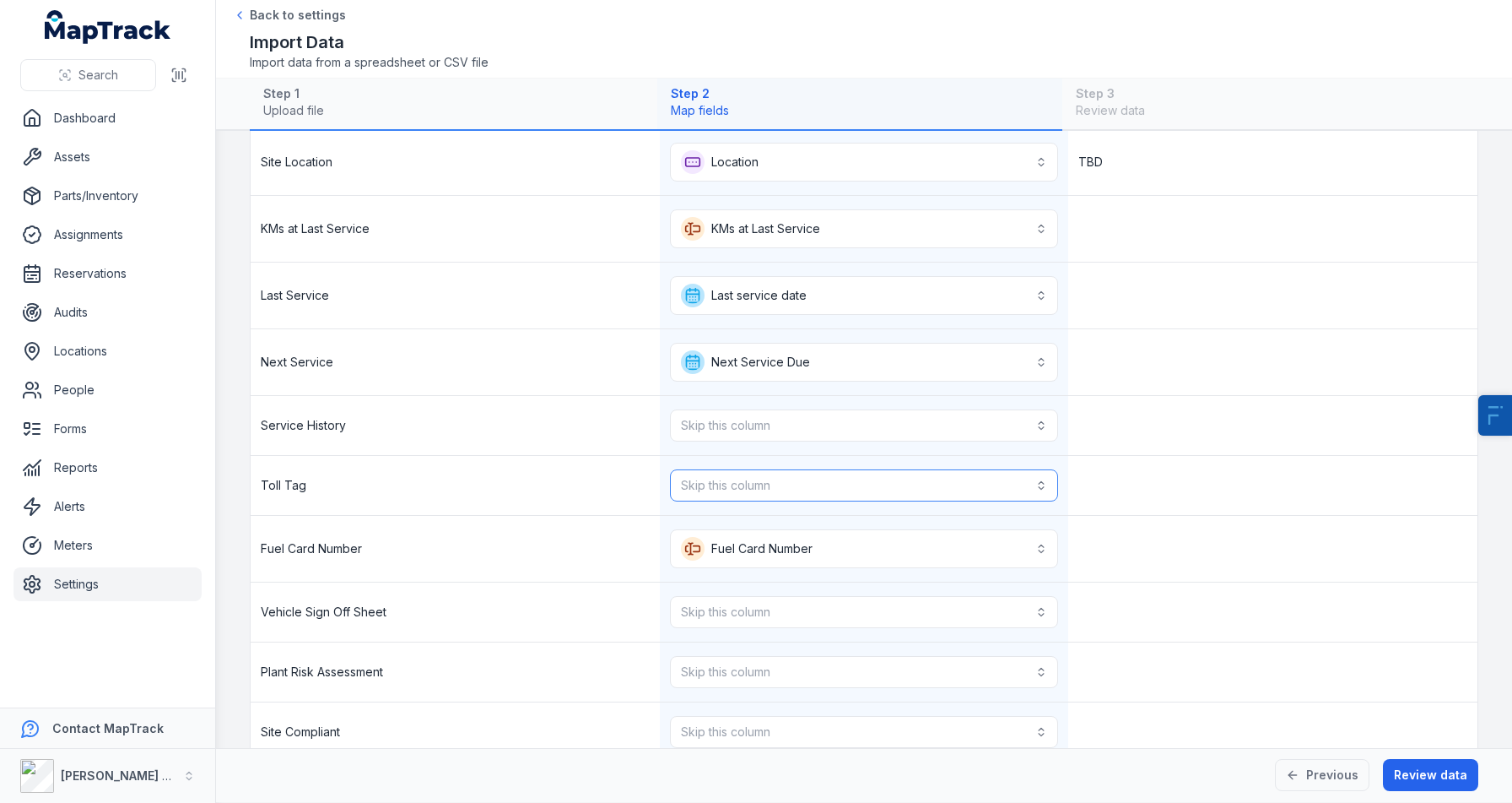
click at [721, 486] on button "Skip this column" at bounding box center [864, 486] width 389 height 32
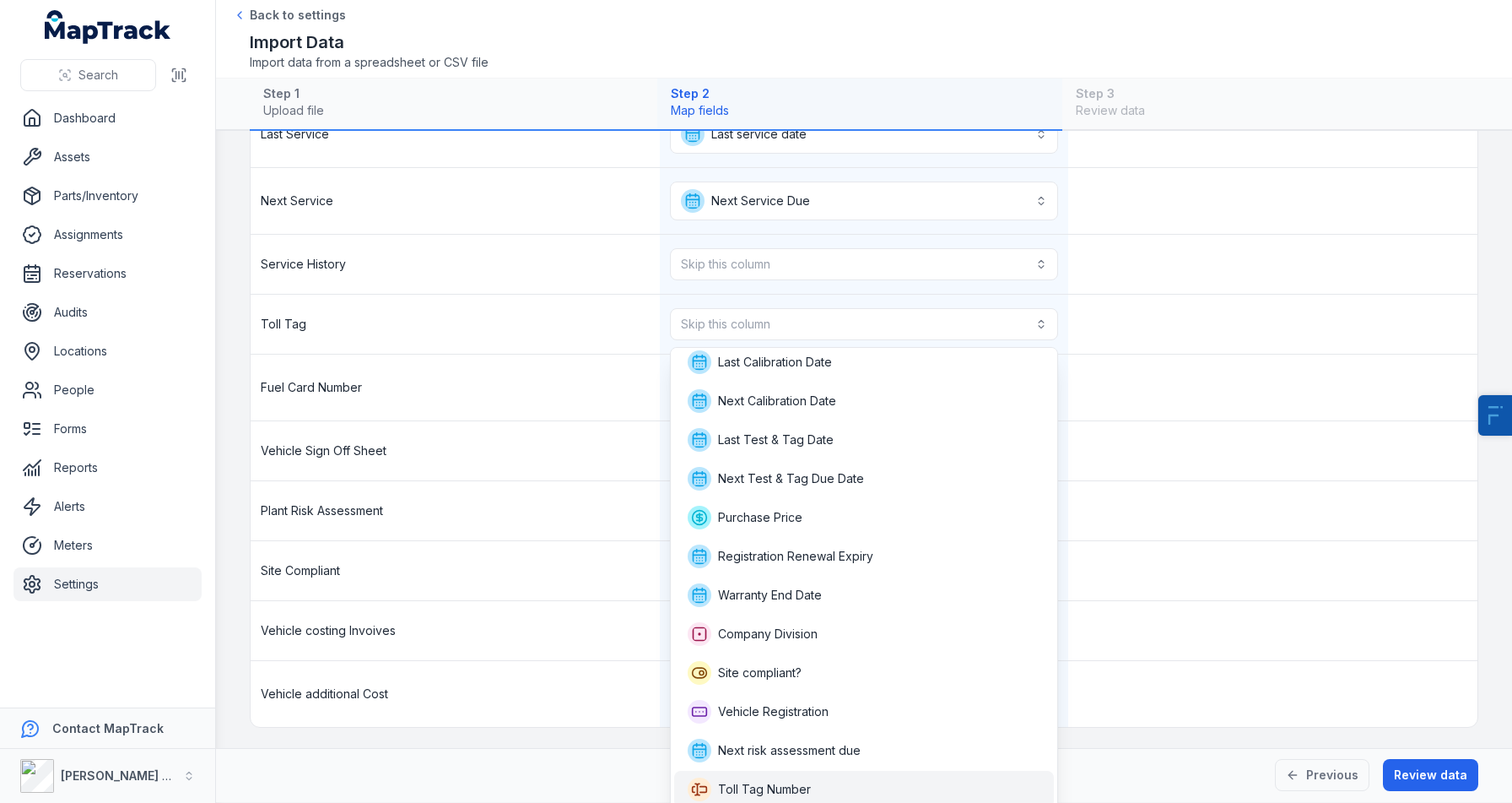
scroll to position [0, 0]
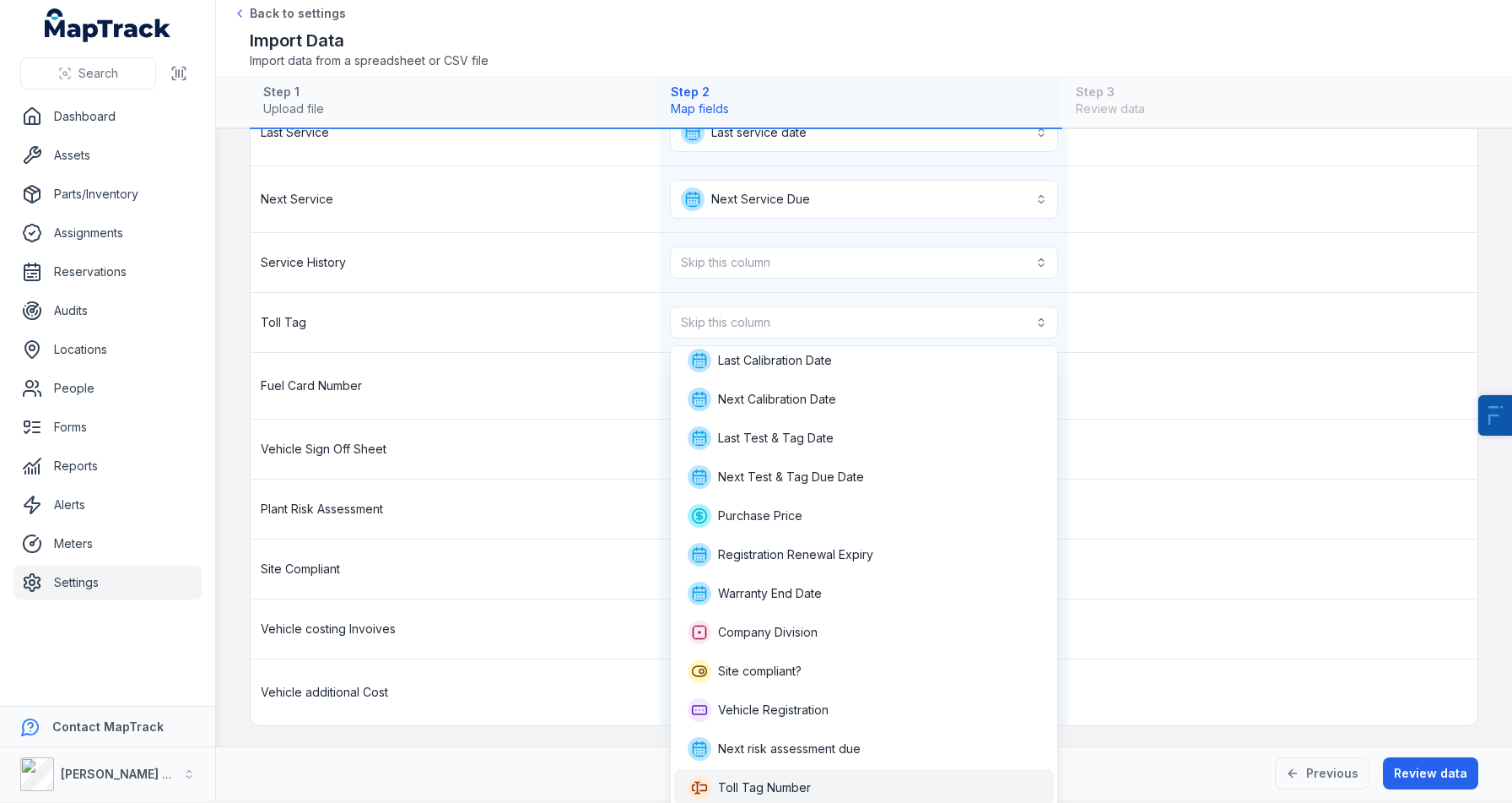
click at [763, 789] on span "Toll Tag Number" at bounding box center [764, 788] width 93 height 17
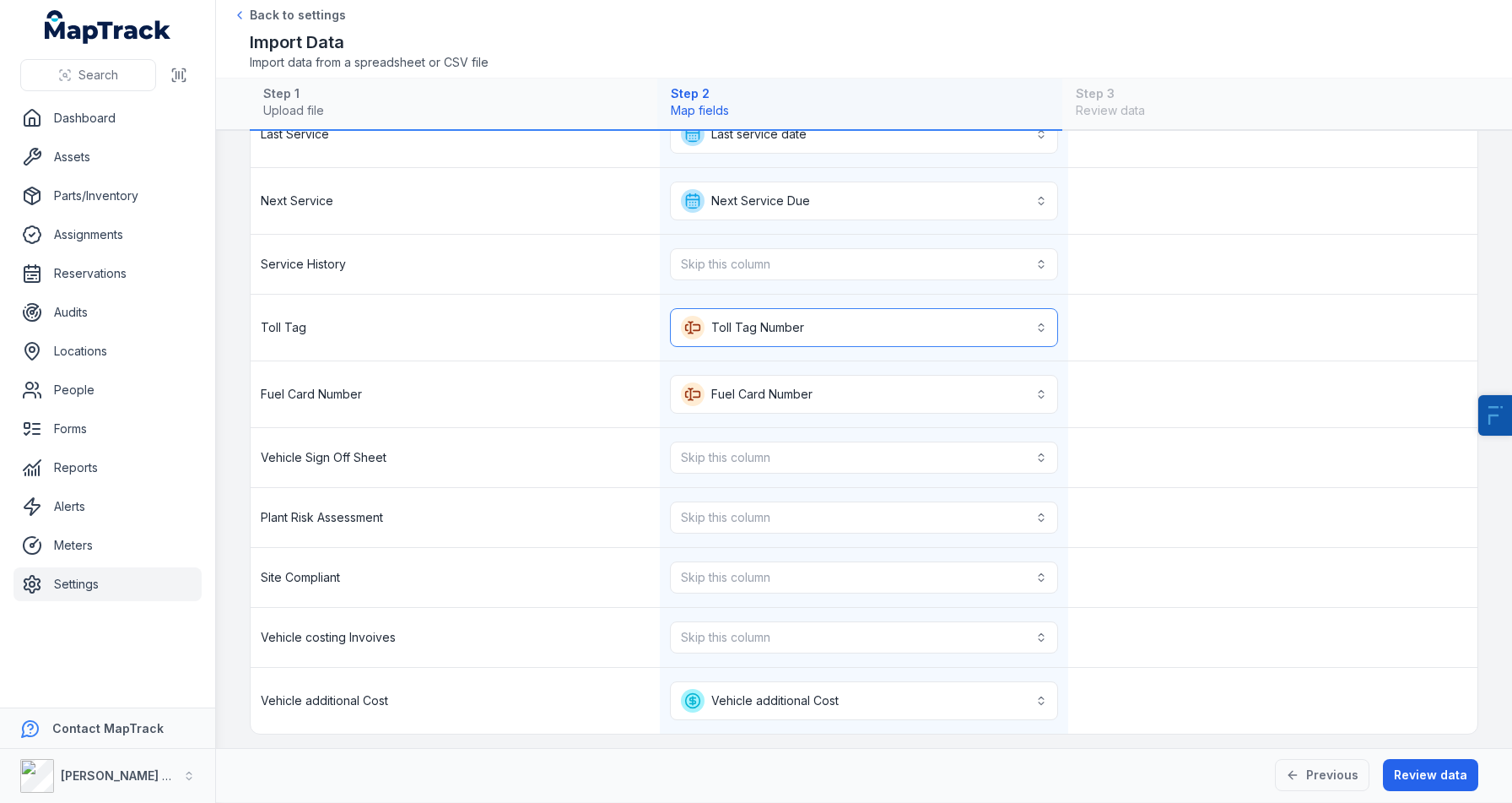
scroll to position [1136, 0]
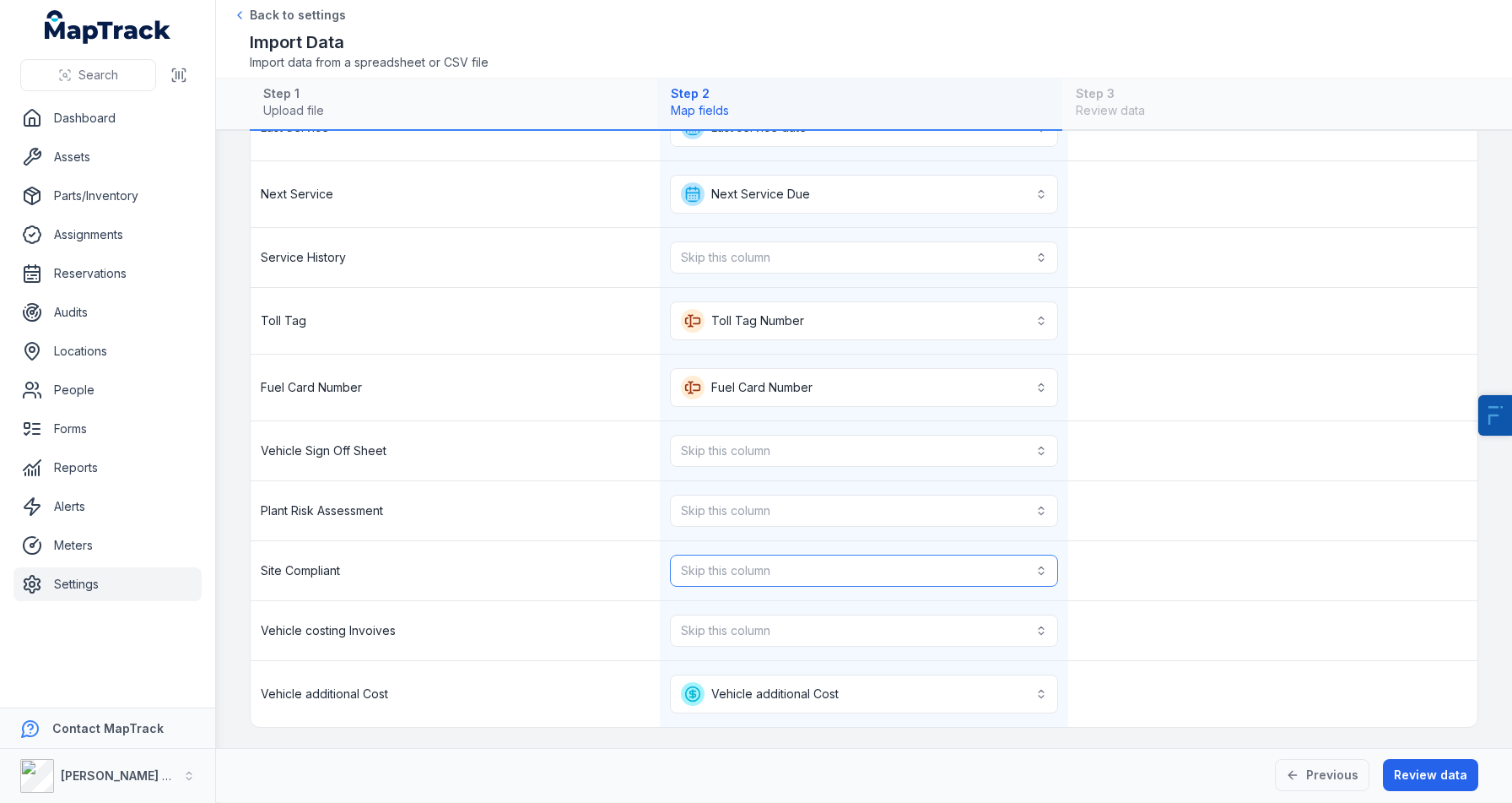
click at [741, 572] on button "Skip this column" at bounding box center [864, 571] width 389 height 32
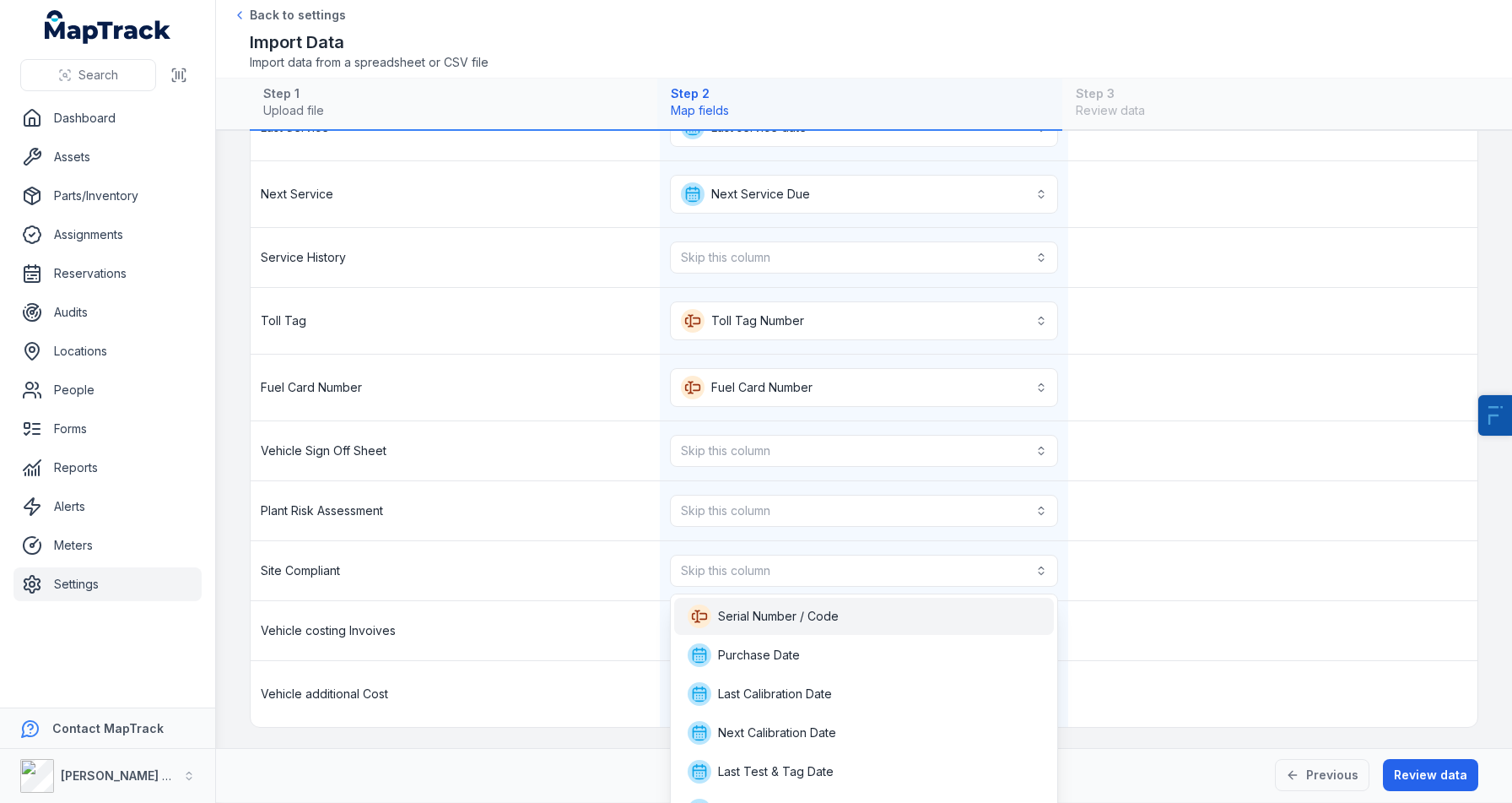
scroll to position [295, 0]
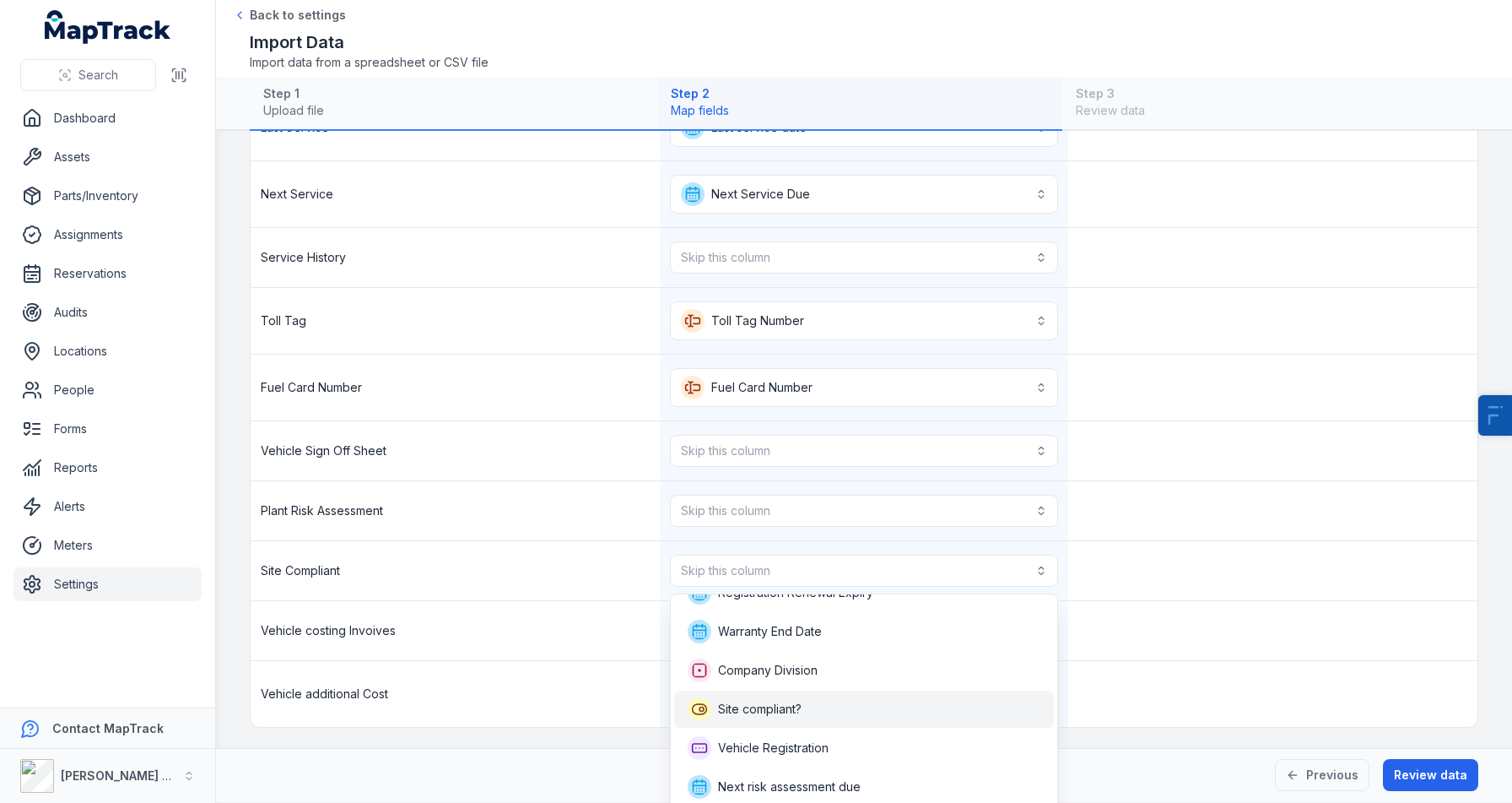
click at [743, 705] on span "Site compliant?" at bounding box center [759, 709] width 84 height 17
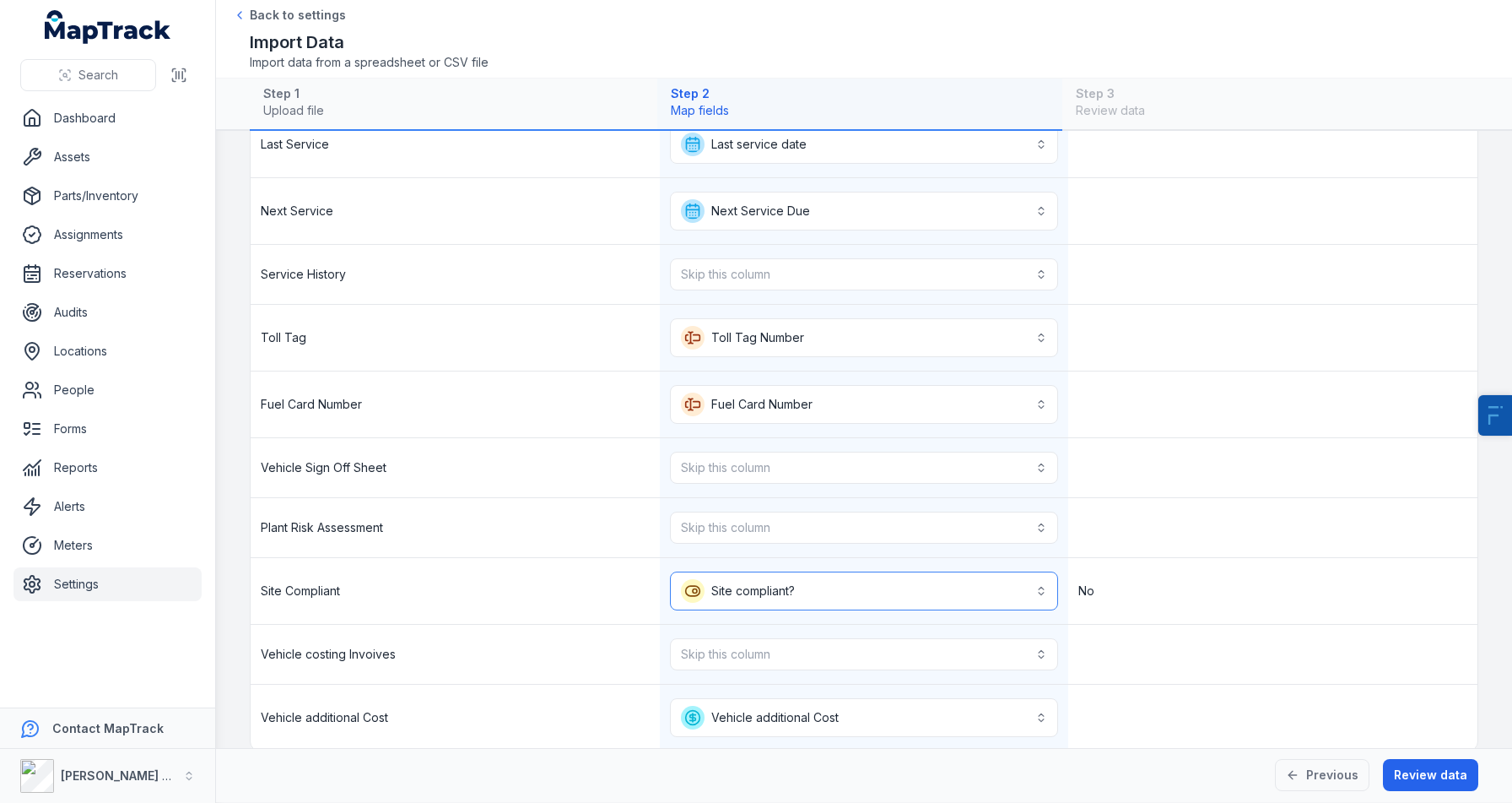
scroll to position [1118, 0]
click at [711, 717] on button "**********" at bounding box center [864, 719] width 389 height 39
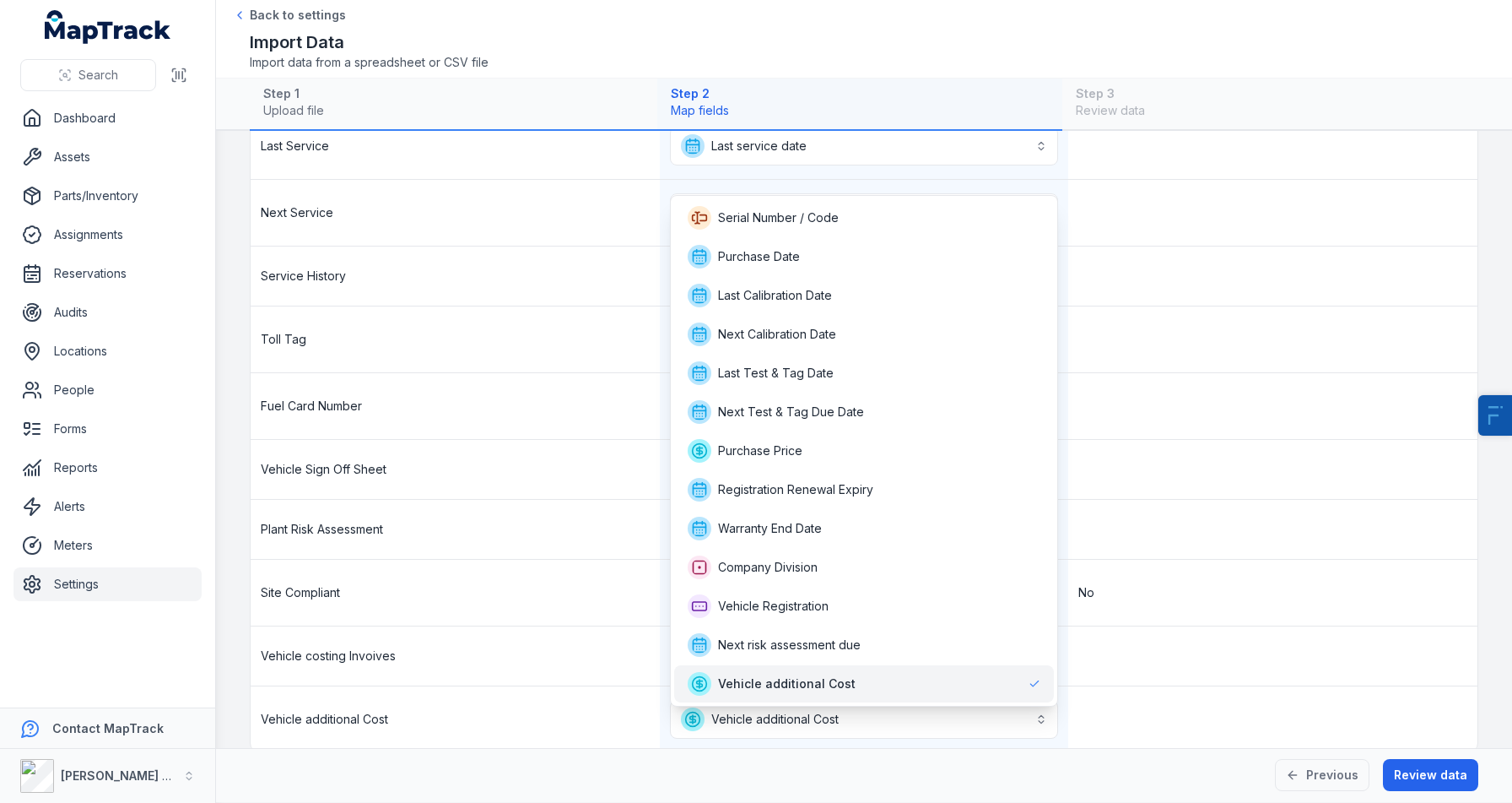
click at [767, 689] on span "Vehicle additional Cost" at bounding box center [787, 683] width 137 height 17
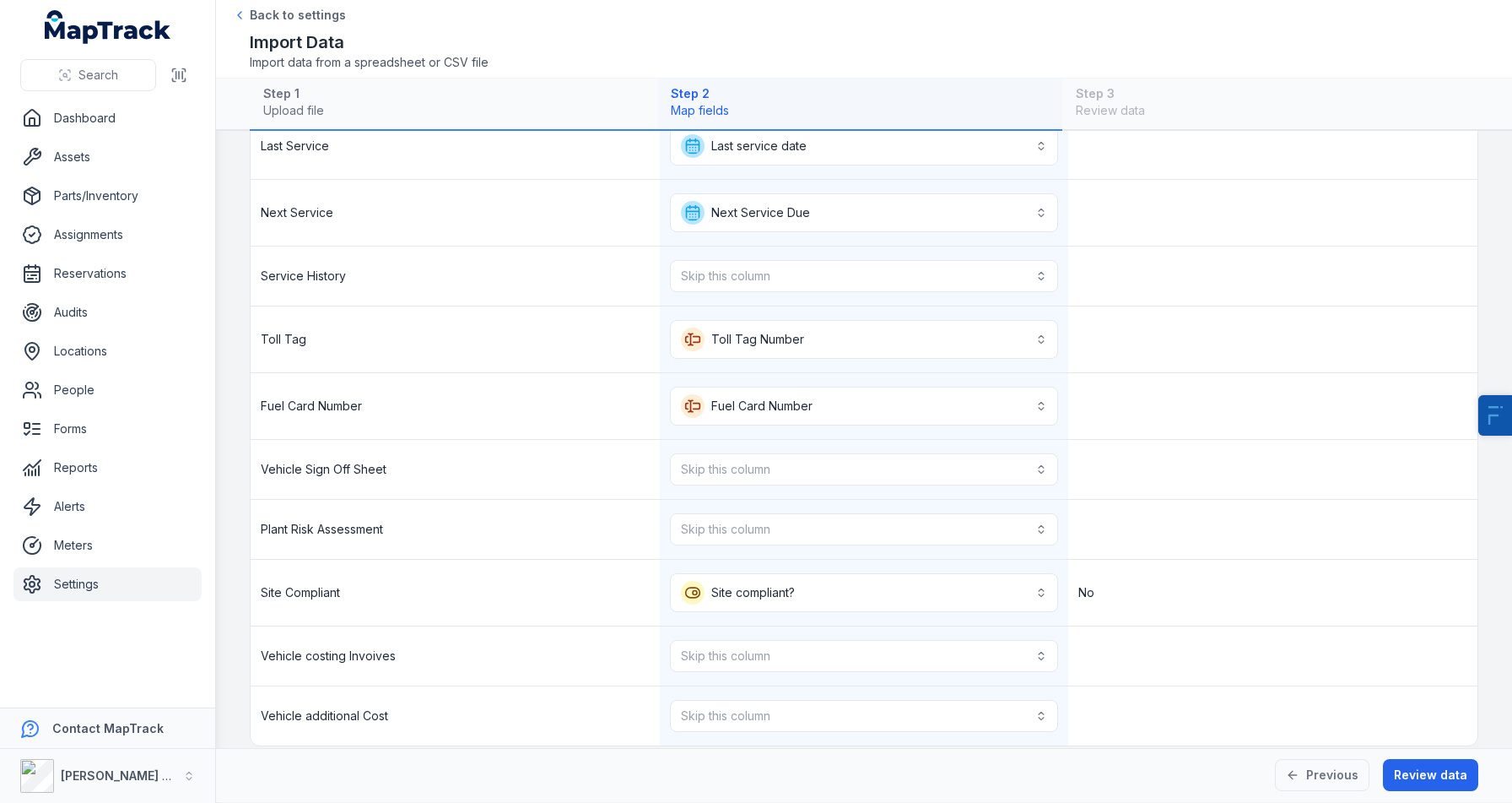
click at [553, 733] on div "Vehicle additional Cost" at bounding box center [455, 716] width 409 height 59
click at [793, 458] on button "Skip this column" at bounding box center [864, 470] width 389 height 32
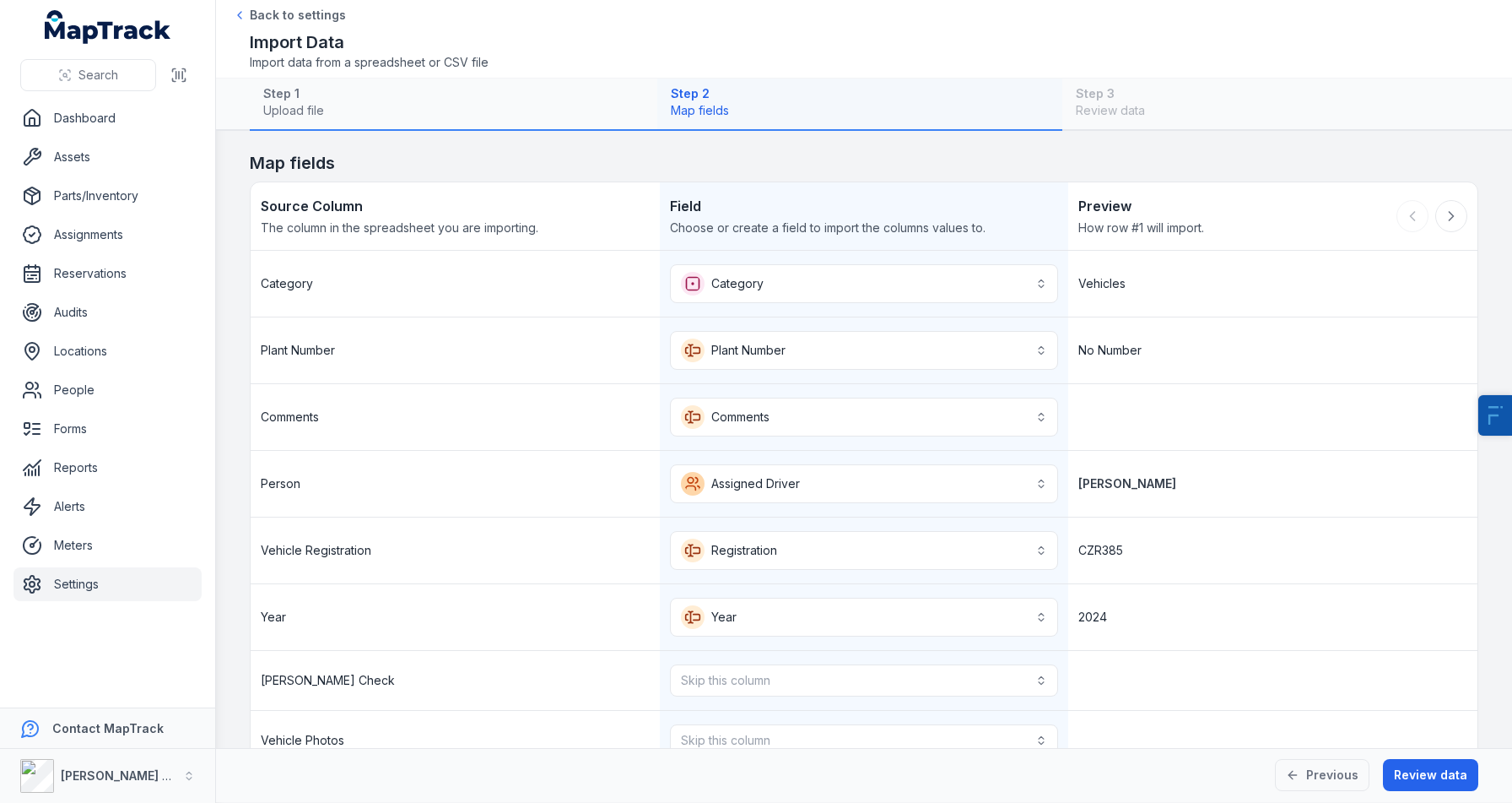
scroll to position [1136, 0]
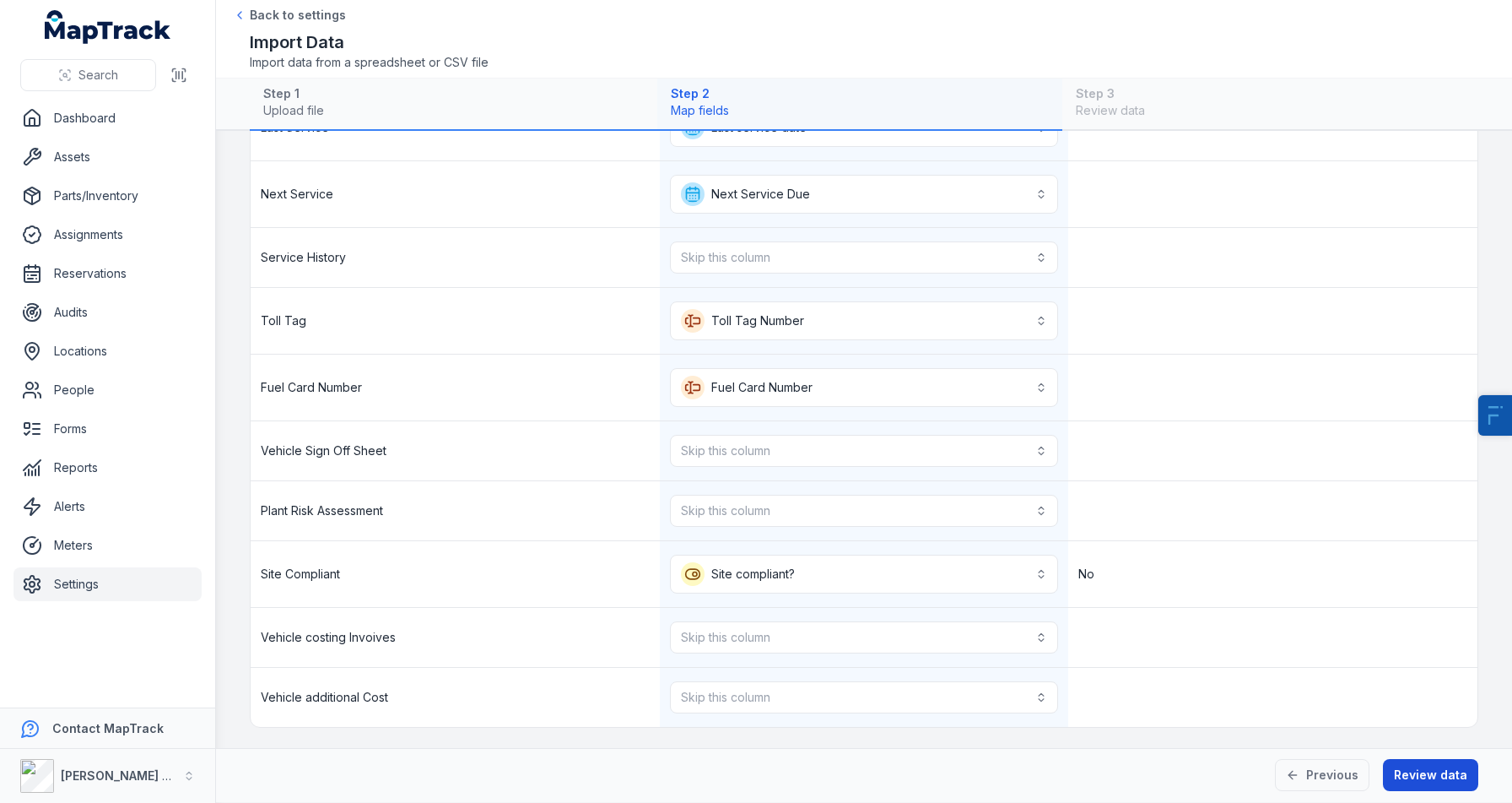
click at [1444, 778] on button "Review data" at bounding box center [1431, 775] width 96 height 32
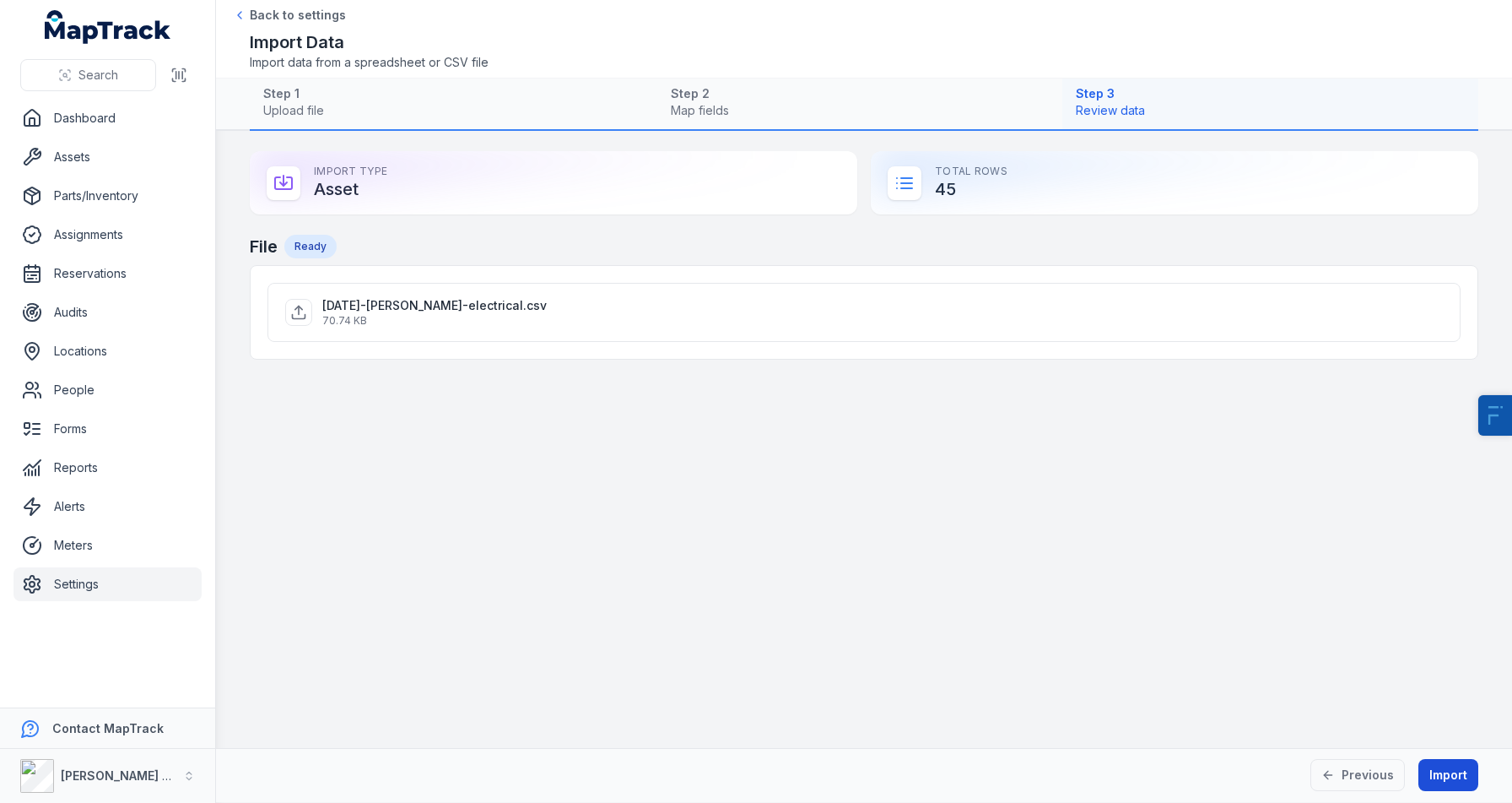
click at [1444, 778] on button "Import" at bounding box center [1448, 775] width 60 height 32
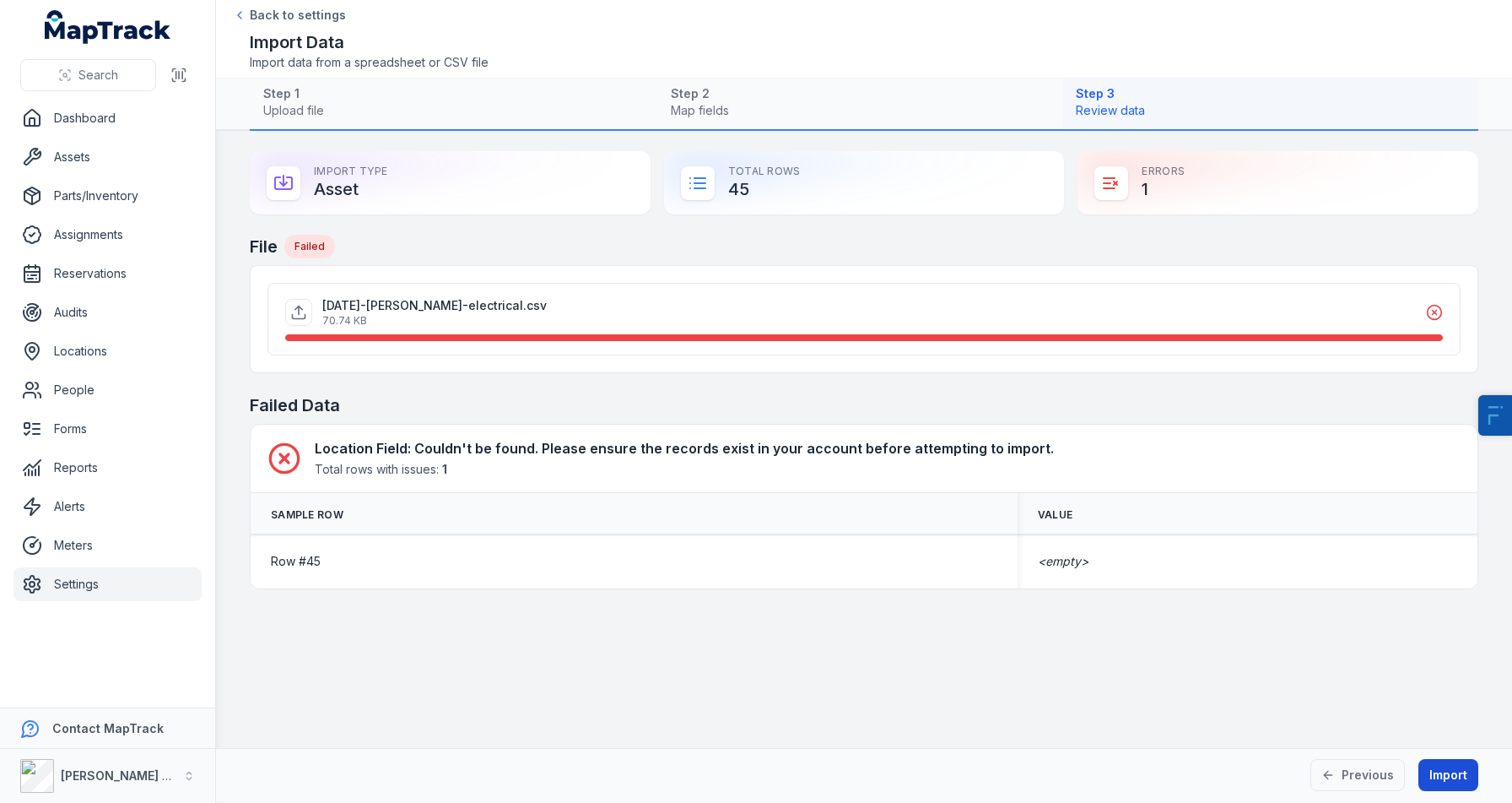
click at [1444, 778] on button "Import" at bounding box center [1448, 775] width 60 height 32
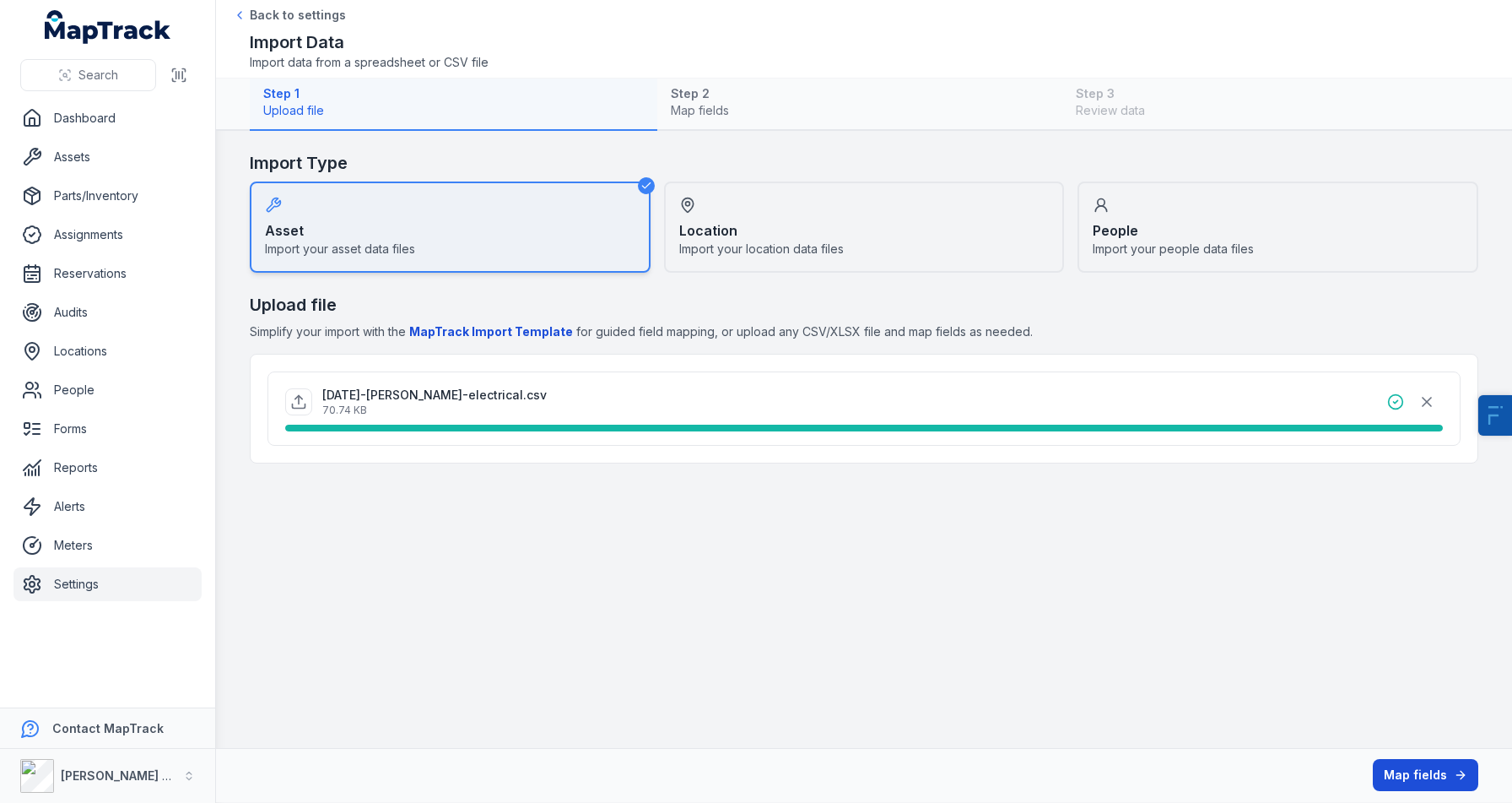
click at [1443, 775] on button "Map fields" at bounding box center [1426, 775] width 105 height 32
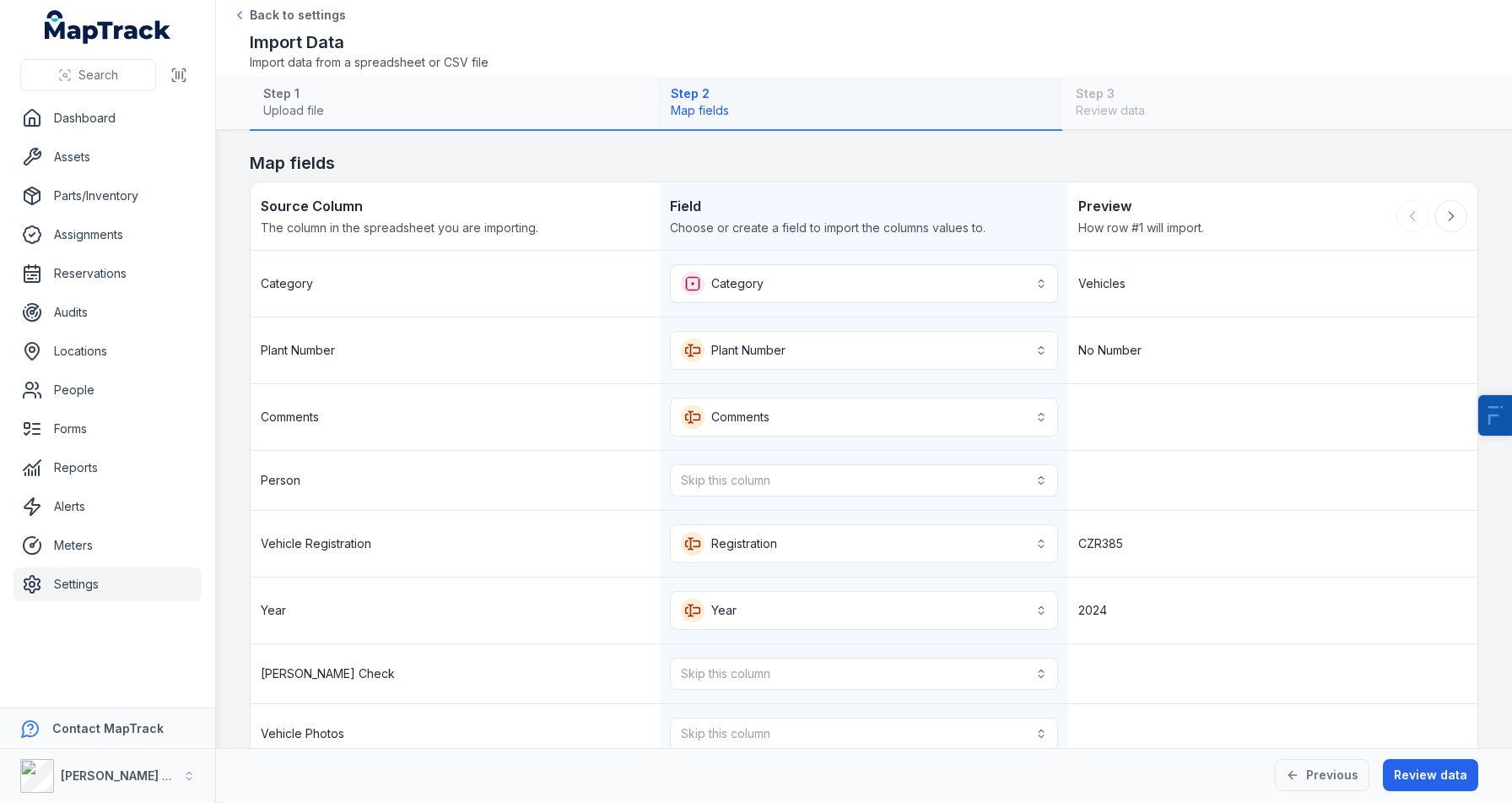
scroll to position [153, 0]
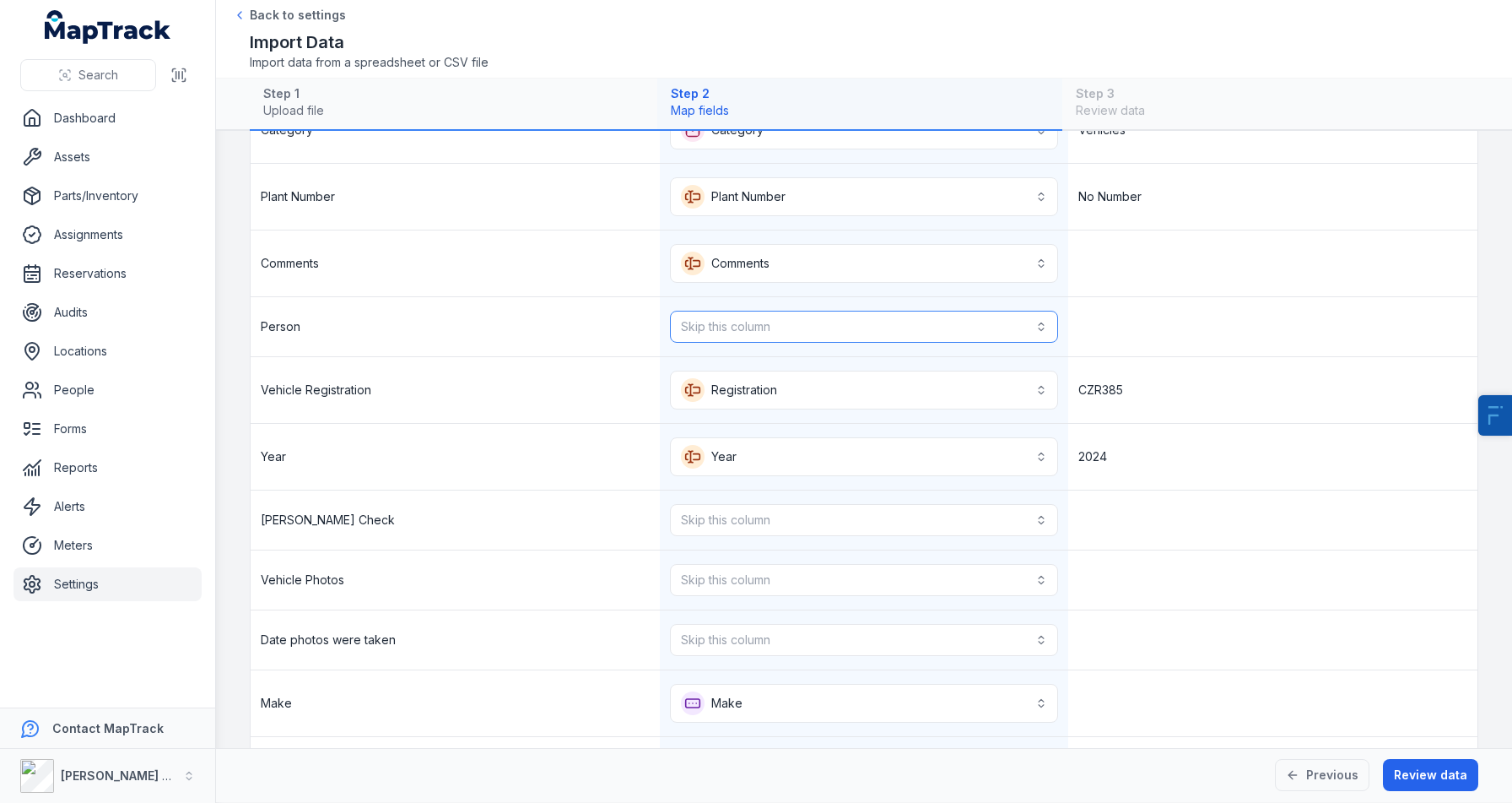
click at [837, 325] on button "Skip this column" at bounding box center [864, 326] width 389 height 32
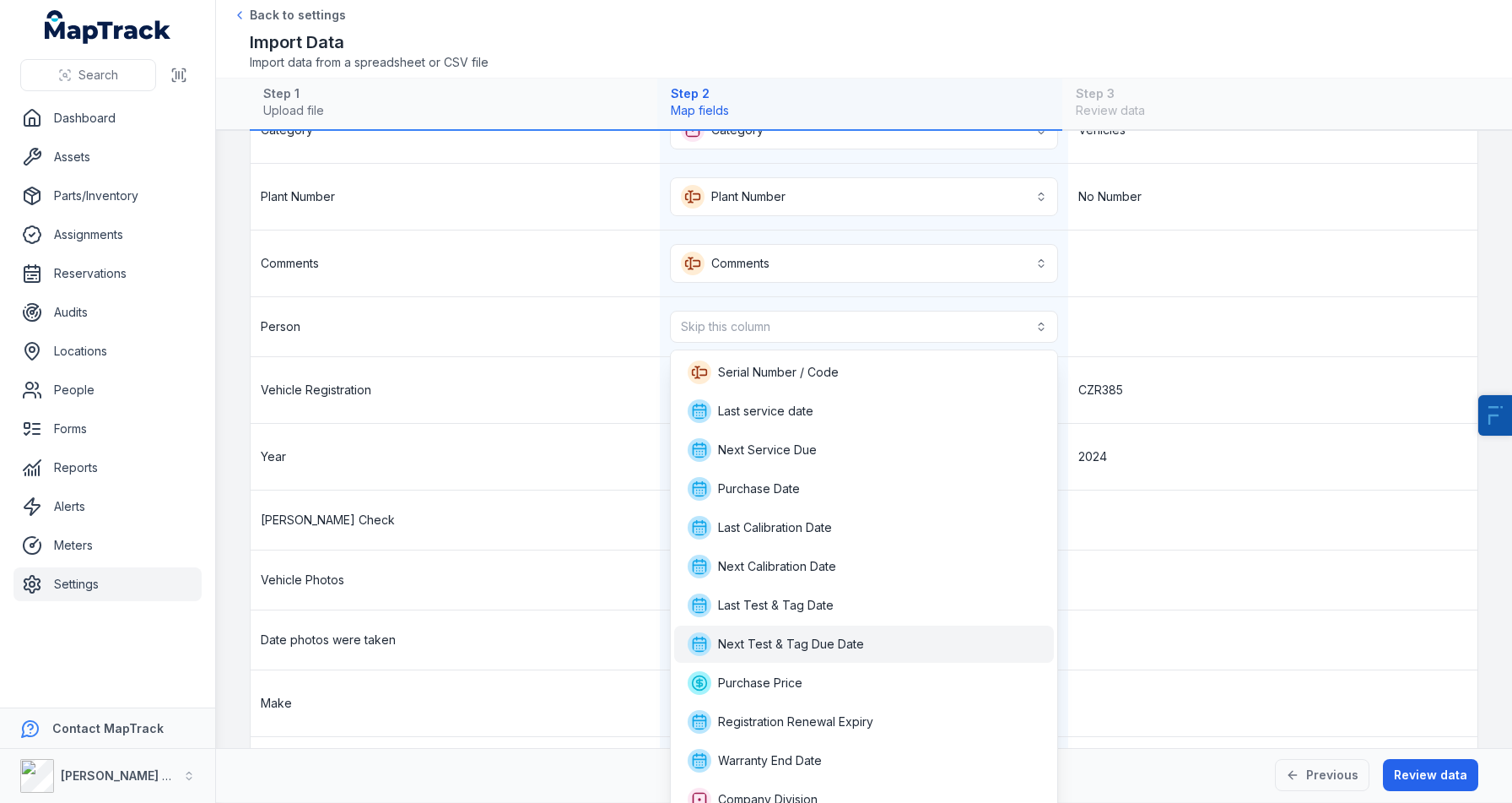
scroll to position [207, 0]
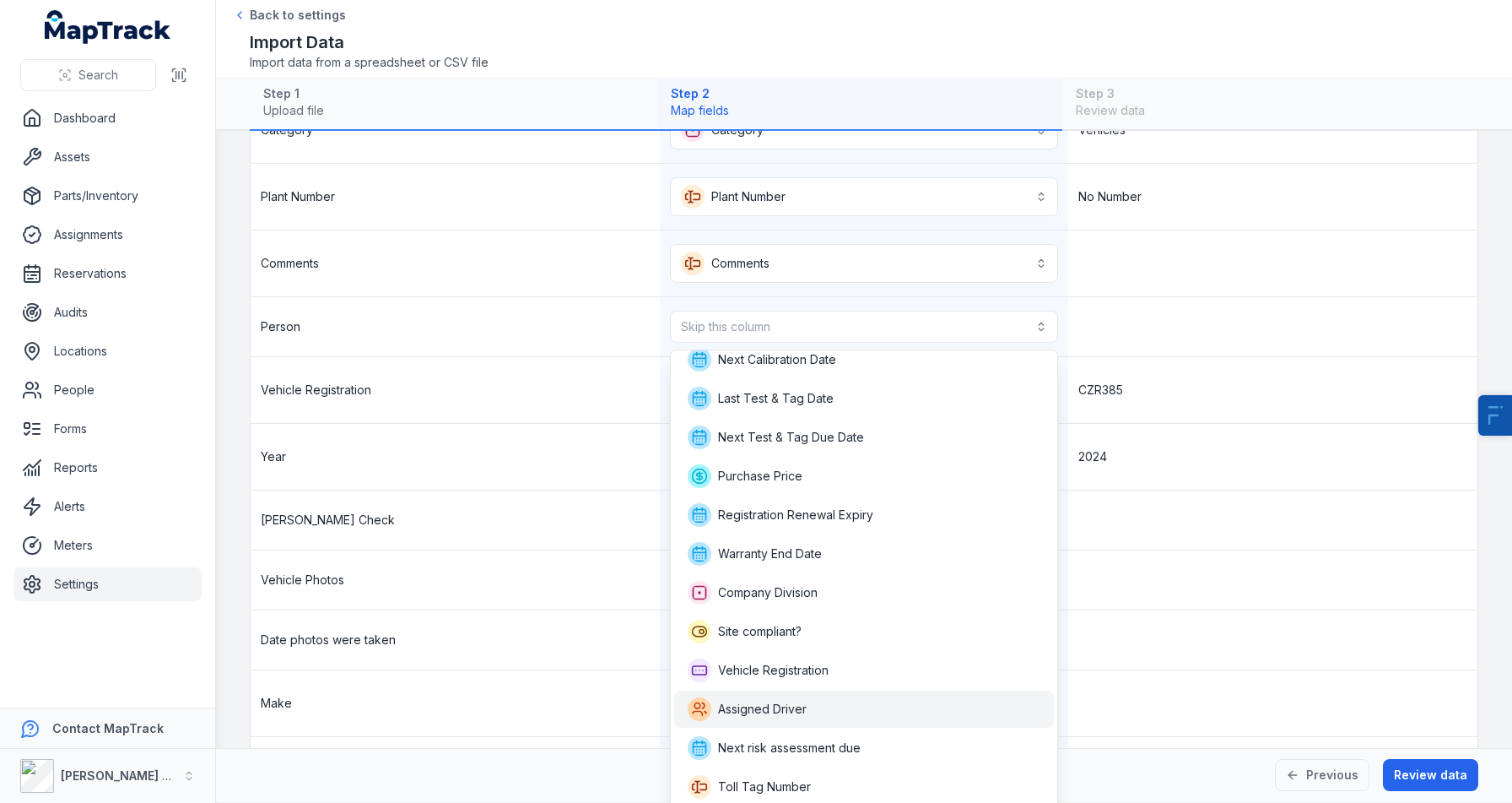
click at [735, 711] on span "Assigned Driver" at bounding box center [762, 709] width 89 height 17
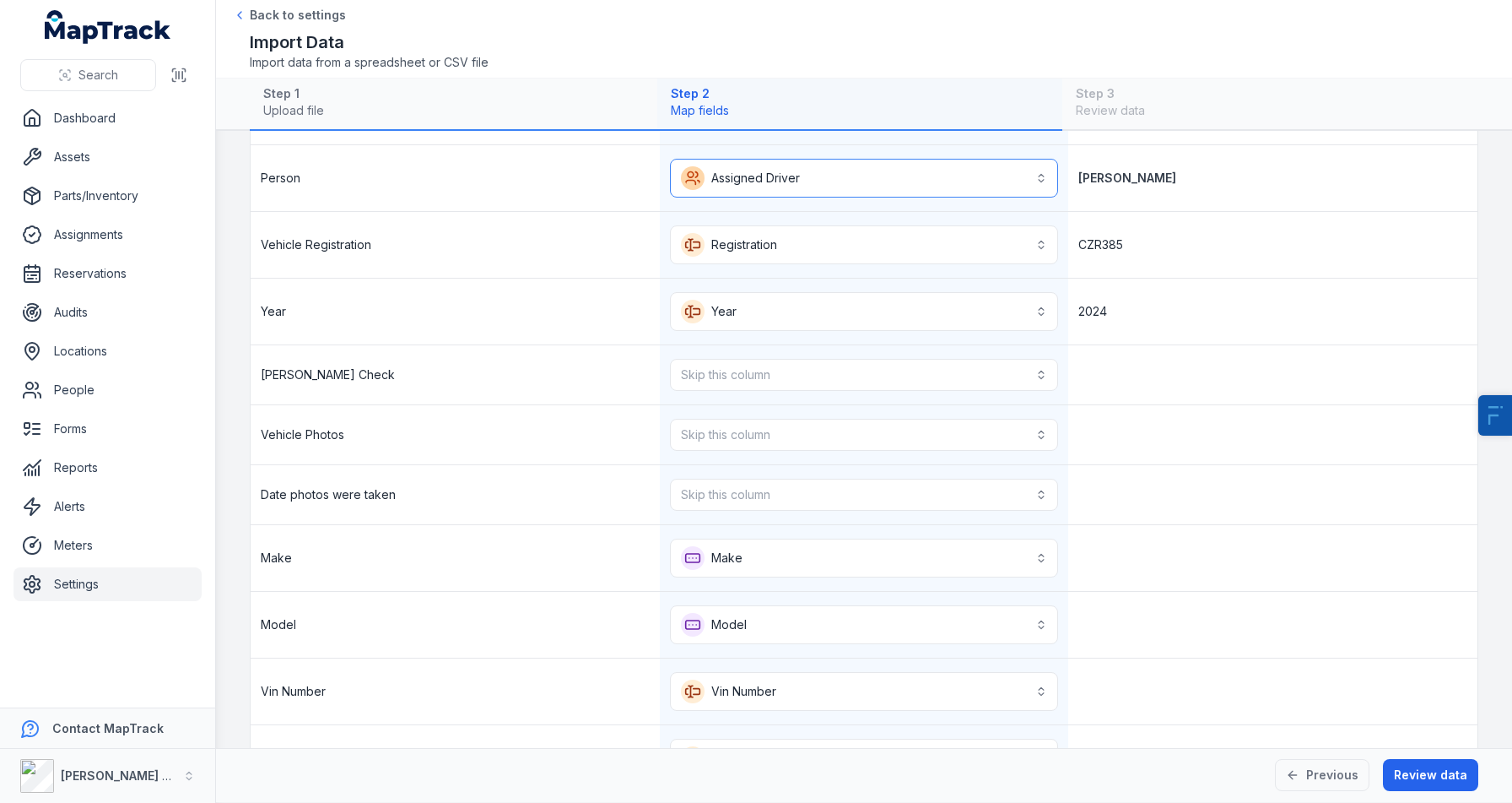
scroll to position [307, 0]
click at [792, 379] on button "Skip this column" at bounding box center [864, 373] width 389 height 32
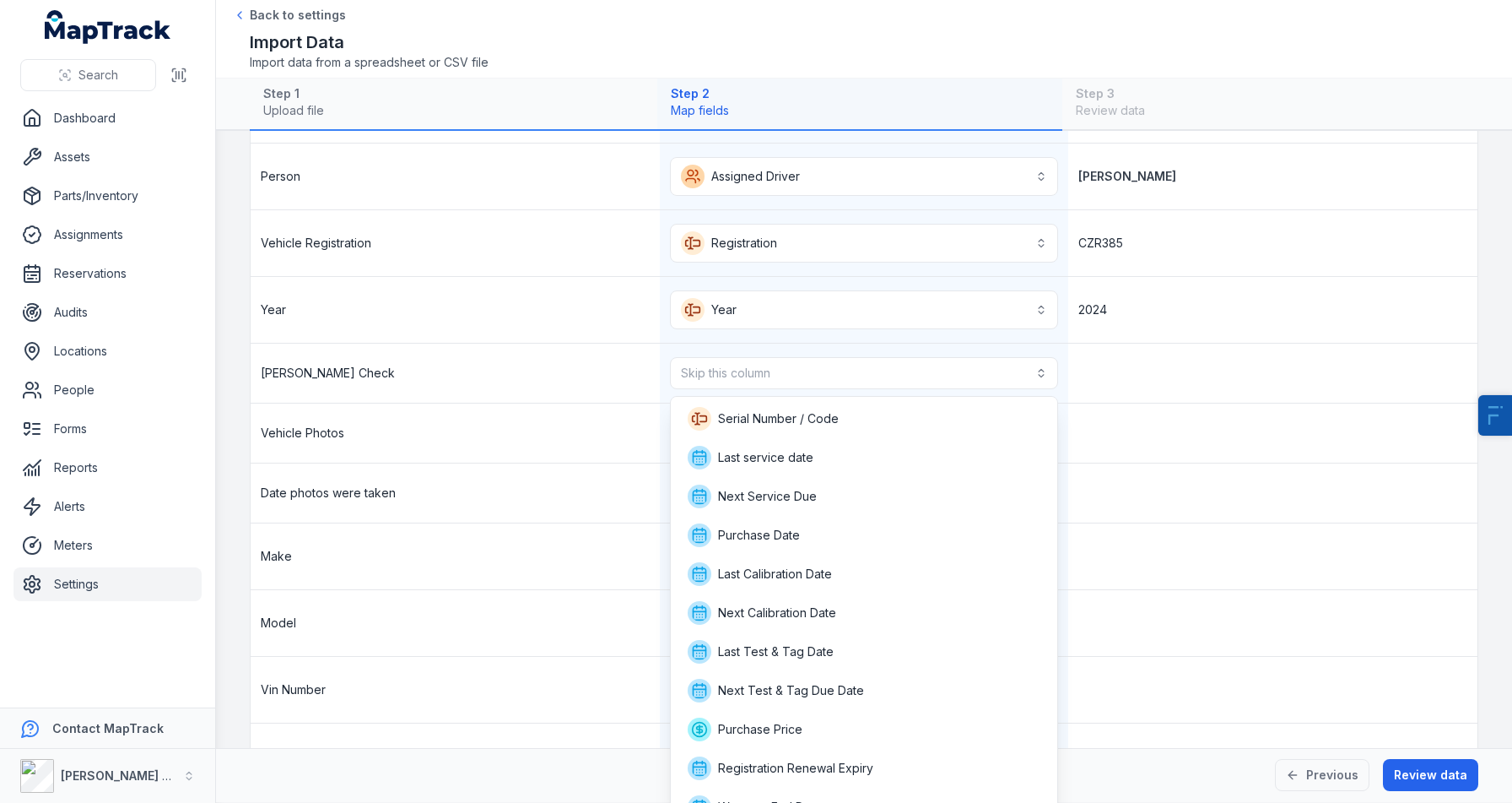
click at [482, 438] on div "**********" at bounding box center [864, 739] width 1227 height 1592
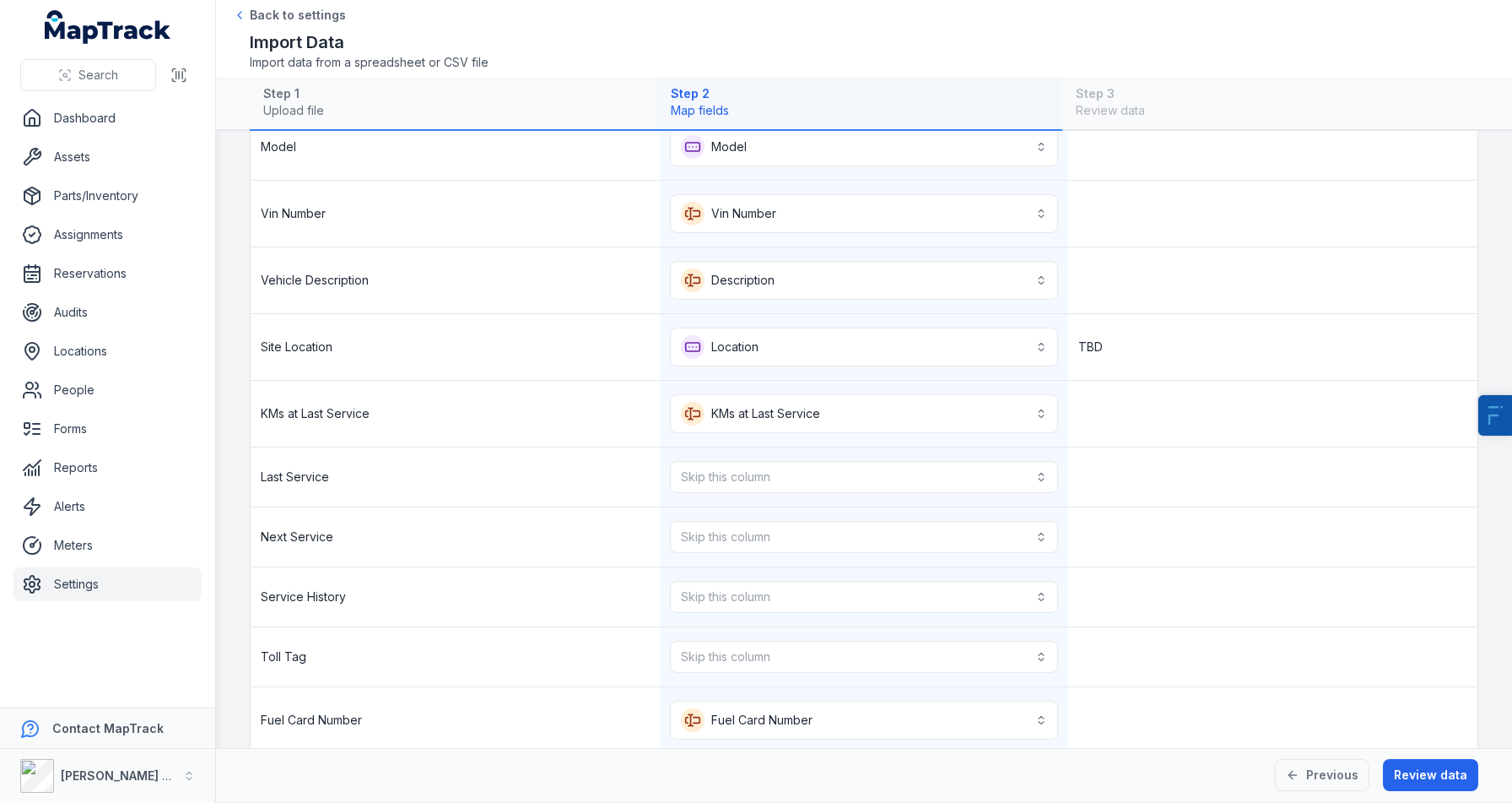
scroll to position [788, 0]
click at [739, 464] on button "Skip this column" at bounding box center [864, 473] width 389 height 32
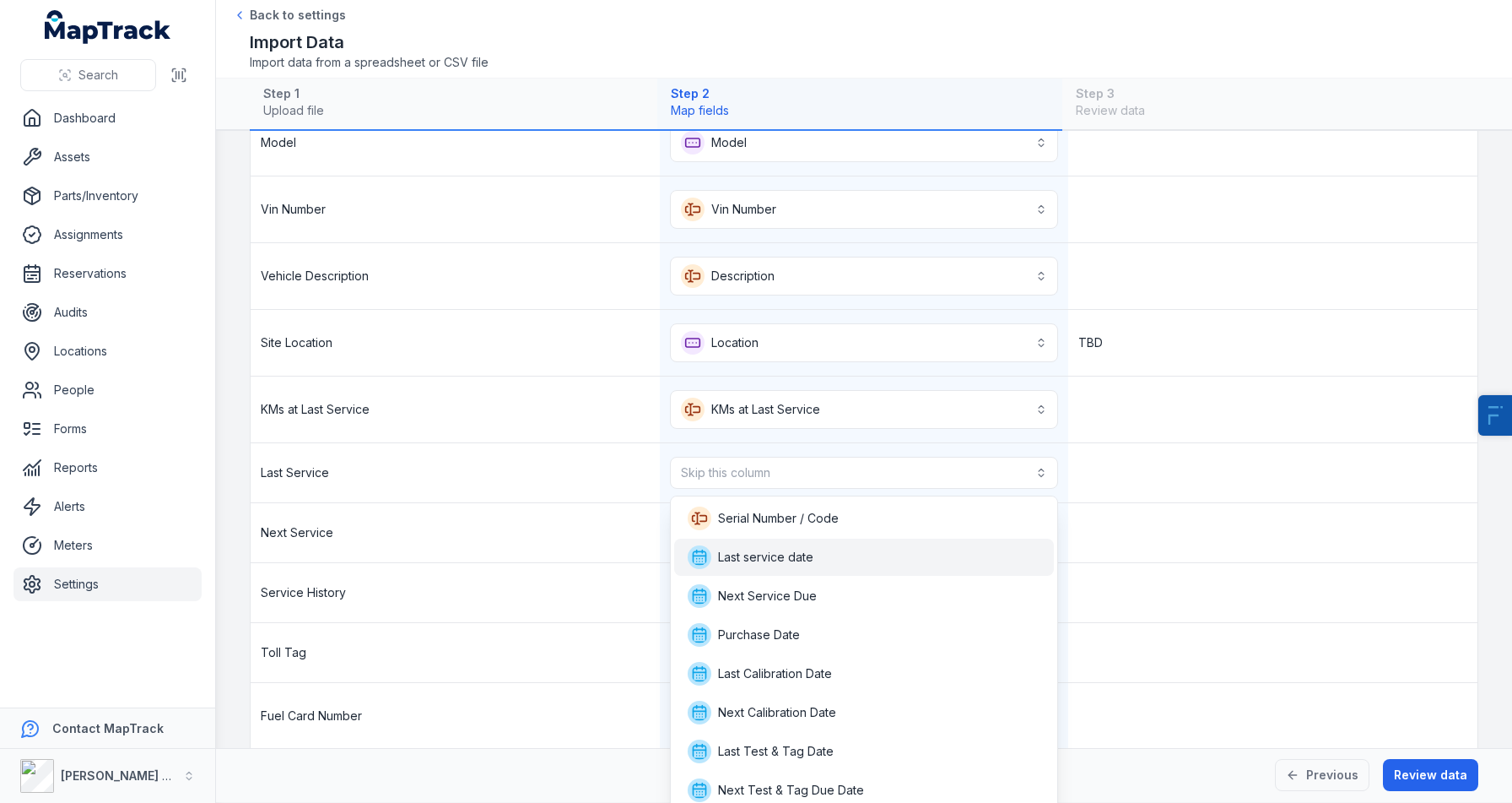
click at [769, 561] on span "Last service date" at bounding box center [765, 557] width 96 height 17
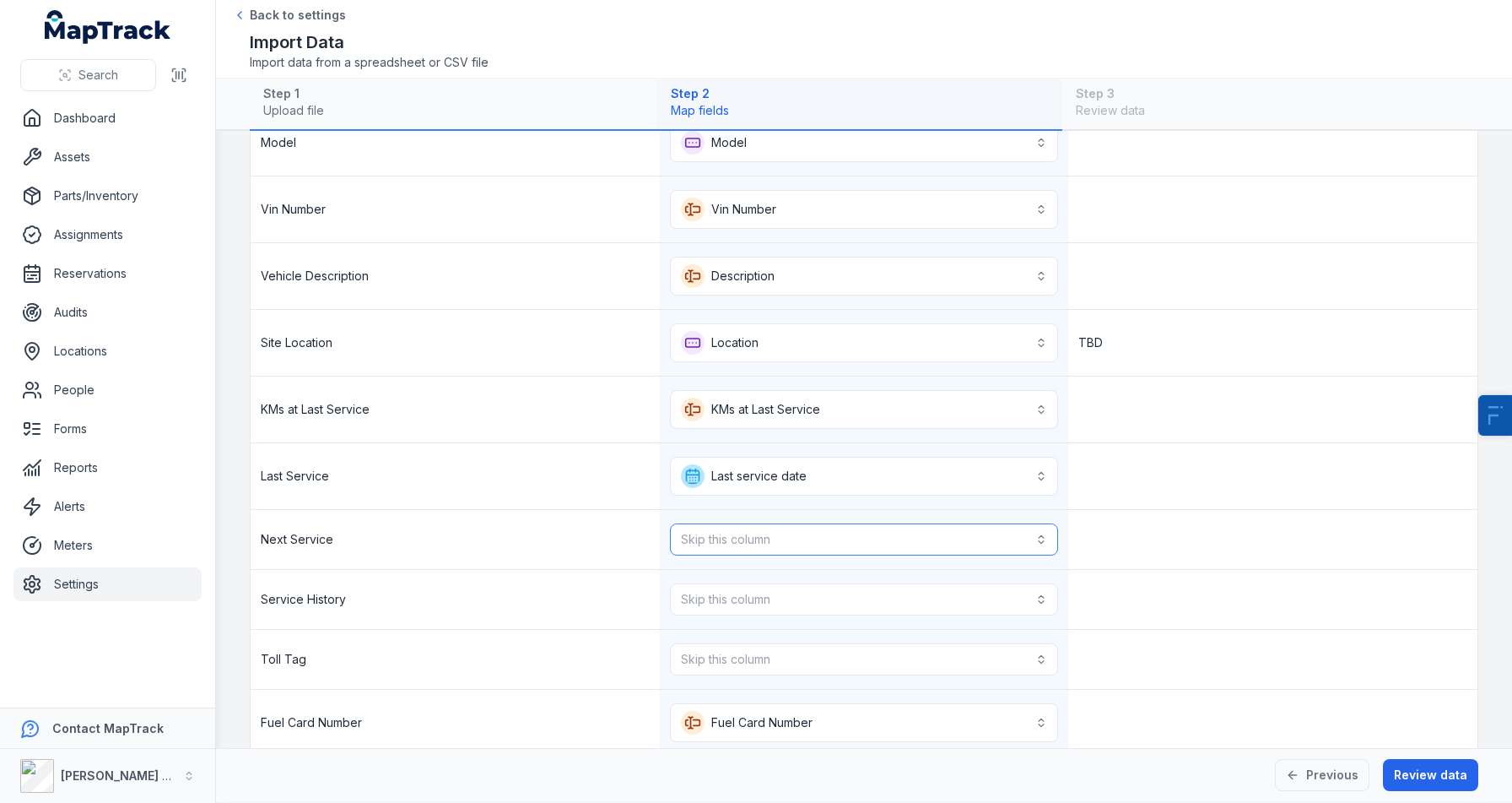
click at [771, 542] on button "Skip this column" at bounding box center [864, 539] width 389 height 32
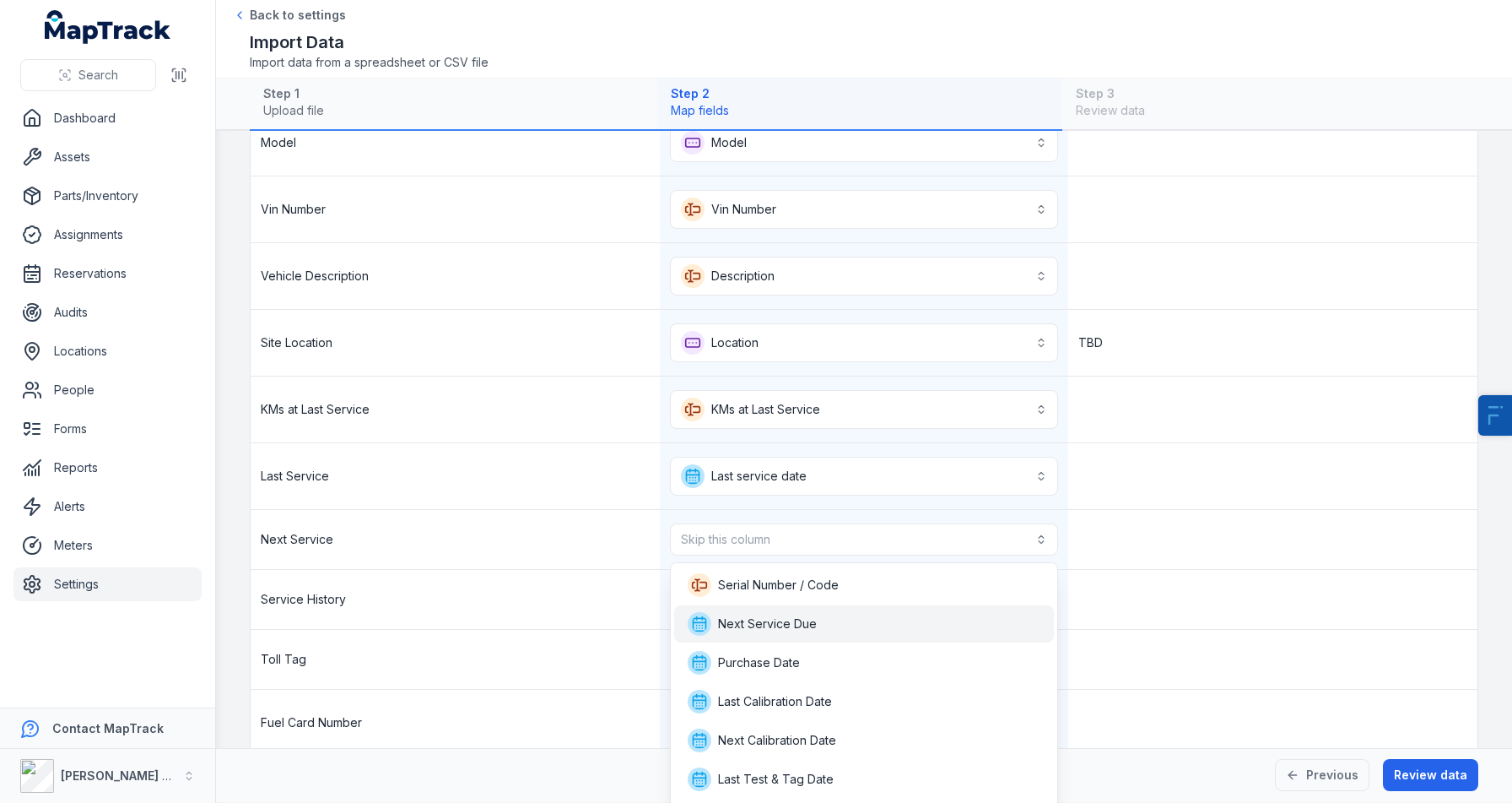
click at [793, 631] on span "Next Service Due" at bounding box center [767, 624] width 98 height 17
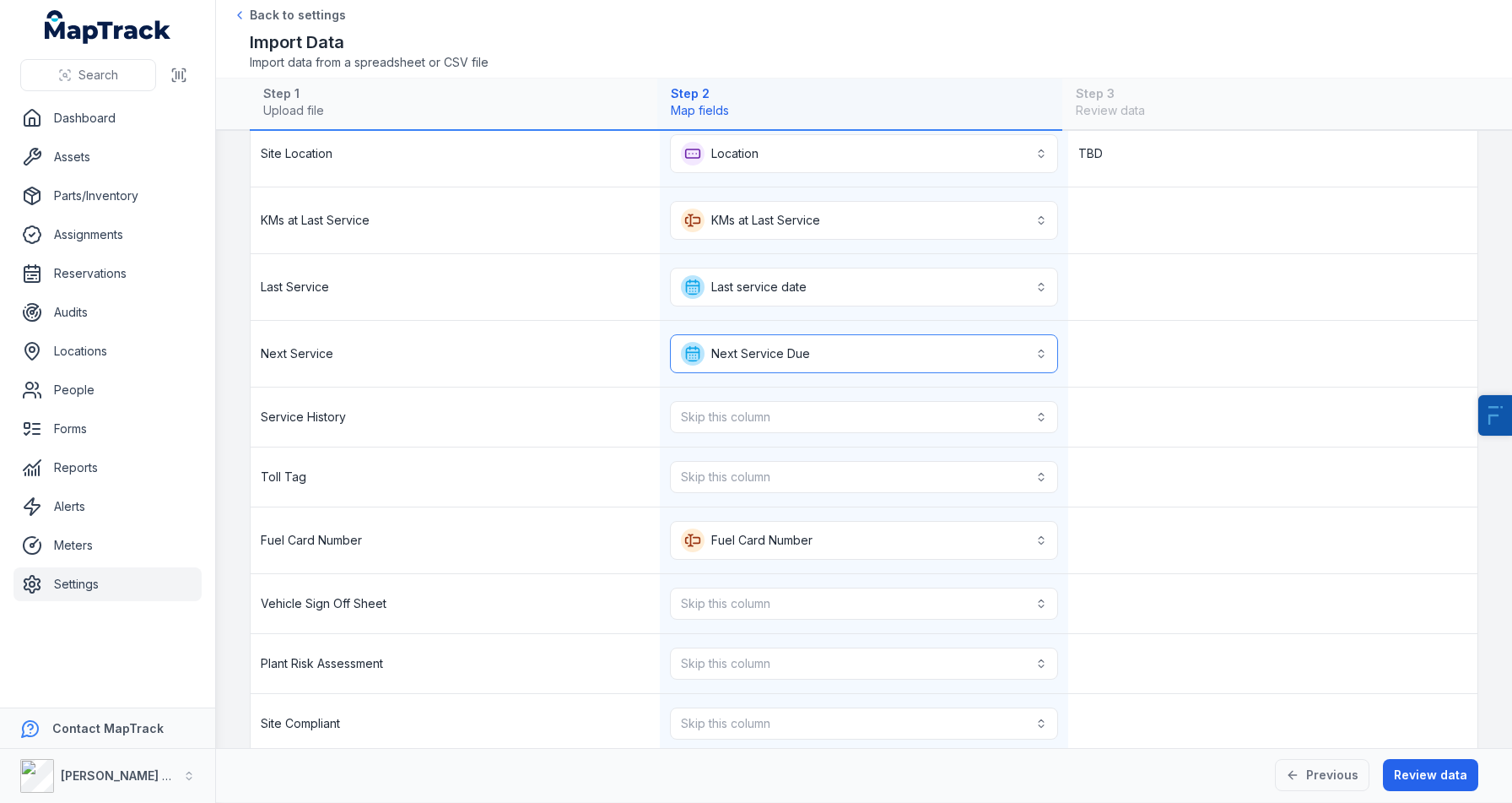
scroll to position [1023, 0]
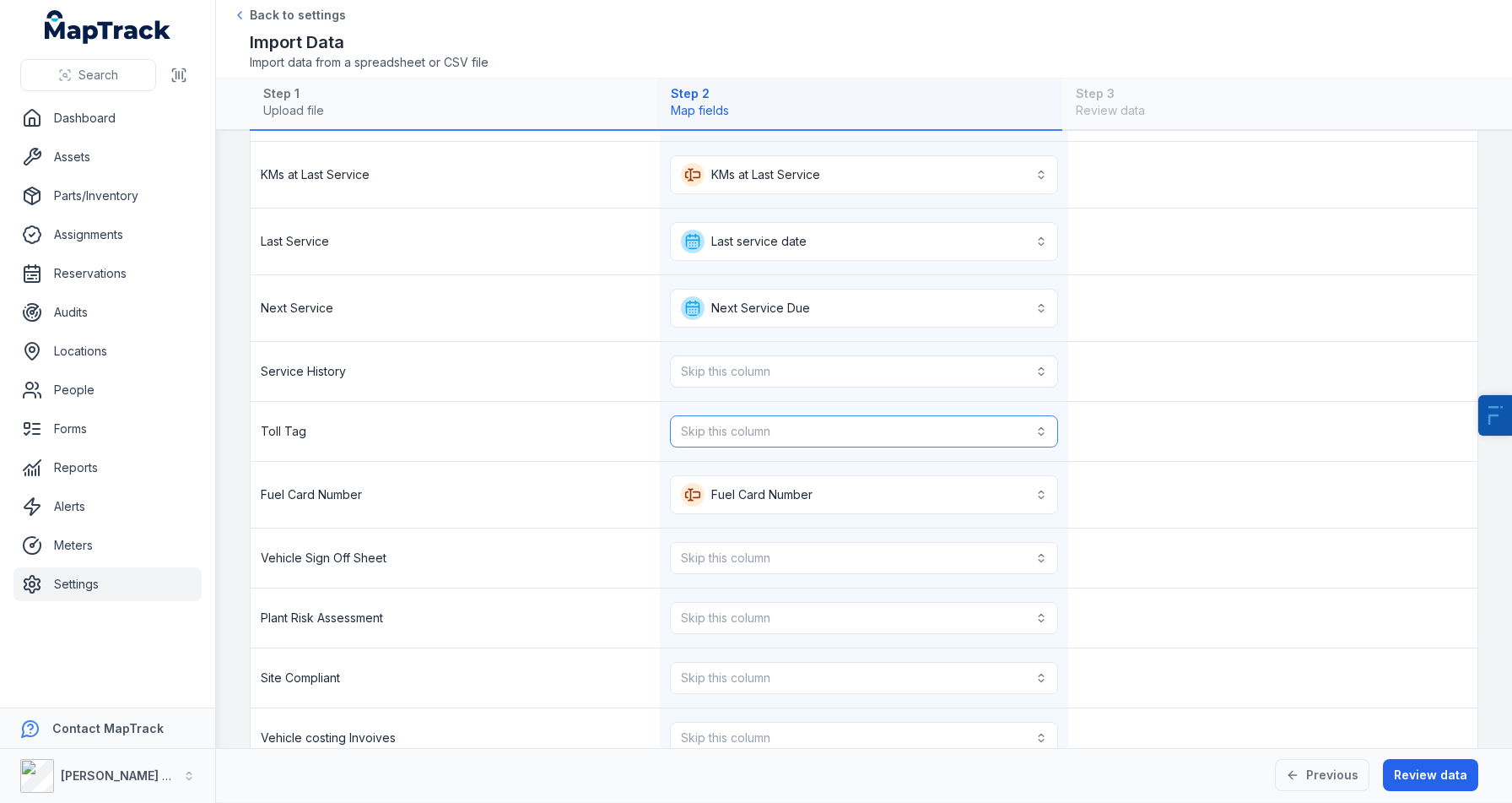
click at [736, 437] on button "Skip this column" at bounding box center [864, 432] width 389 height 32
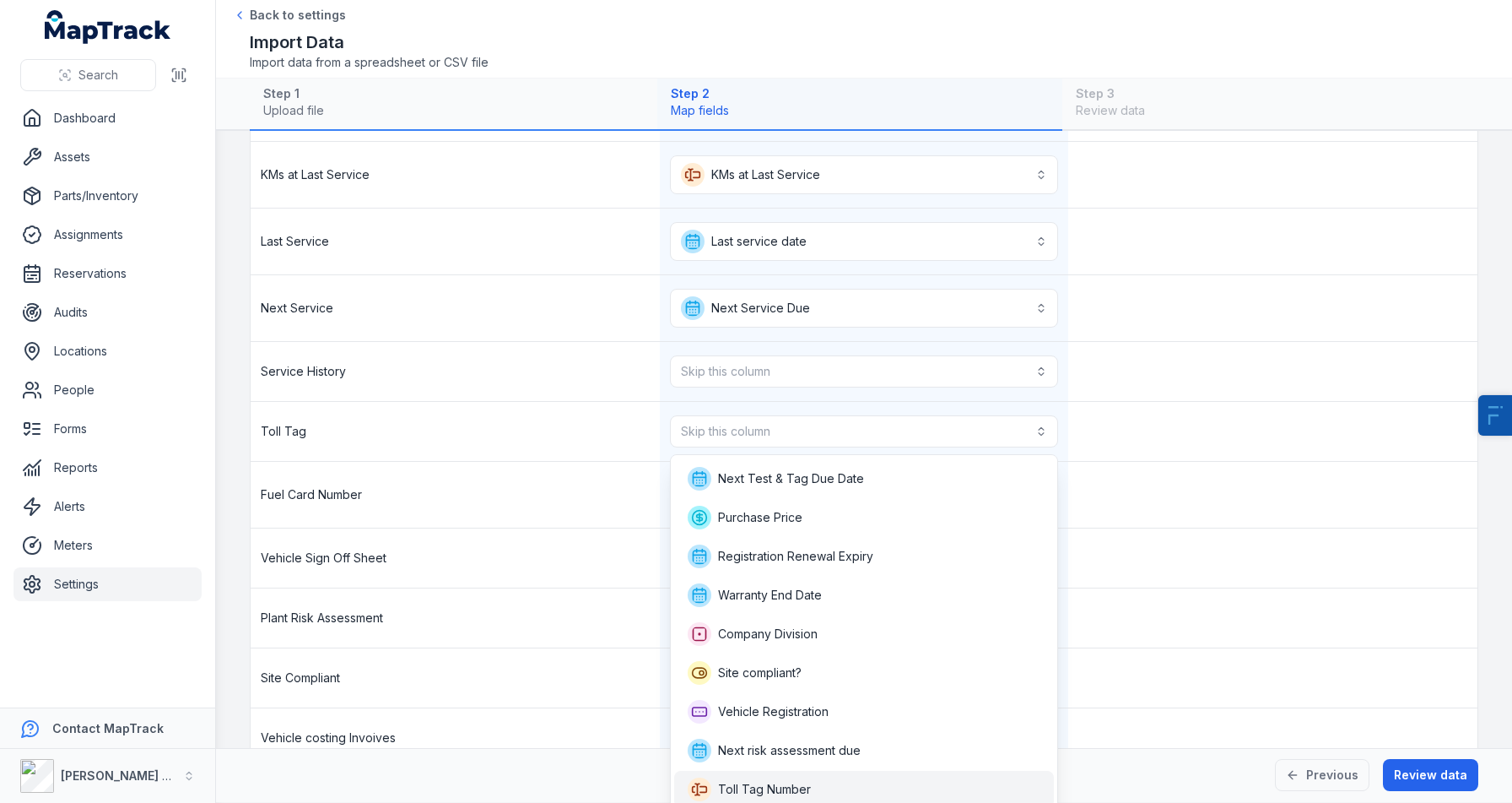
scroll to position [0, 0]
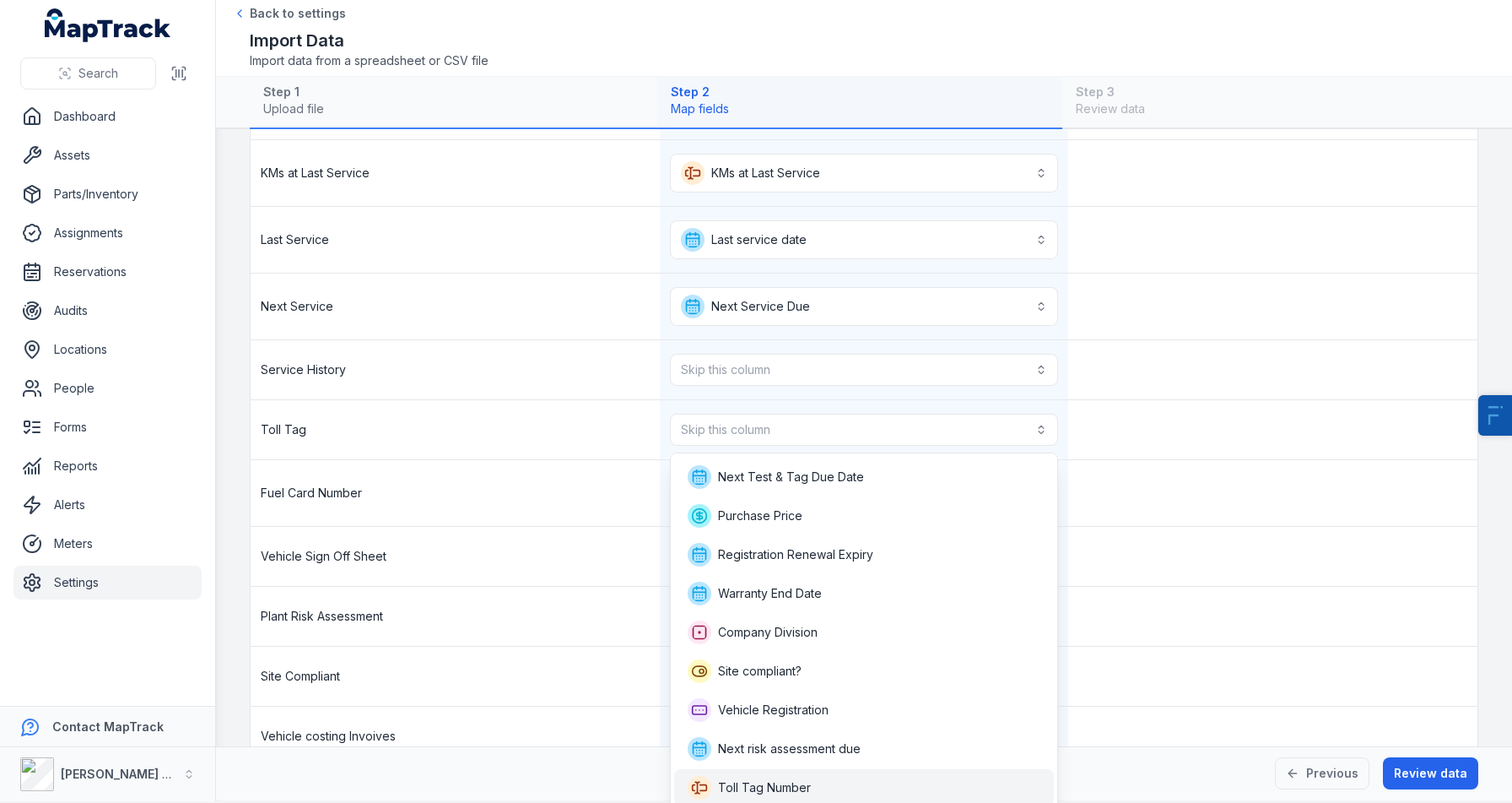
click at [748, 780] on span "Toll Tag Number" at bounding box center [764, 788] width 93 height 17
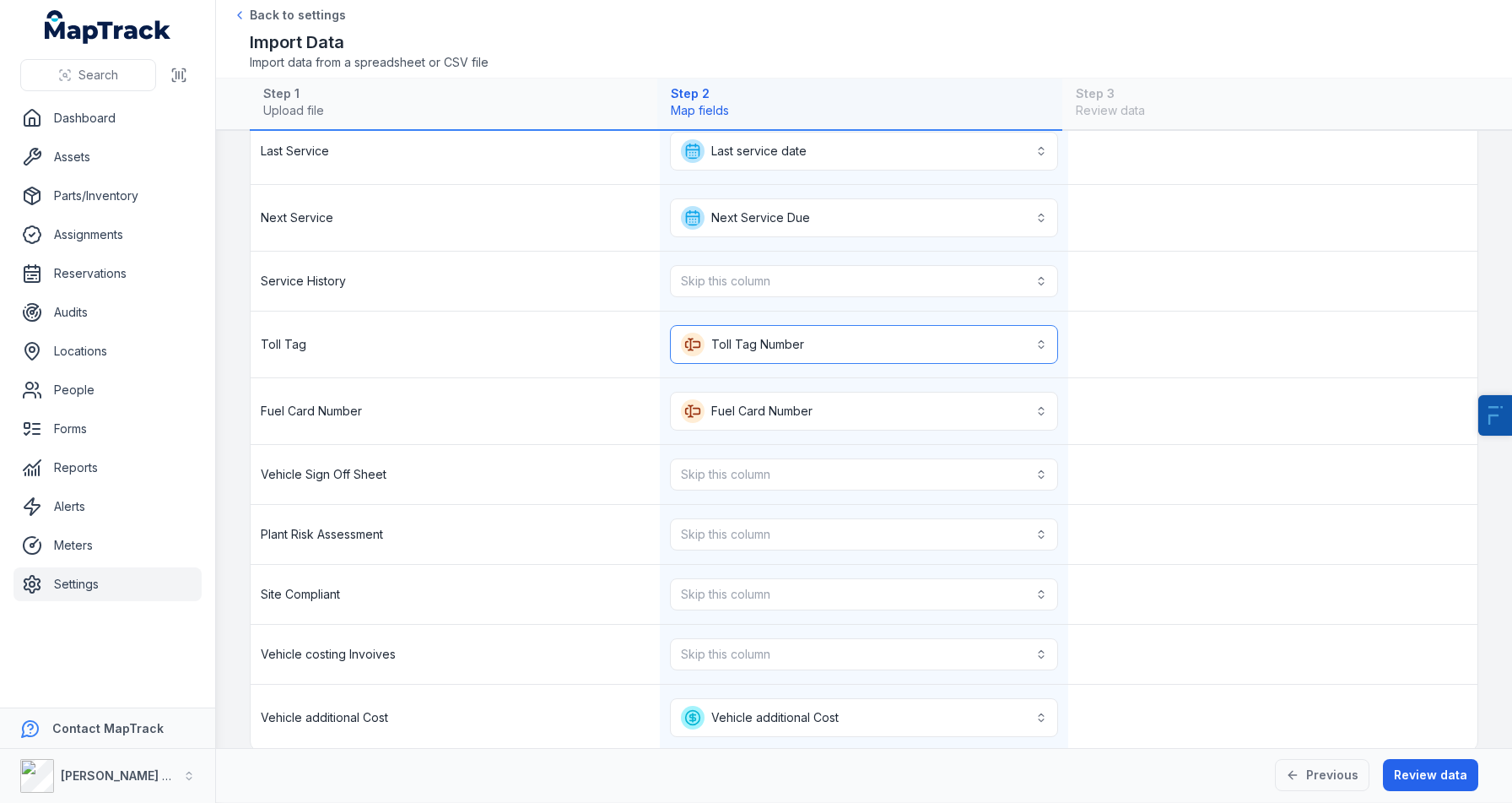
scroll to position [1136, 0]
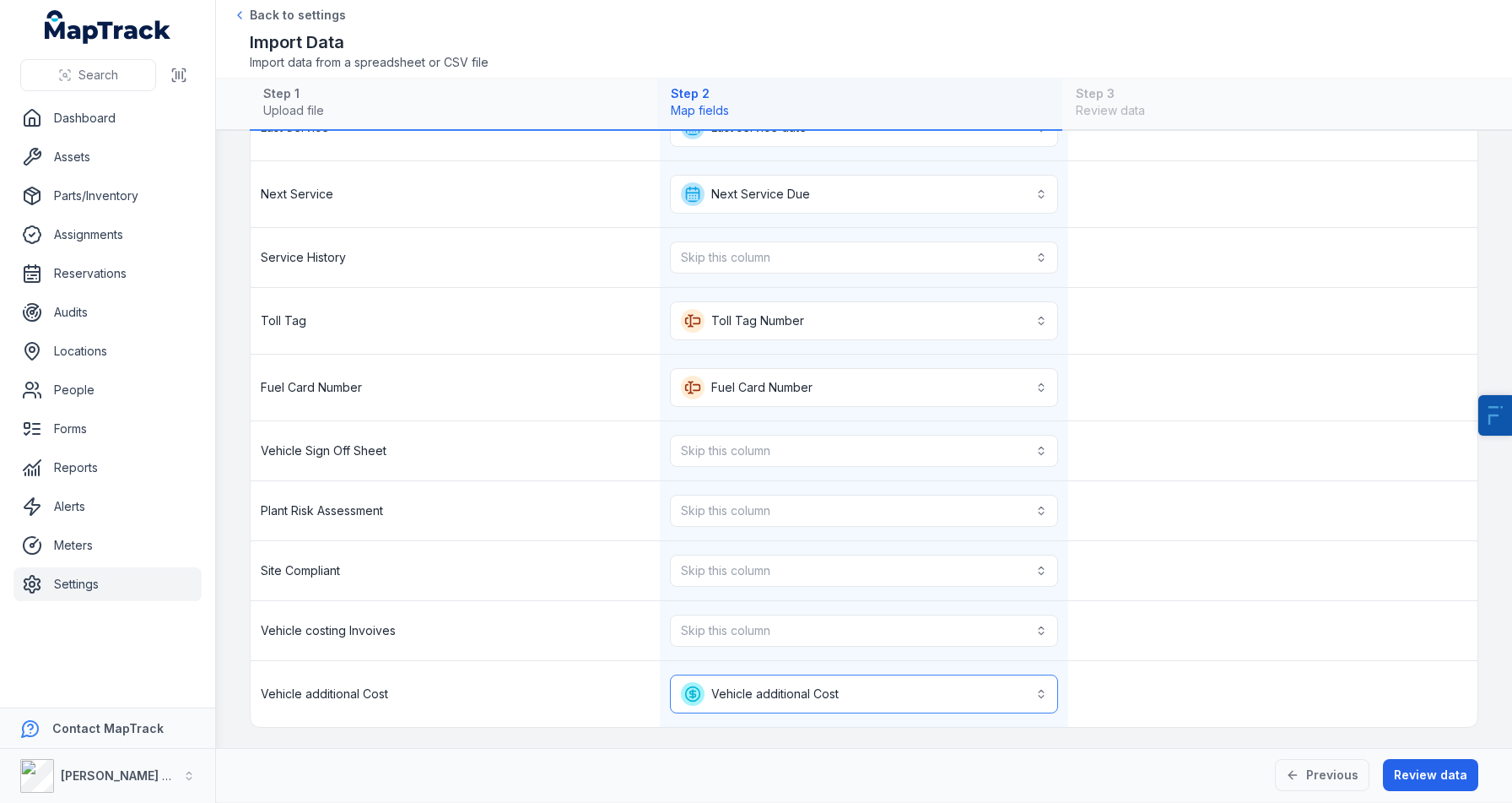
click at [781, 691] on button "**********" at bounding box center [864, 694] width 389 height 39
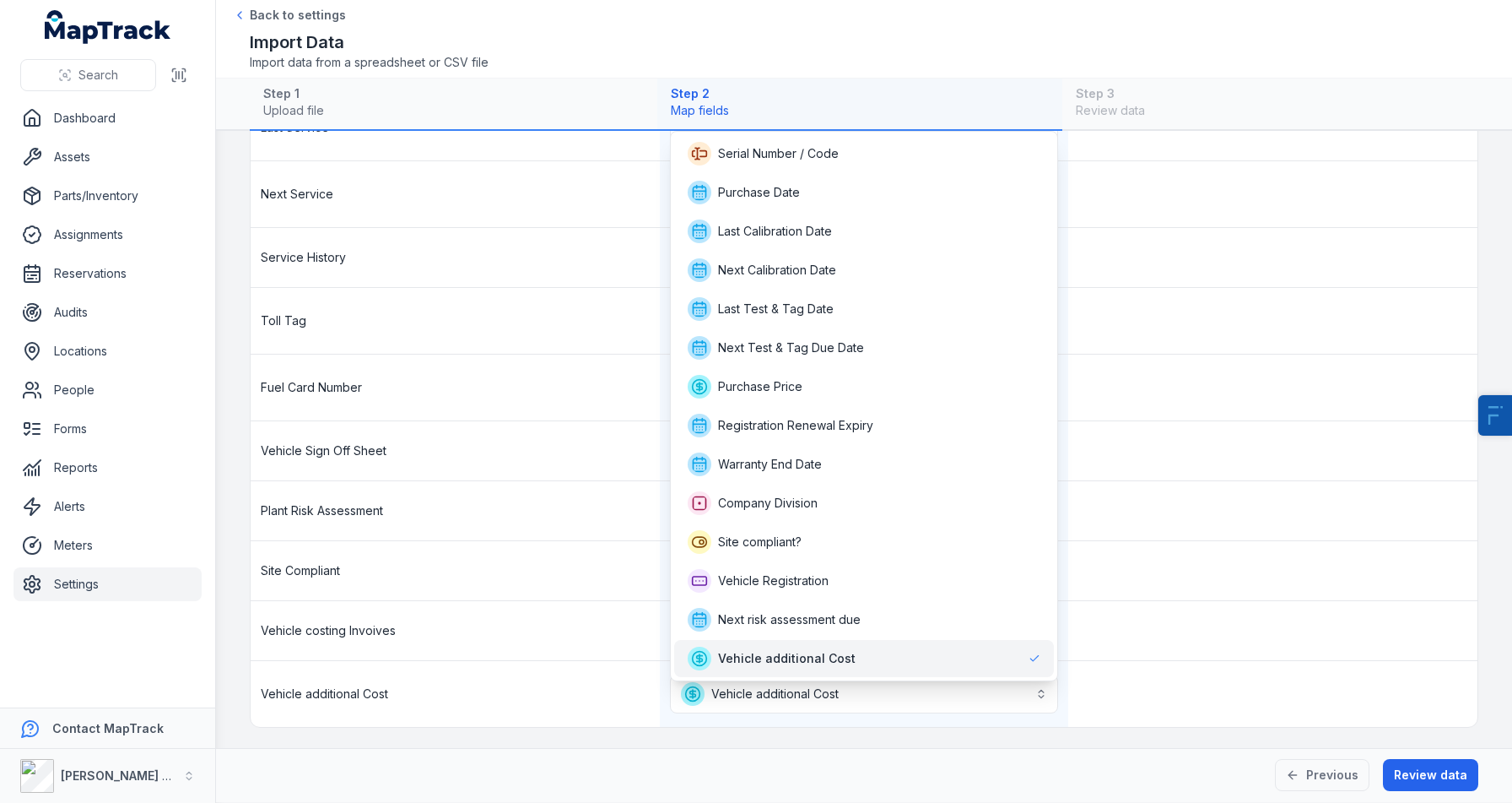
click at [774, 663] on span "Vehicle additional Cost" at bounding box center [787, 659] width 137 height 17
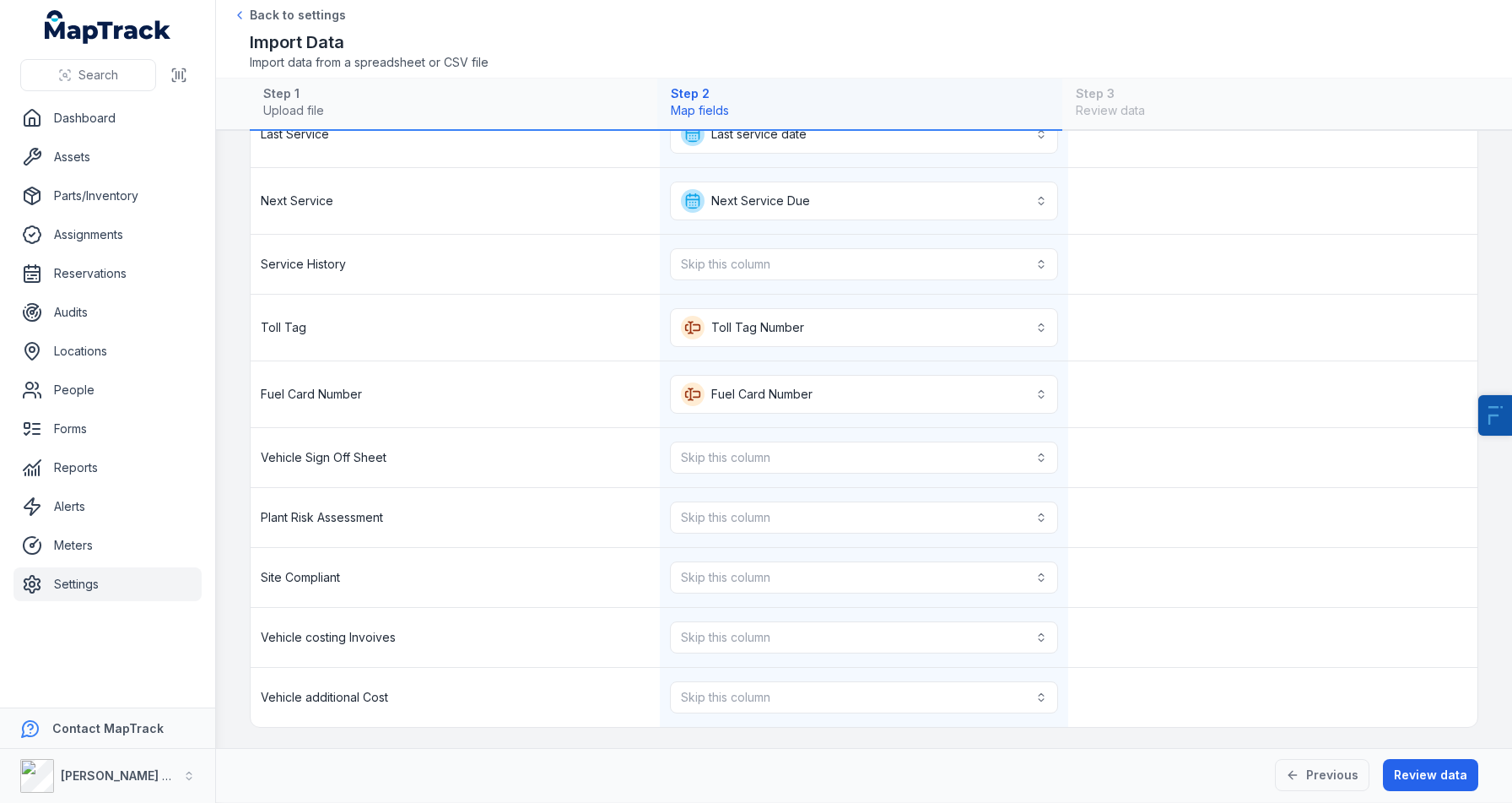
click at [539, 666] on div "Vehicle costing Invoives" at bounding box center [455, 638] width 409 height 59
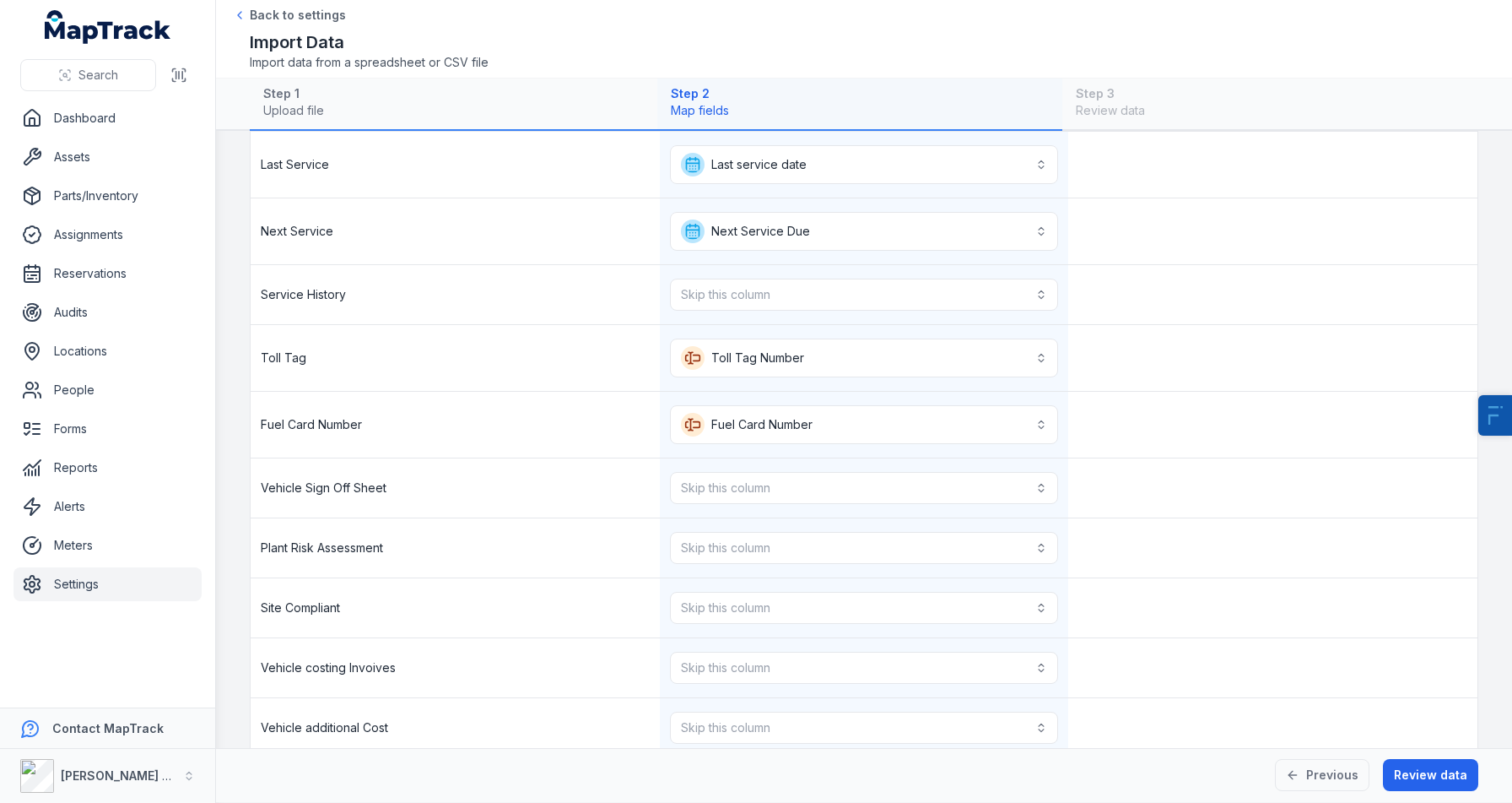
scroll to position [1097, 0]
click at [757, 609] on button "Skip this column" at bounding box center [864, 610] width 389 height 32
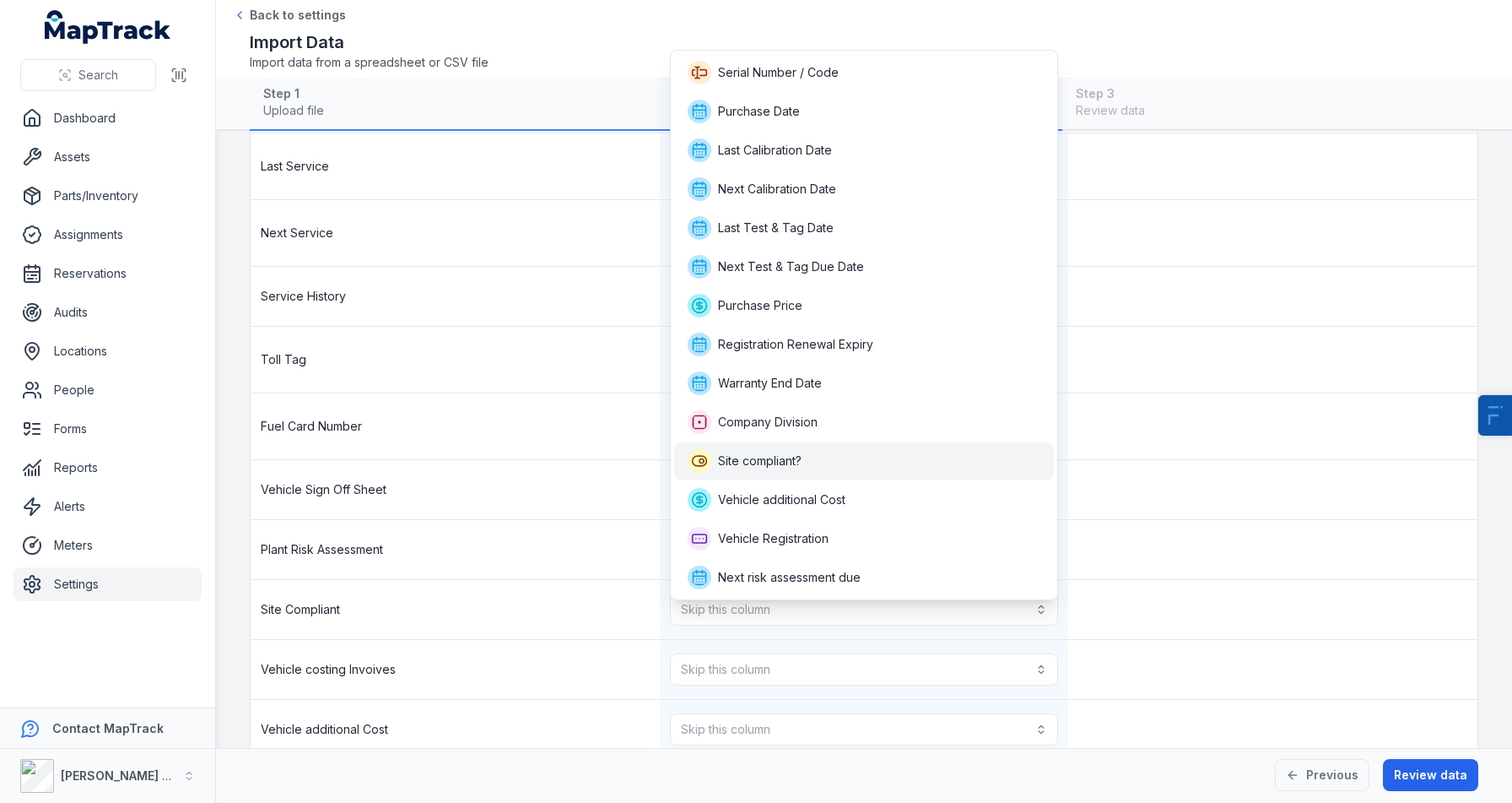
click at [807, 453] on div "Site compliant?" at bounding box center [864, 461] width 353 height 24
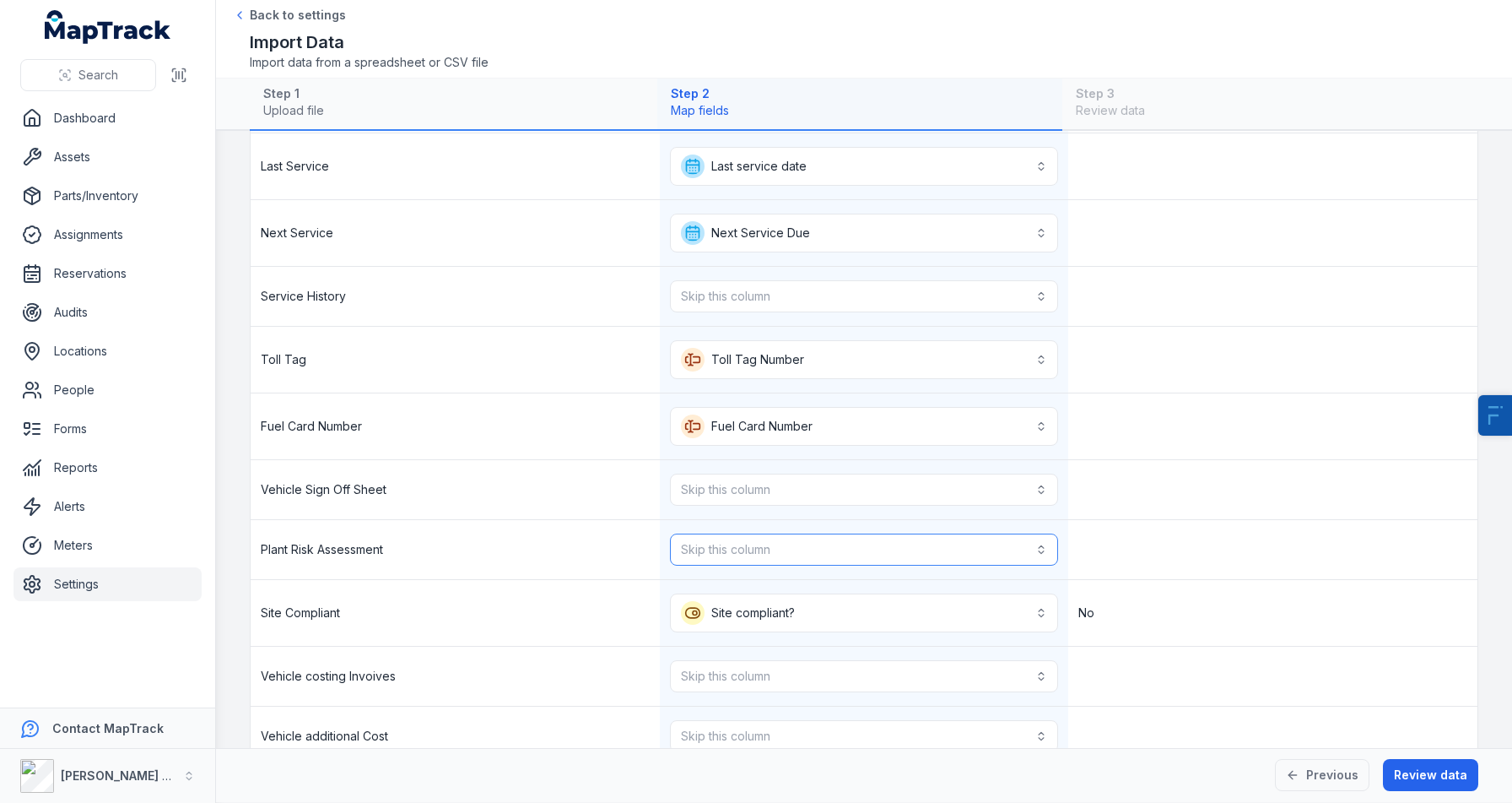
click at [781, 538] on button "Skip this column" at bounding box center [864, 549] width 389 height 32
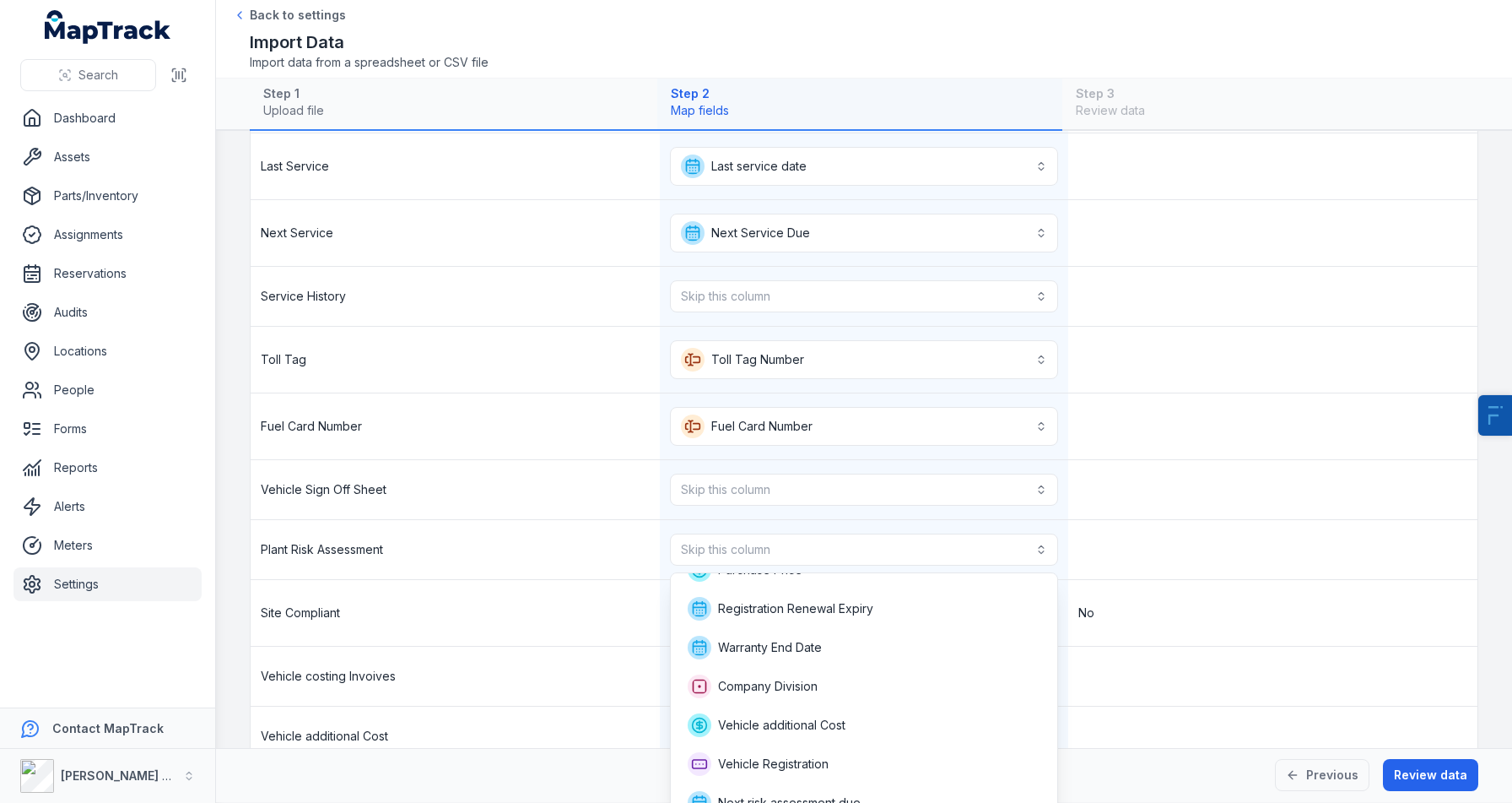
scroll to position [275, 0]
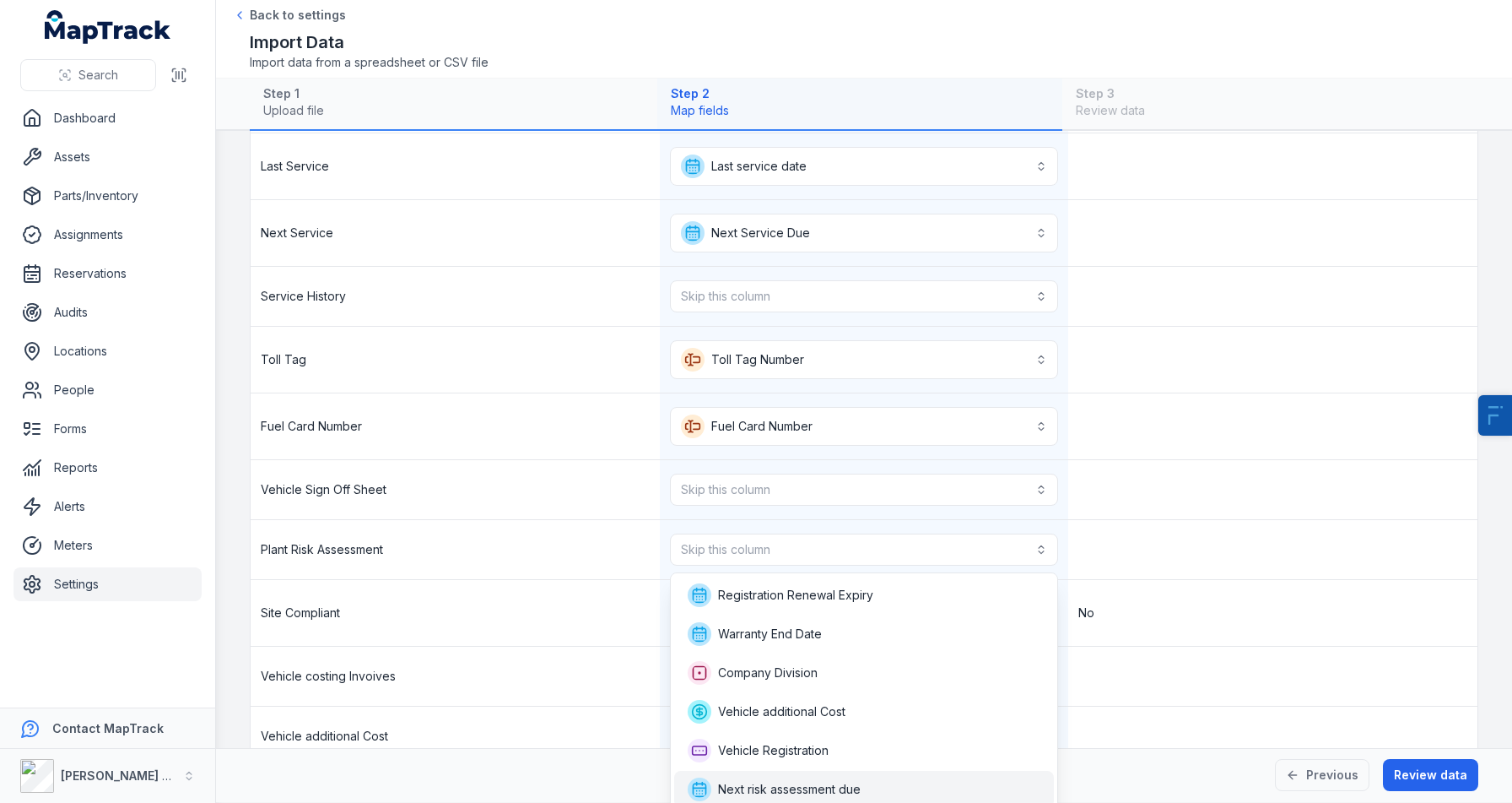
click at [801, 789] on span "Next risk assessment due" at bounding box center [789, 789] width 142 height 17
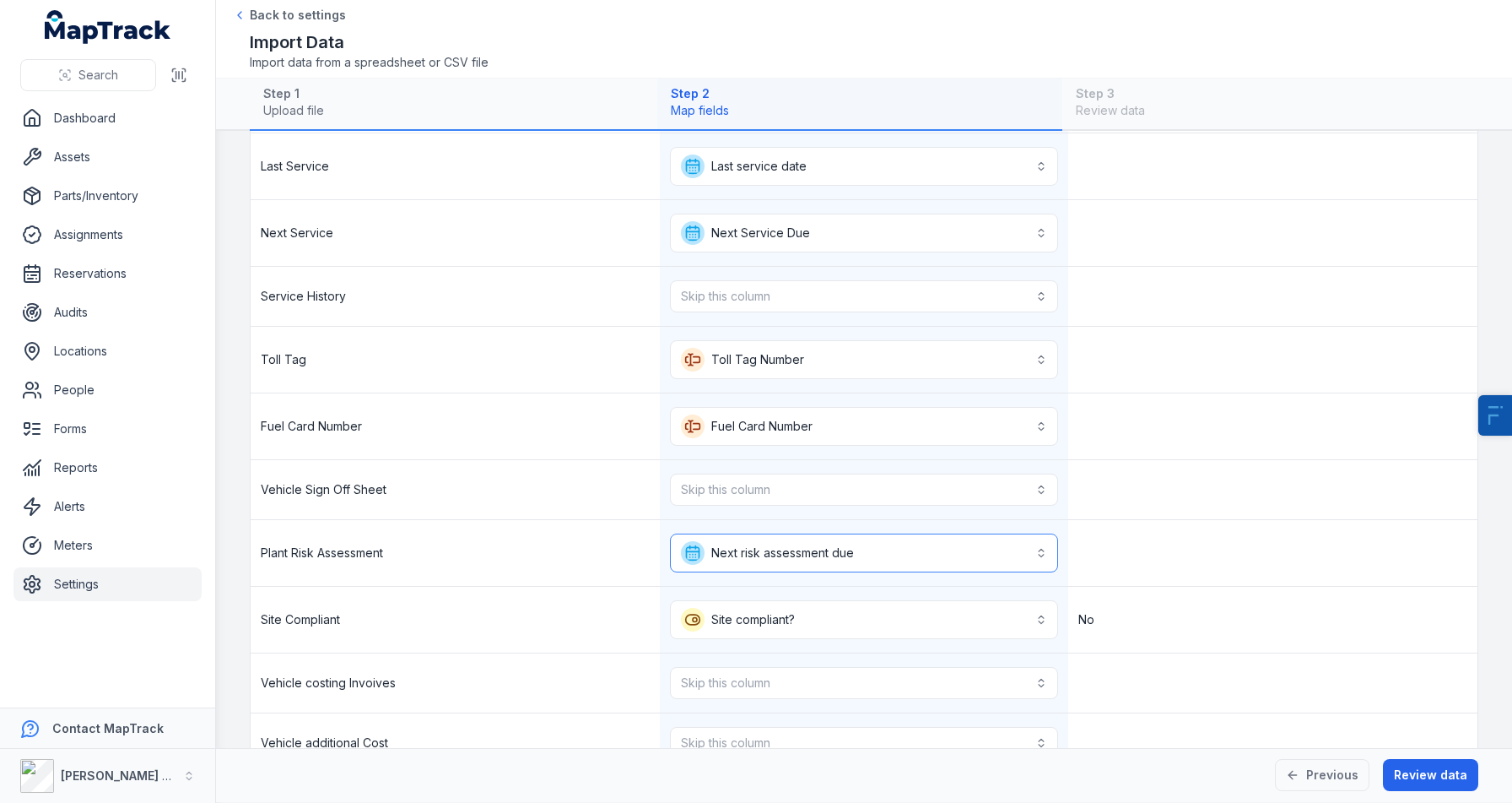
scroll to position [1143, 0]
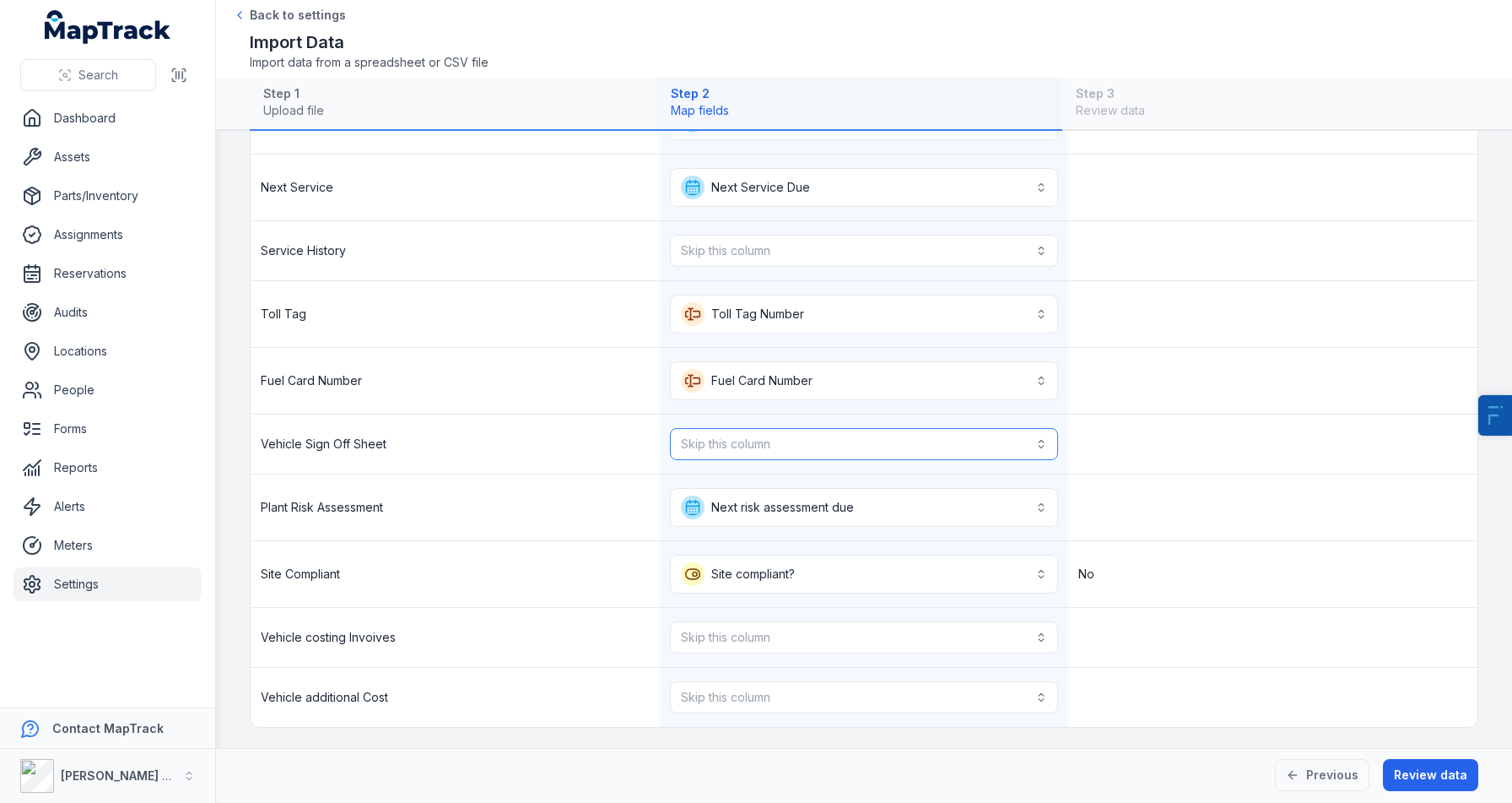
click at [697, 441] on button "Skip this column" at bounding box center [864, 444] width 389 height 32
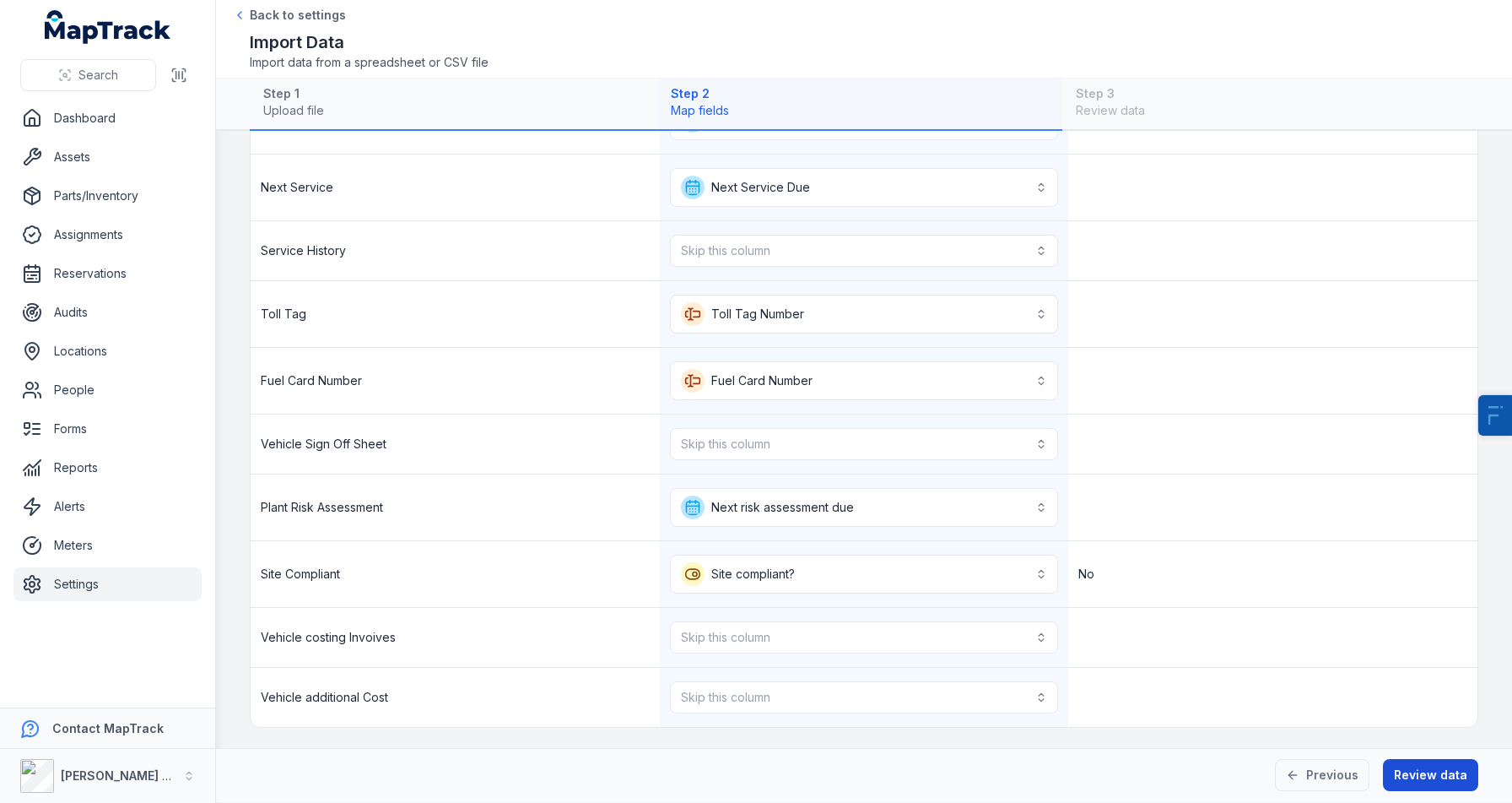
click at [1447, 789] on button "Review data" at bounding box center [1431, 775] width 96 height 32
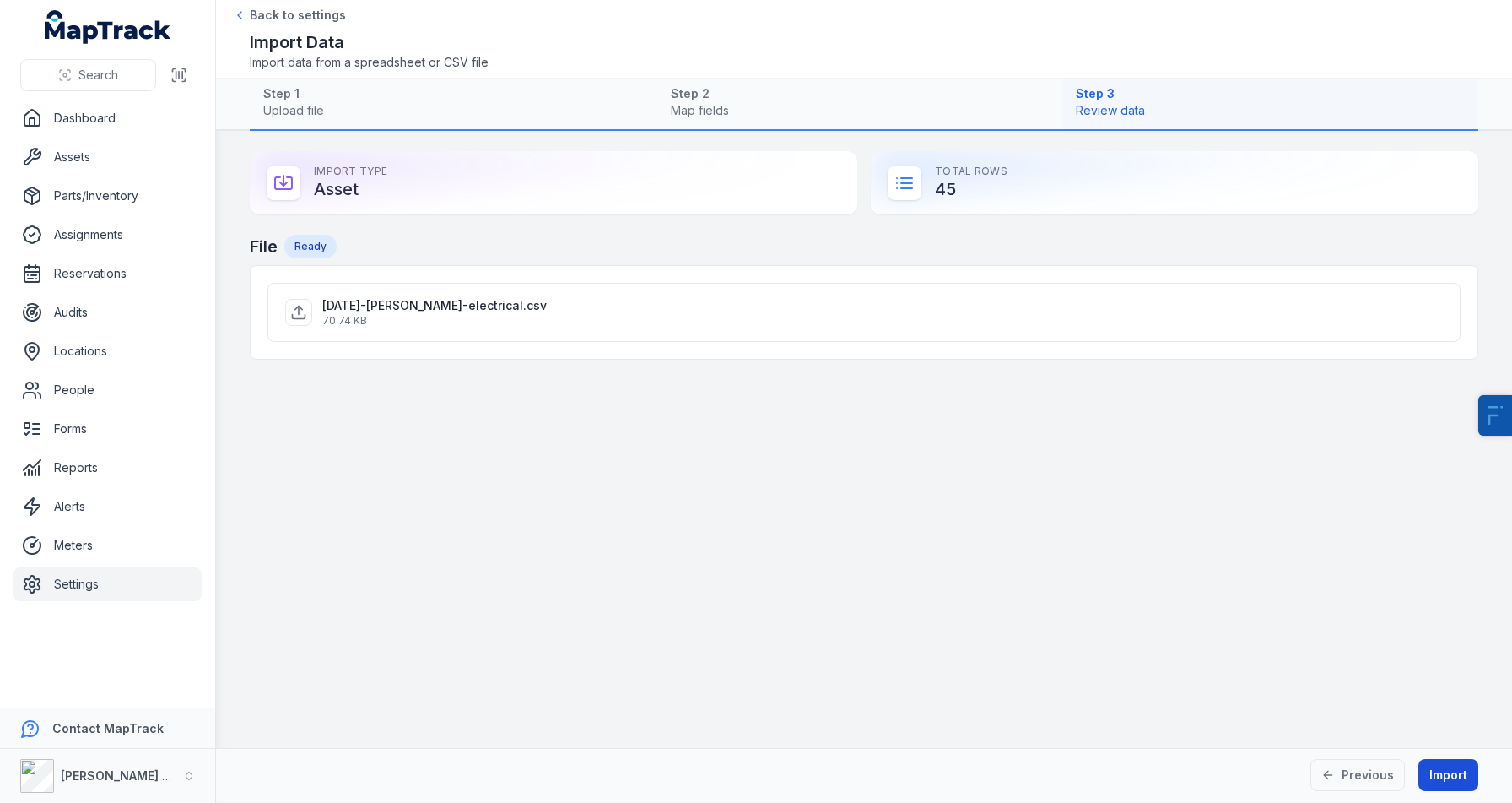
click at [1461, 773] on button "Import" at bounding box center [1448, 775] width 60 height 32
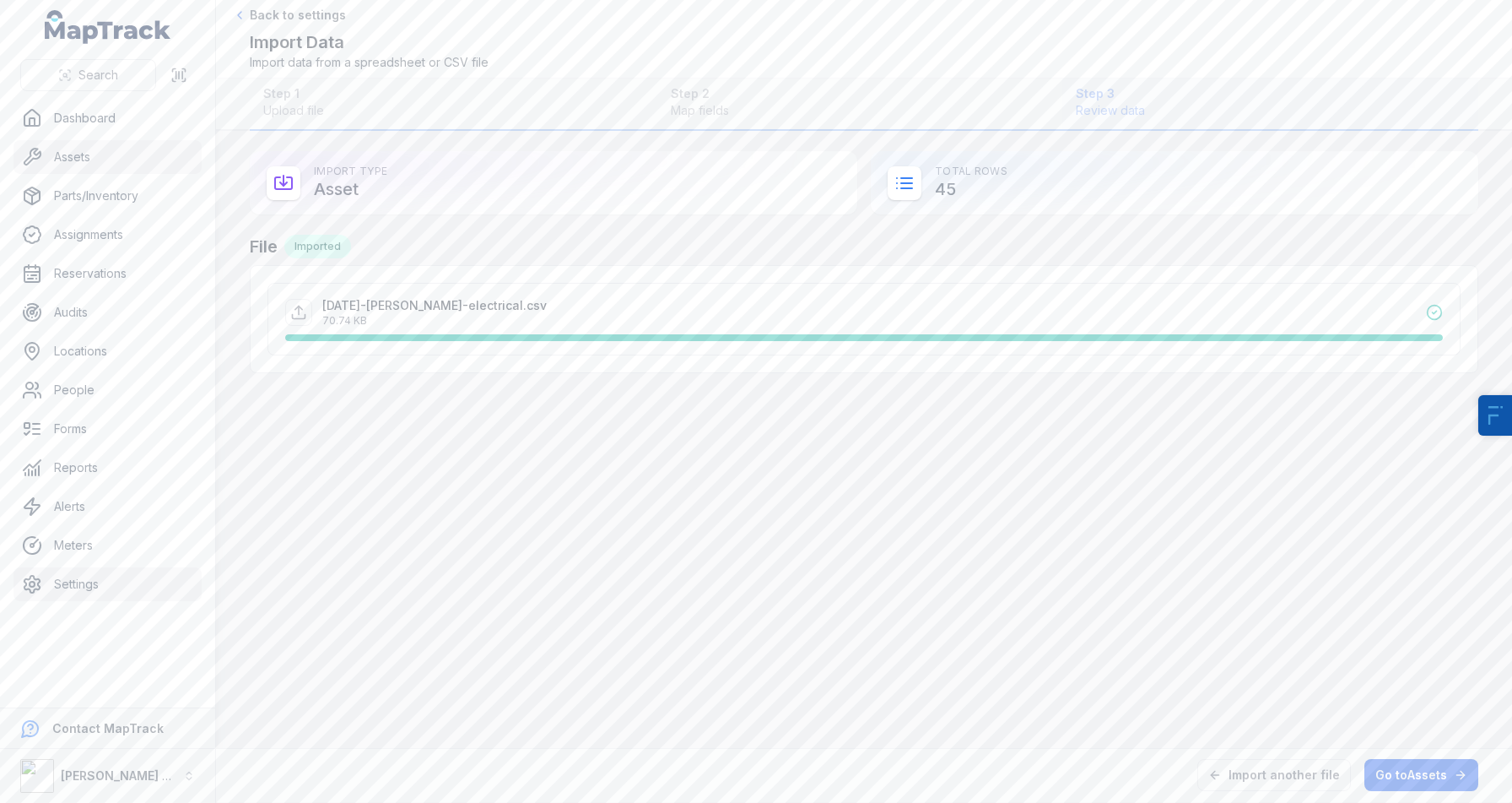
click at [91, 154] on link "Assets" at bounding box center [108, 157] width 188 height 34
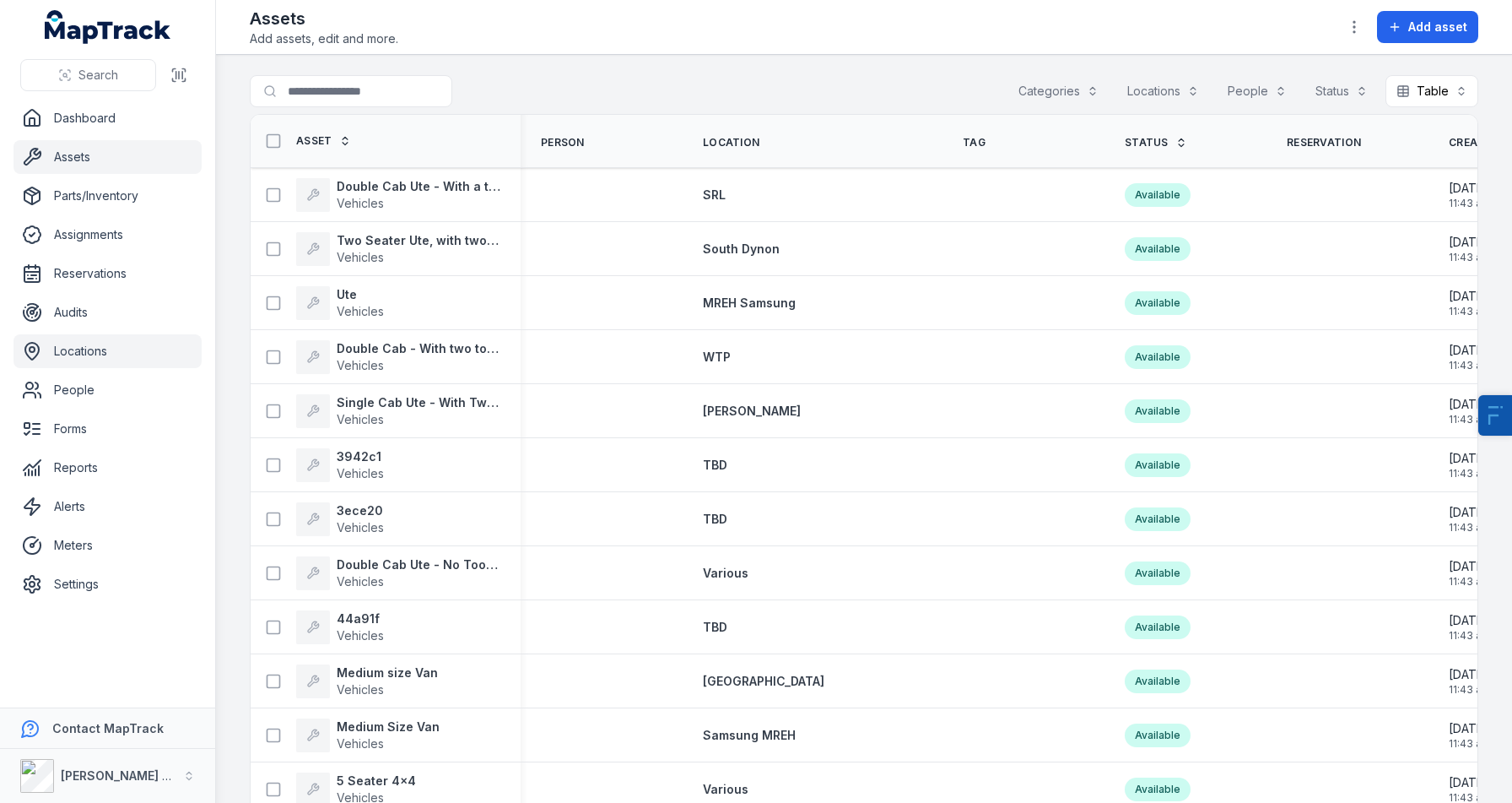
click at [88, 365] on link "Locations" at bounding box center [108, 351] width 188 height 34
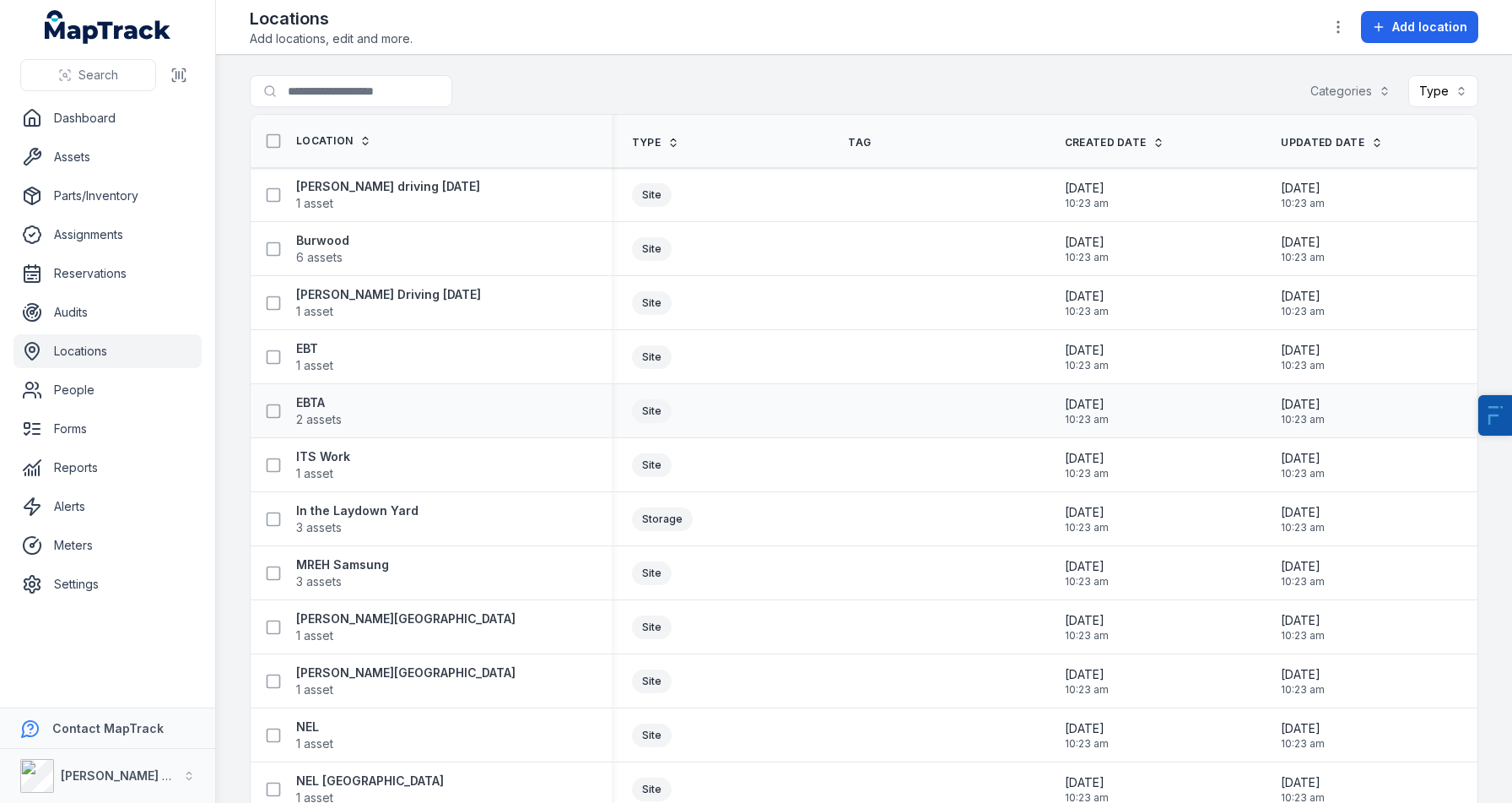
click at [287, 395] on div "EBTA 2 assets" at bounding box center [300, 411] width 85 height 34
click at [68, 516] on link "Alerts" at bounding box center [108, 506] width 188 height 34
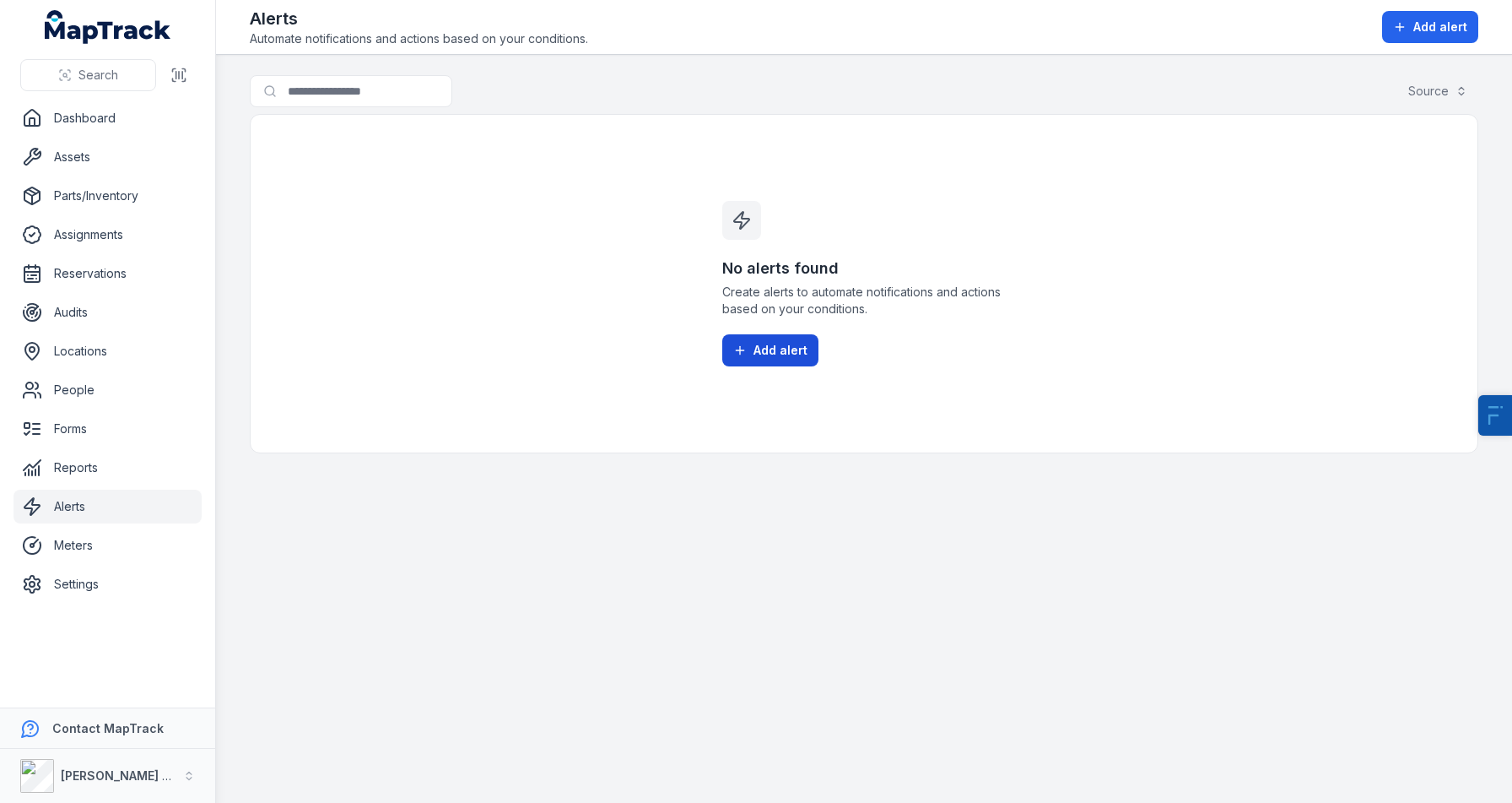
click at [775, 352] on span "Add alert" at bounding box center [781, 350] width 54 height 17
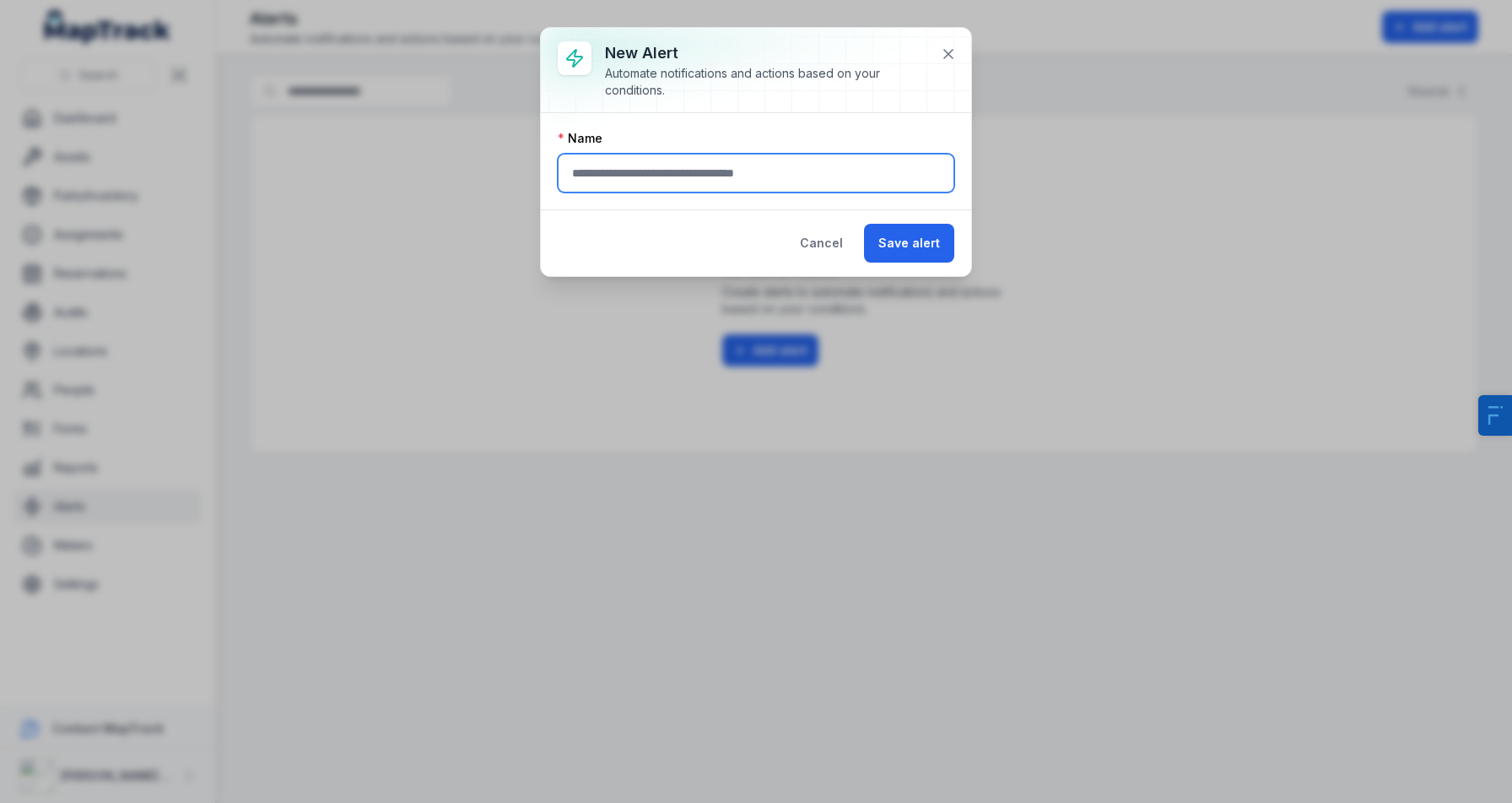
click at [681, 175] on input "text" at bounding box center [756, 173] width 397 height 39
click at [835, 267] on div "Cancel Save alert" at bounding box center [756, 243] width 431 height 67
click at [838, 250] on button "Cancel" at bounding box center [821, 243] width 72 height 39
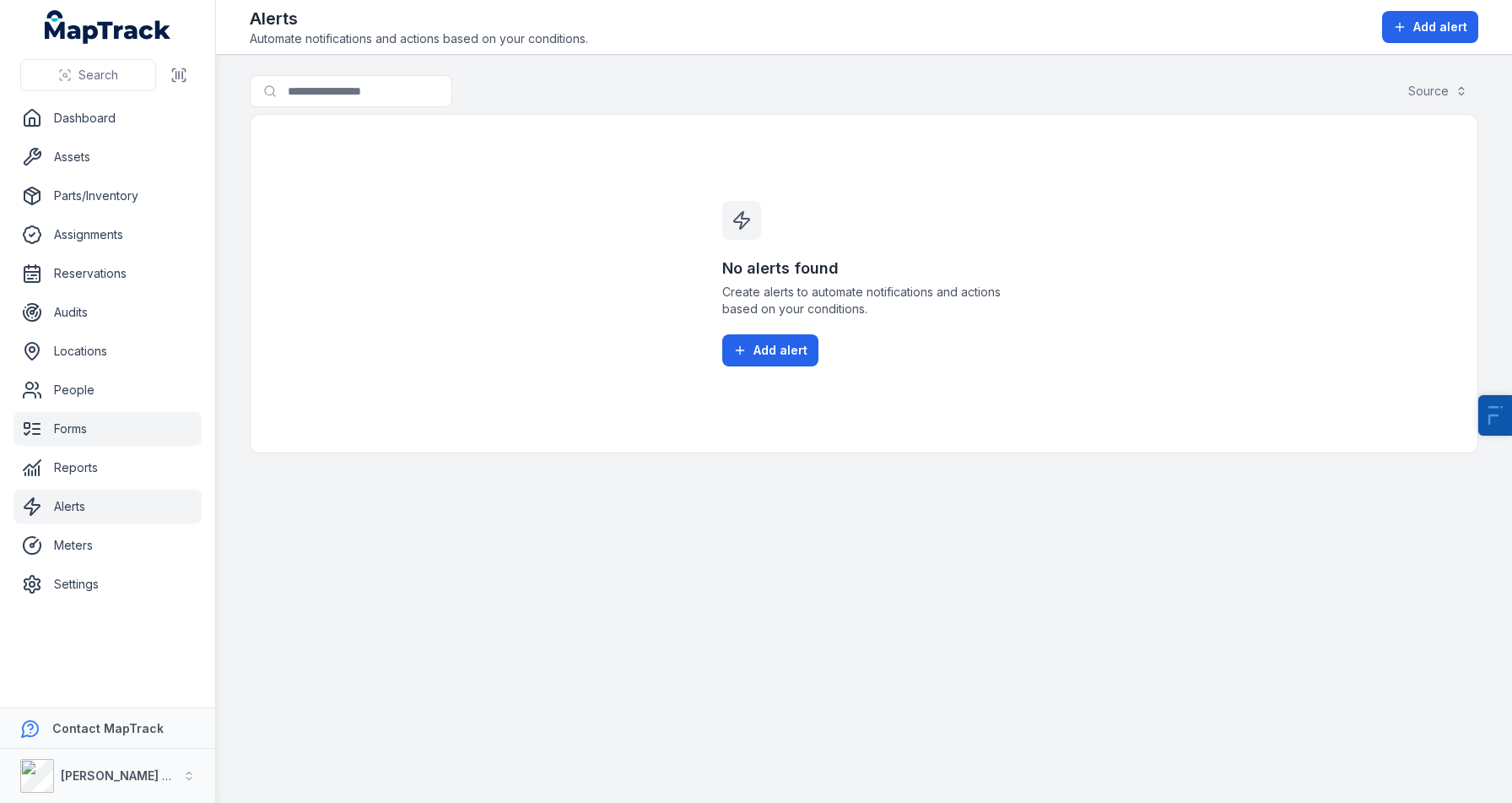
click at [118, 428] on link "Forms" at bounding box center [108, 429] width 188 height 34
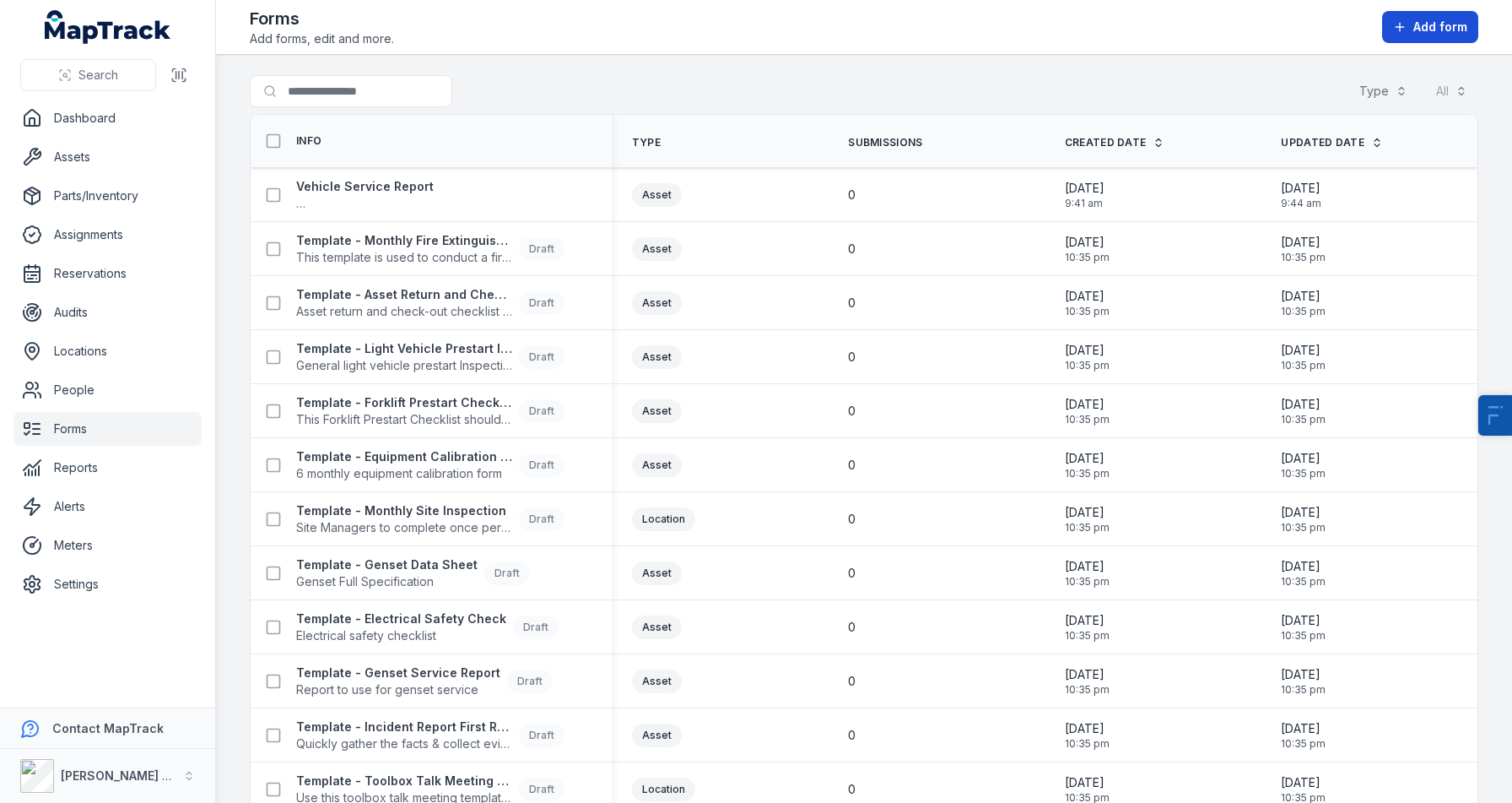
click at [1405, 29] on icon at bounding box center [1400, 27] width 14 height 14
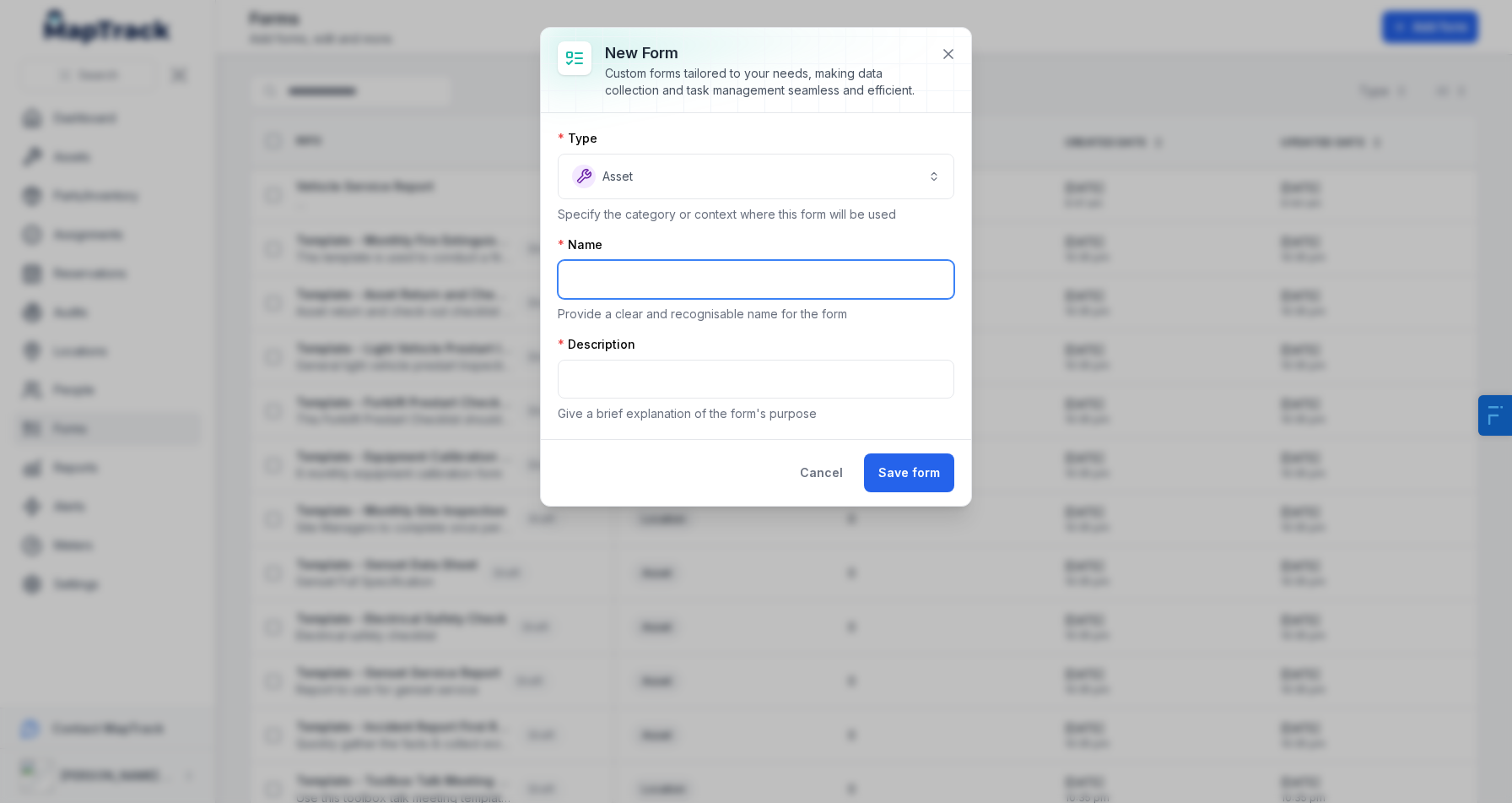
click at [646, 282] on input "text" at bounding box center [756, 280] width 397 height 39
type input "**********"
click at [680, 253] on div "Name" at bounding box center [756, 245] width 397 height 17
click at [651, 278] on input "**********" at bounding box center [756, 280] width 397 height 39
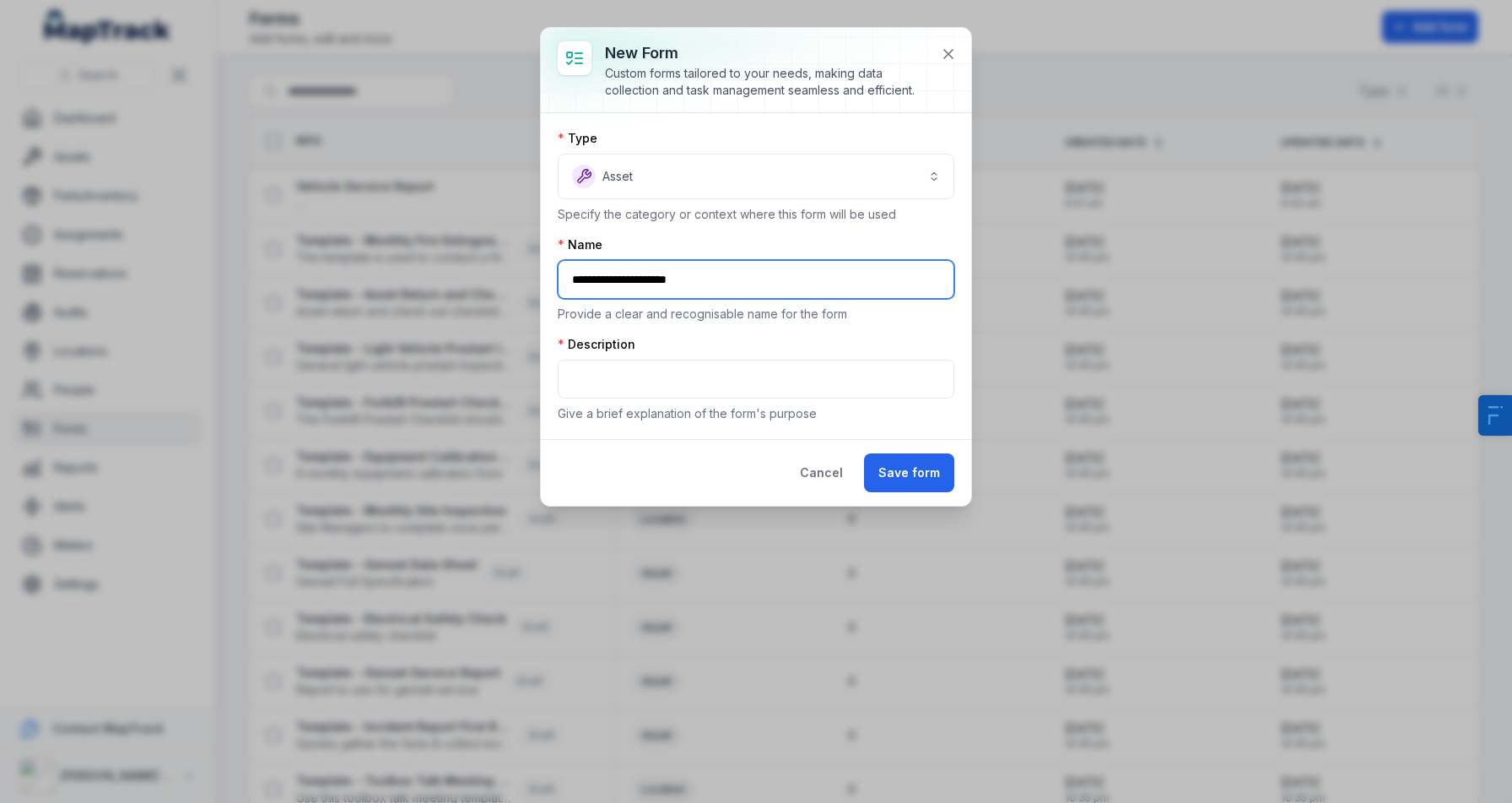
click at [651, 278] on input "**********" at bounding box center [756, 280] width 397 height 39
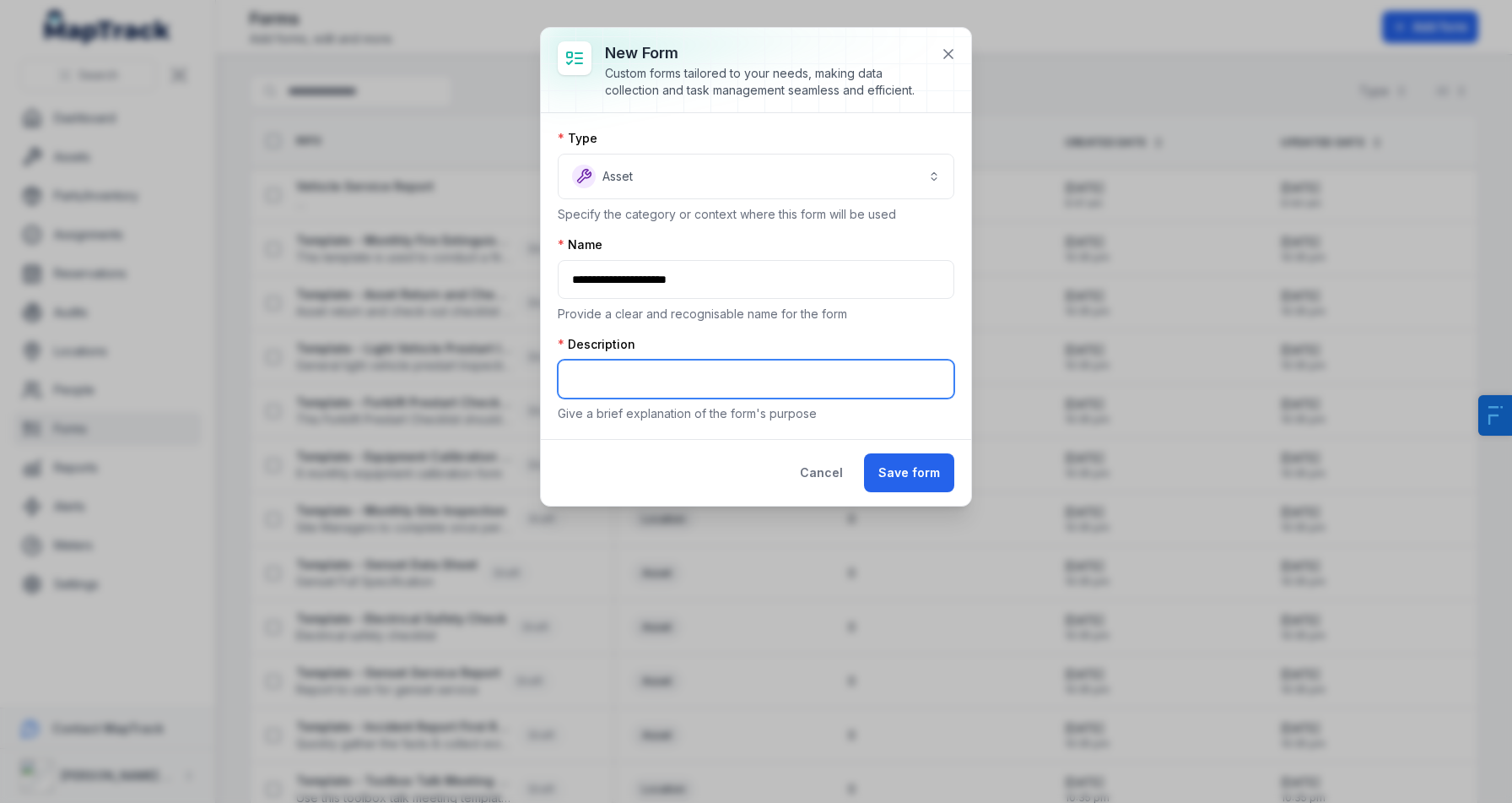
click at [625, 361] on input "text" at bounding box center [756, 379] width 397 height 39
paste input "**********"
type input "**********"
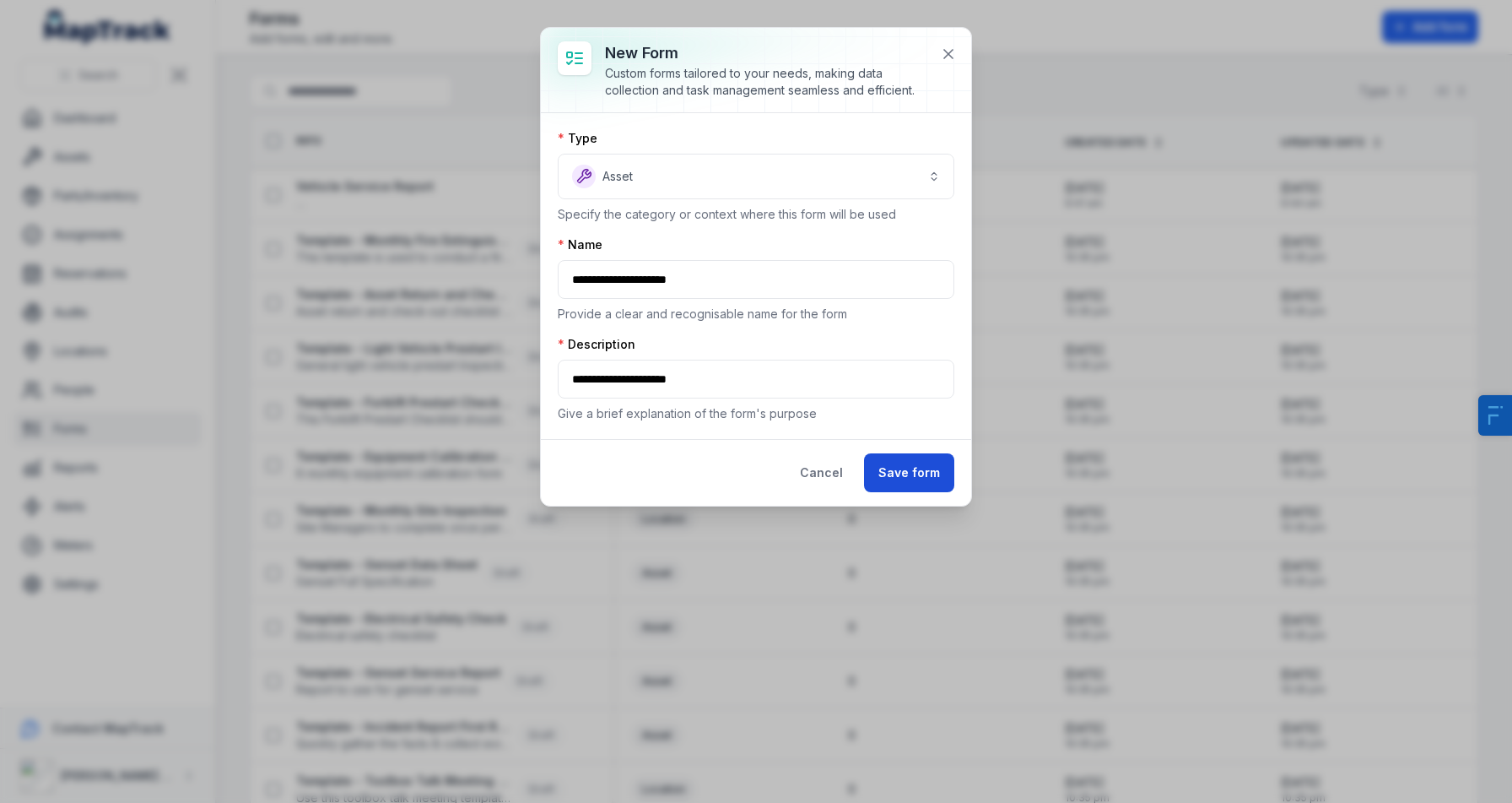
click at [911, 483] on button "Save form" at bounding box center [909, 473] width 91 height 39
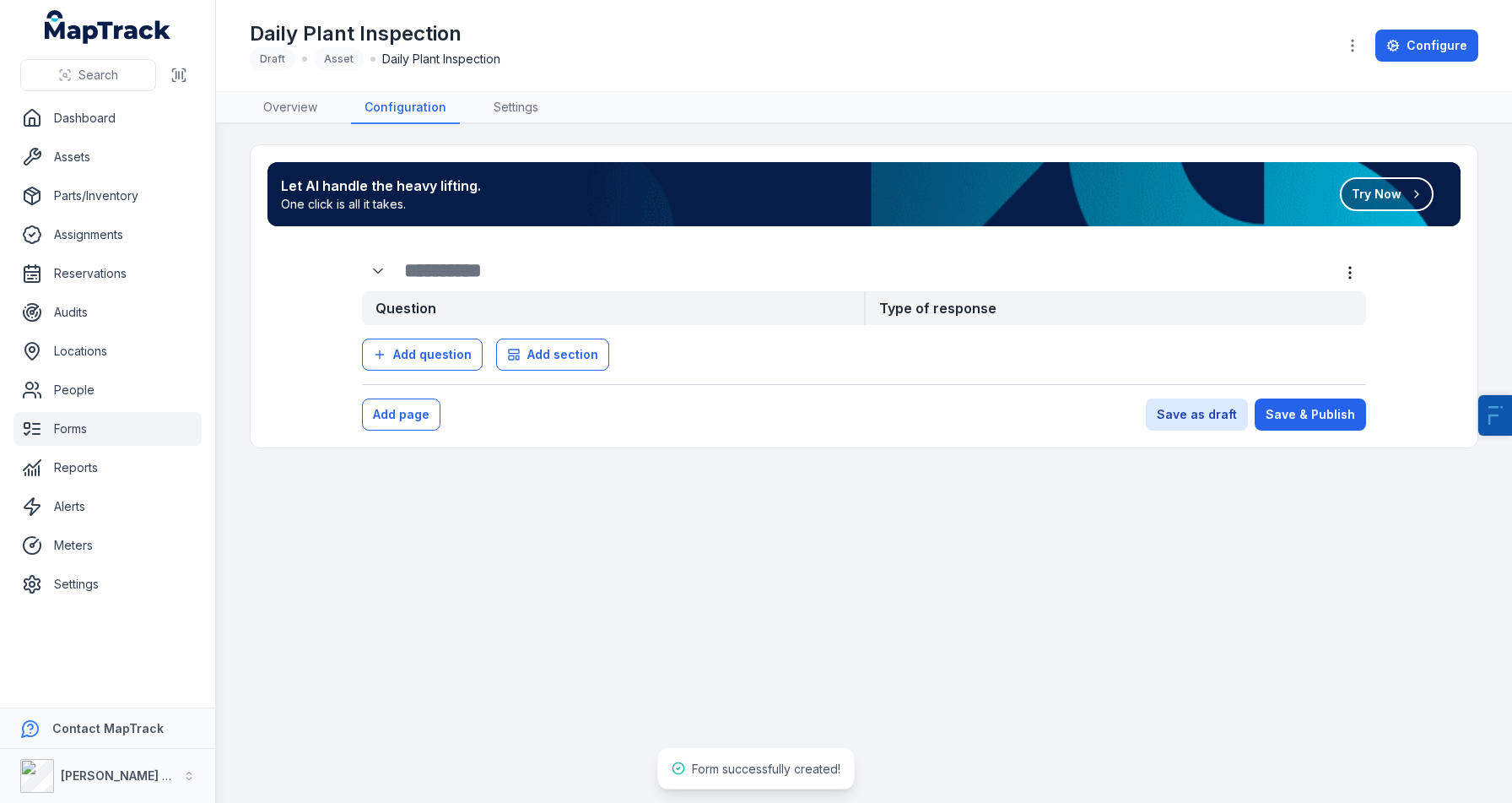
click at [1365, 195] on button "Try Now" at bounding box center [1387, 194] width 94 height 34
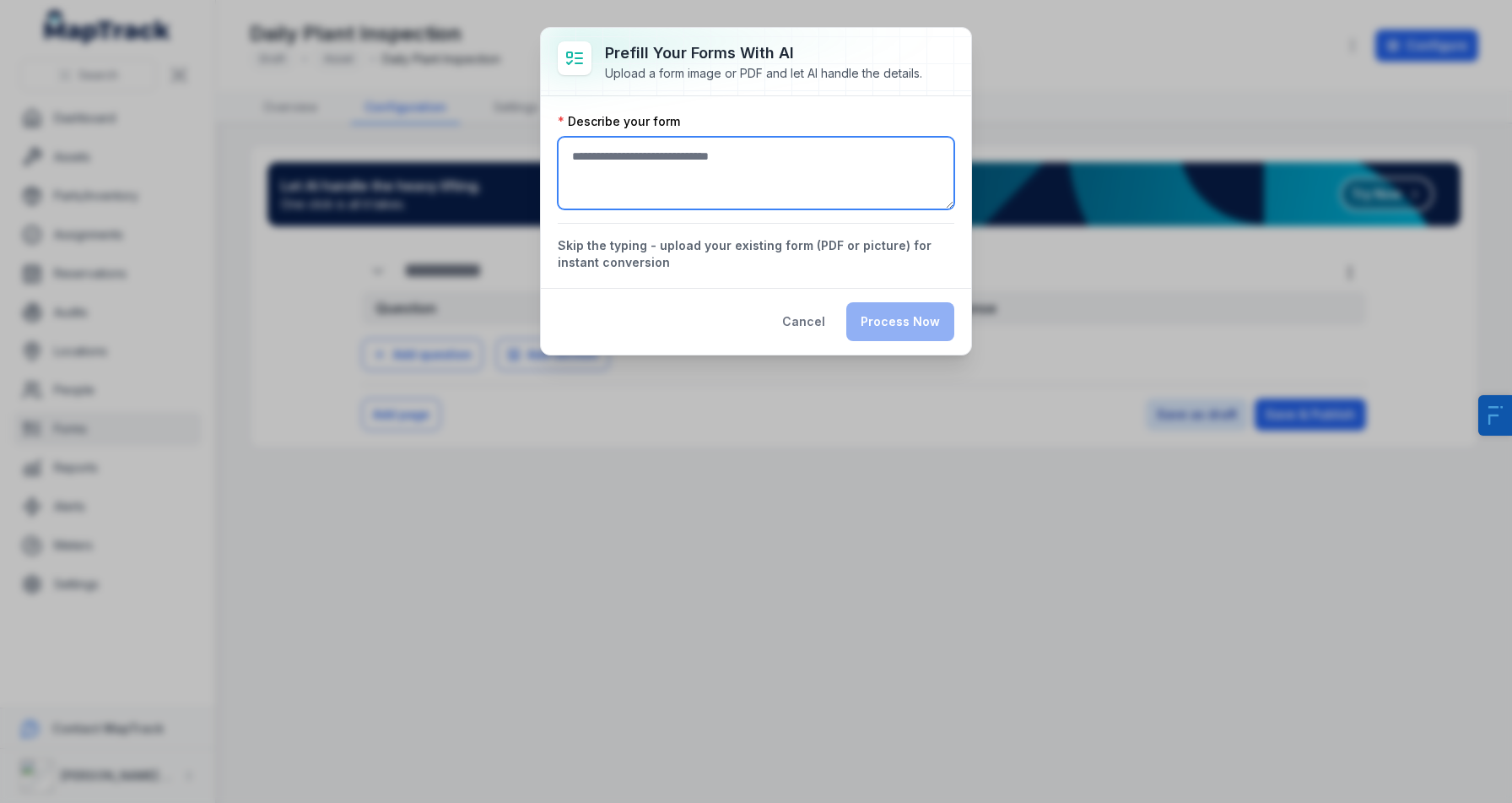
click at [729, 158] on textarea ":r8d:-form-item-label" at bounding box center [756, 173] width 397 height 73
paste textarea "**********"
type textarea "**********"
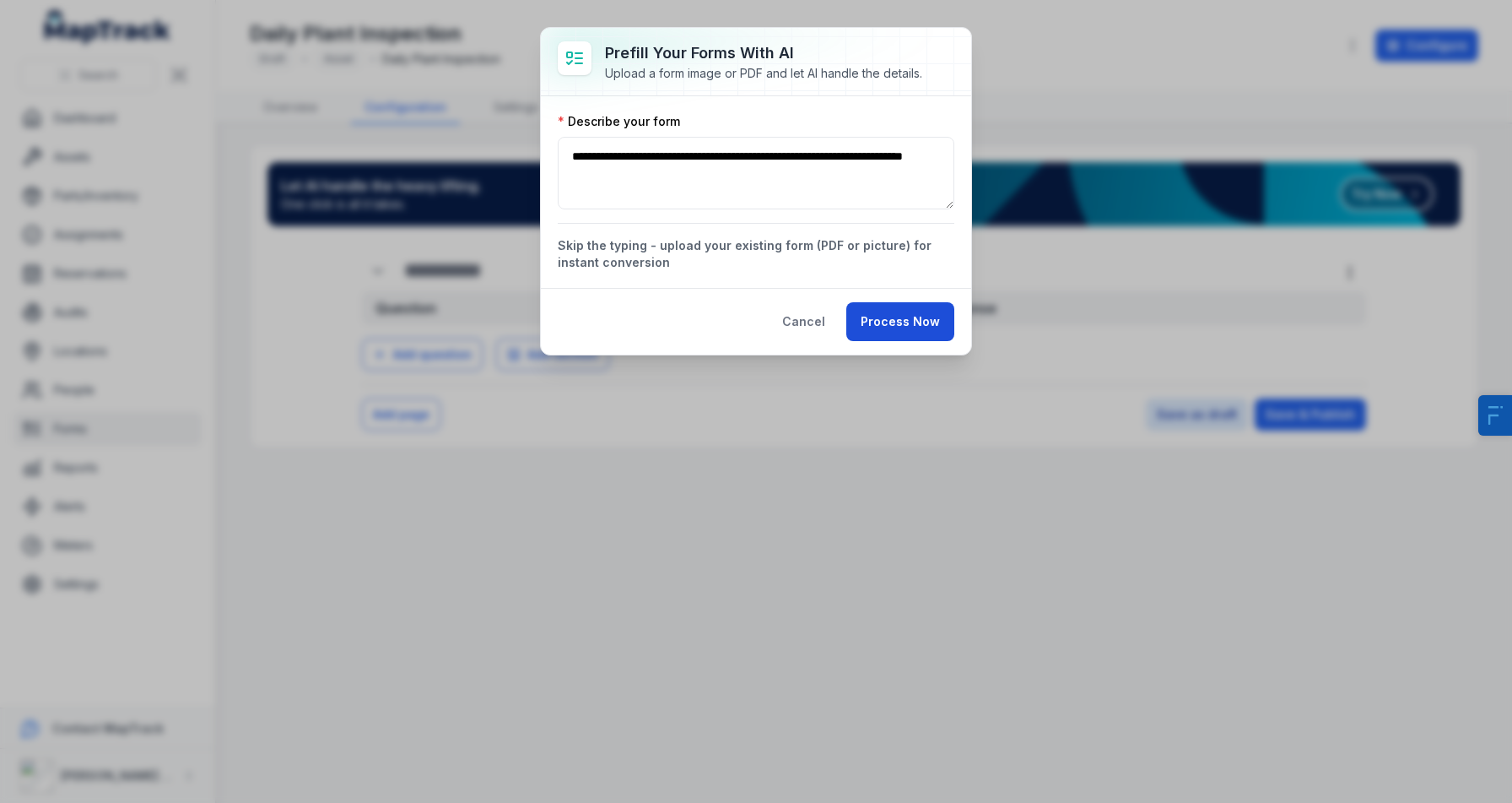
click at [909, 332] on button "Process Now" at bounding box center [900, 321] width 108 height 39
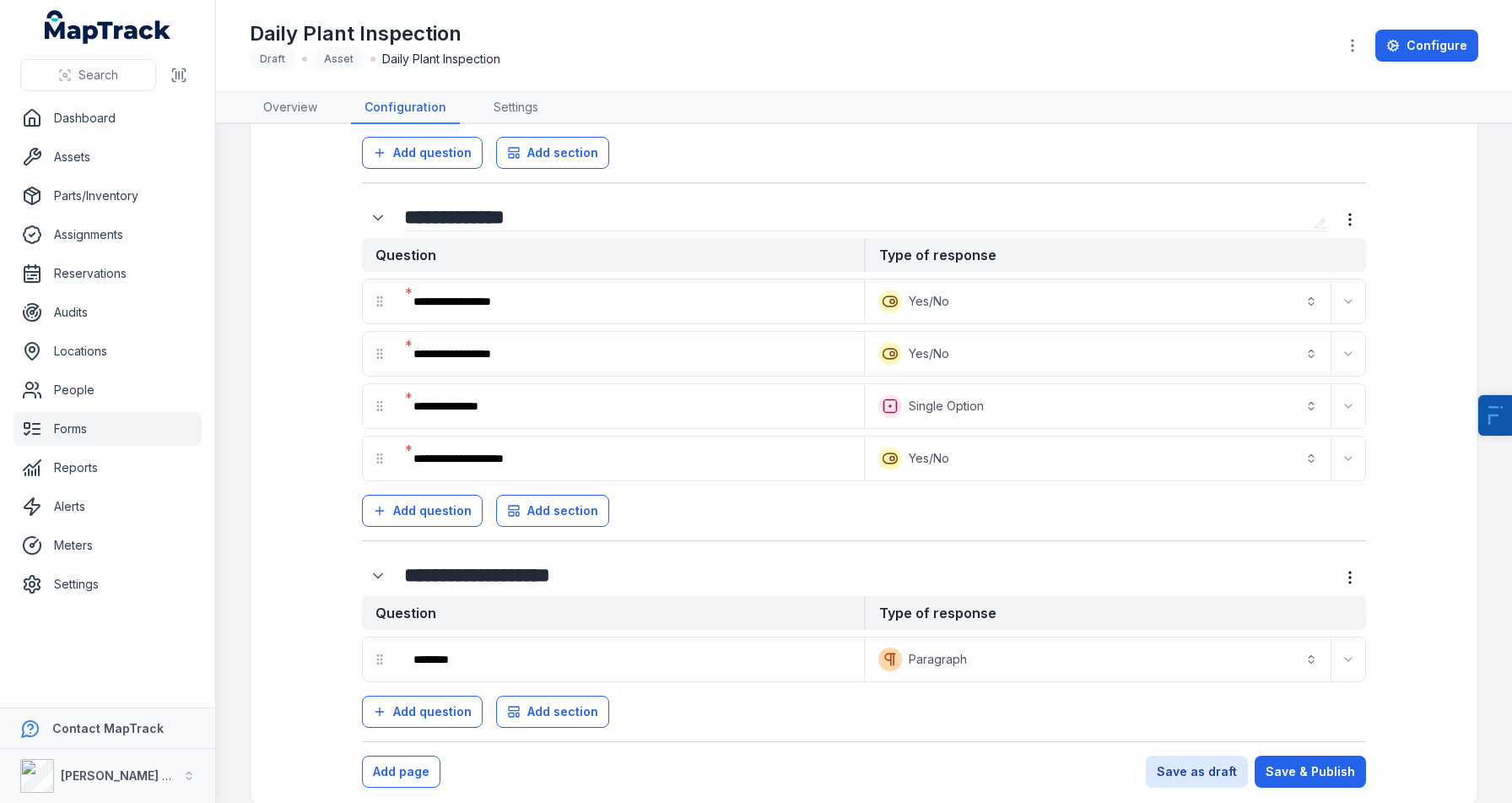
scroll to position [382, 0]
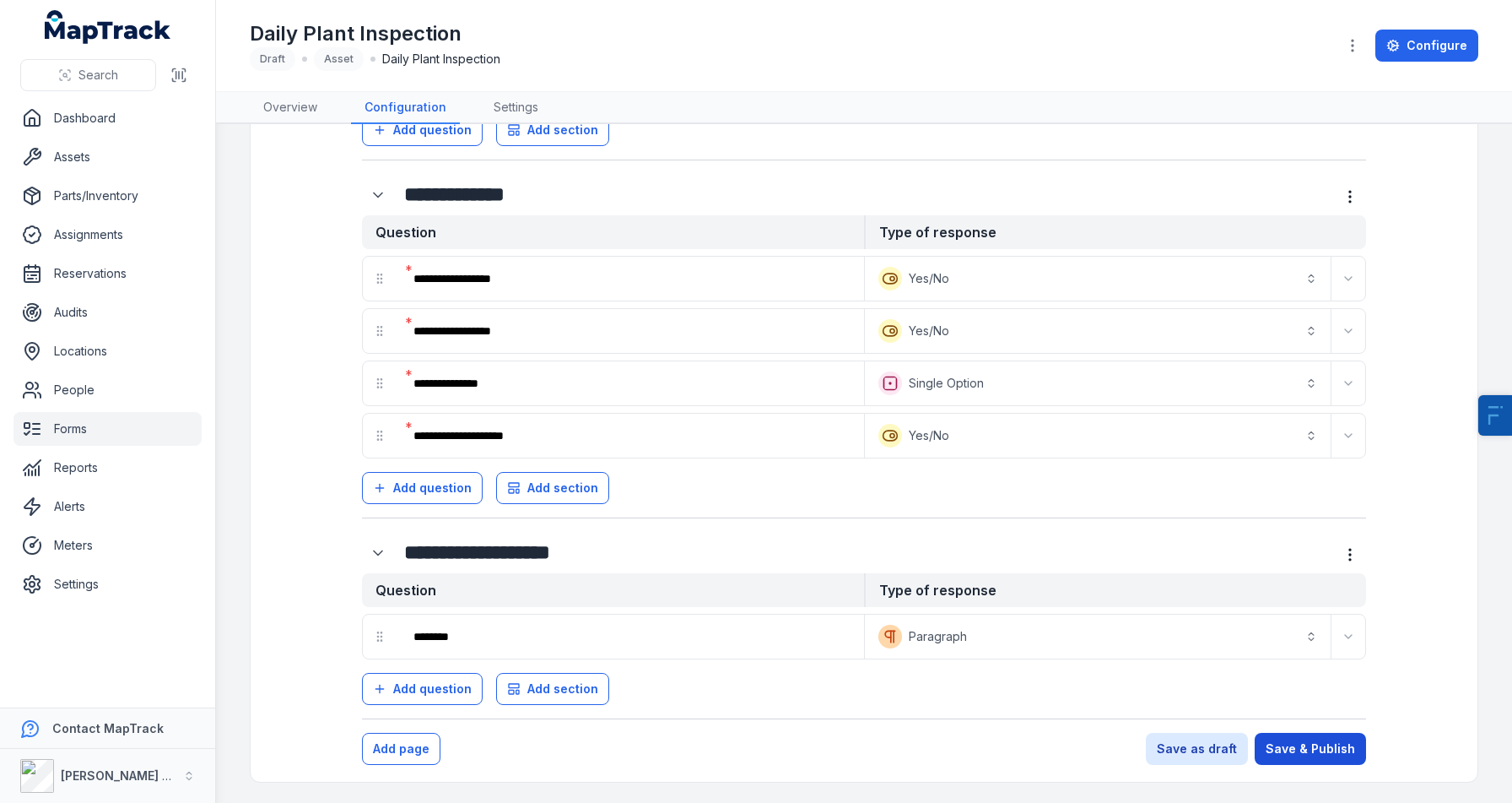
click at [1286, 758] on button "Save & Publish" at bounding box center [1309, 749] width 111 height 32
